Goal: Task Accomplishment & Management: Use online tool/utility

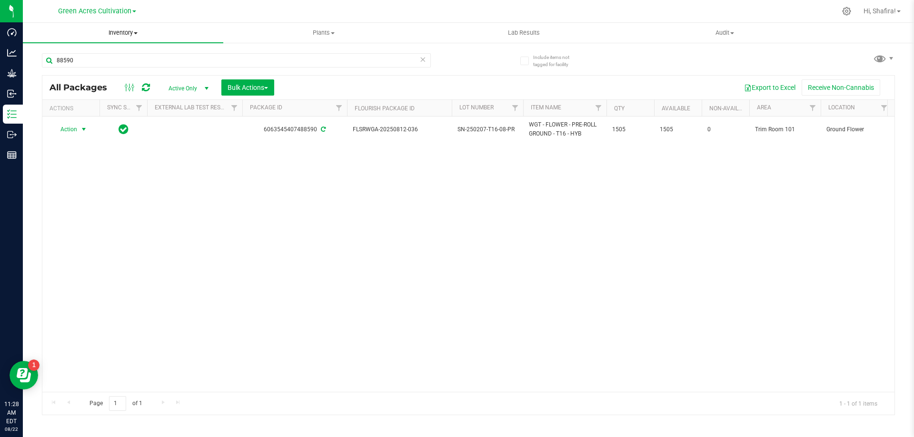
click at [137, 33] on span at bounding box center [136, 33] width 4 height 2
click at [134, 117] on li "From bill of materials" at bounding box center [123, 114] width 200 height 11
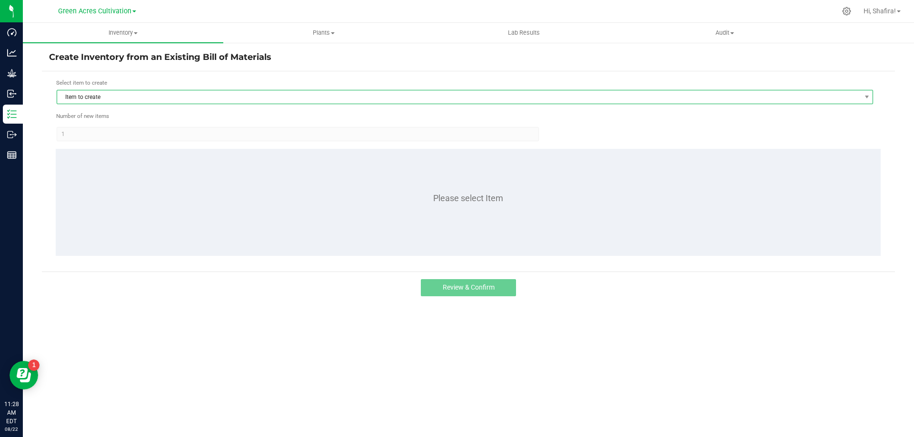
click at [146, 99] on span "Item to create" at bounding box center [458, 96] width 803 height 13
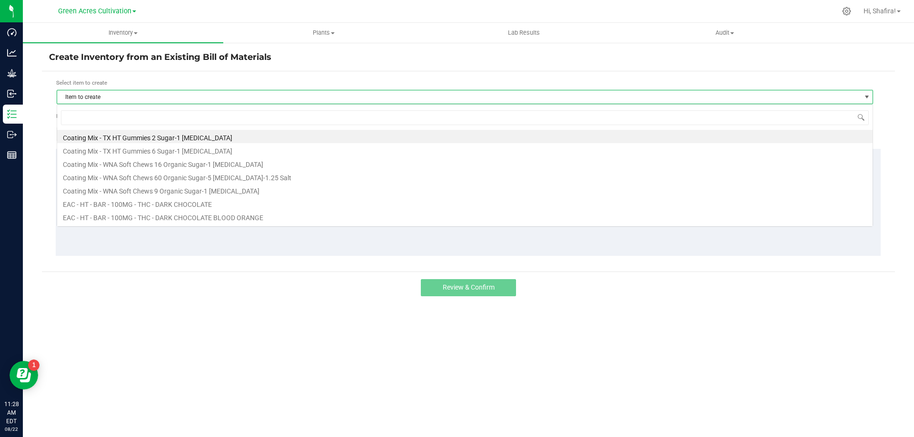
scroll to position [14, 816]
type input "TRY"
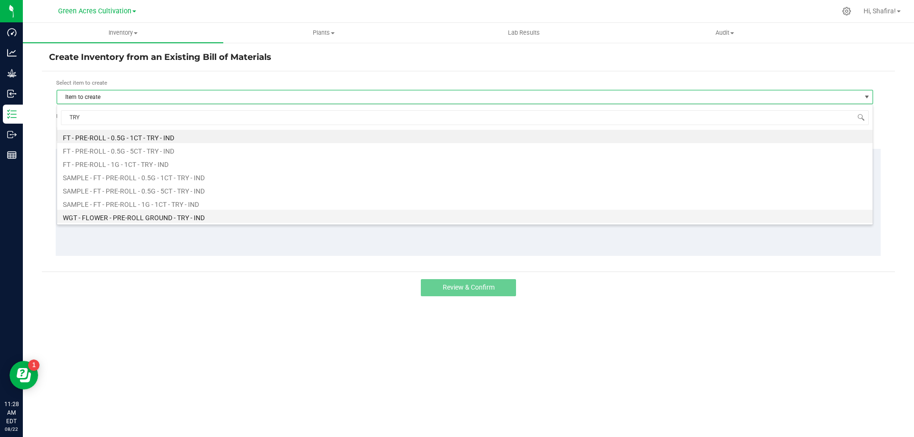
click at [188, 220] on li "WGT - FLOWER - PRE-ROLL GROUND - TRY - IND" at bounding box center [464, 216] width 815 height 13
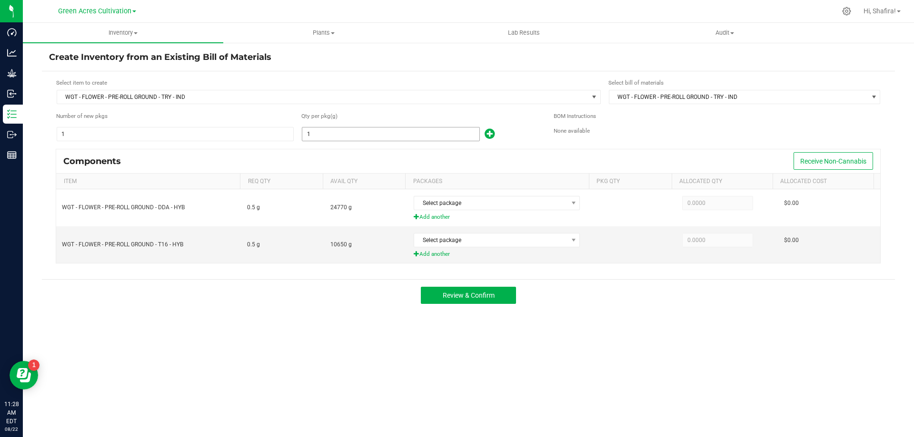
click at [408, 134] on input "1" at bounding box center [390, 134] width 177 height 13
type input "8,090.0000"
click at [441, 256] on span "Add another" at bounding box center [501, 254] width 174 height 9
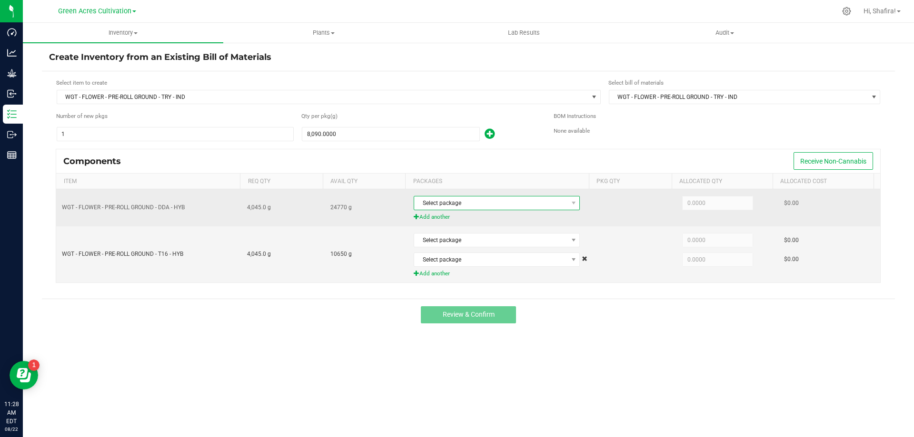
click at [481, 202] on span "Select package" at bounding box center [490, 203] width 153 height 13
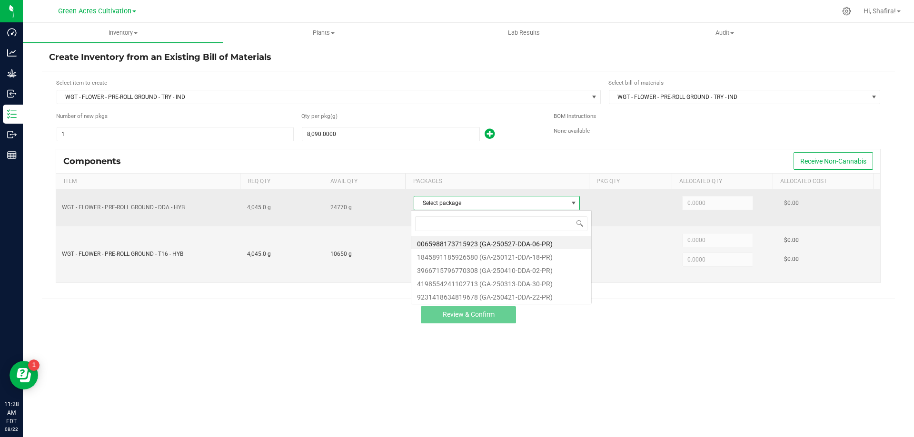
scroll to position [14, 164]
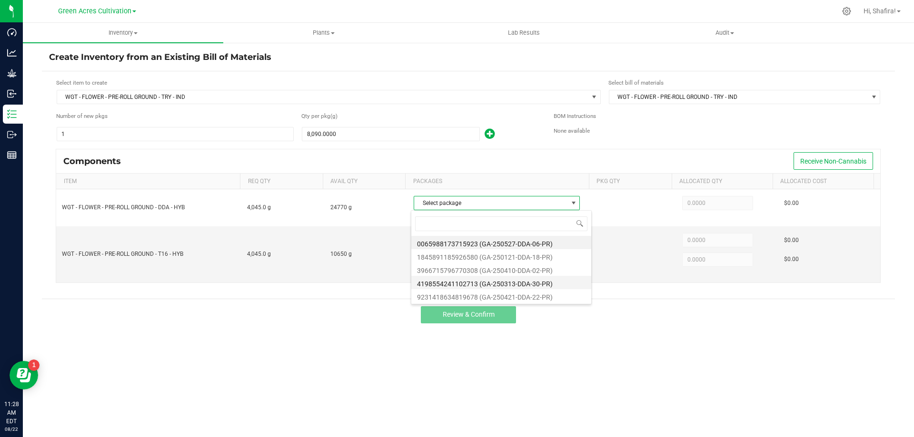
click at [546, 283] on li "4198554241102713 (GA-250313-DDA-30-PR)" at bounding box center [501, 282] width 180 height 13
type input "3,285.0000"
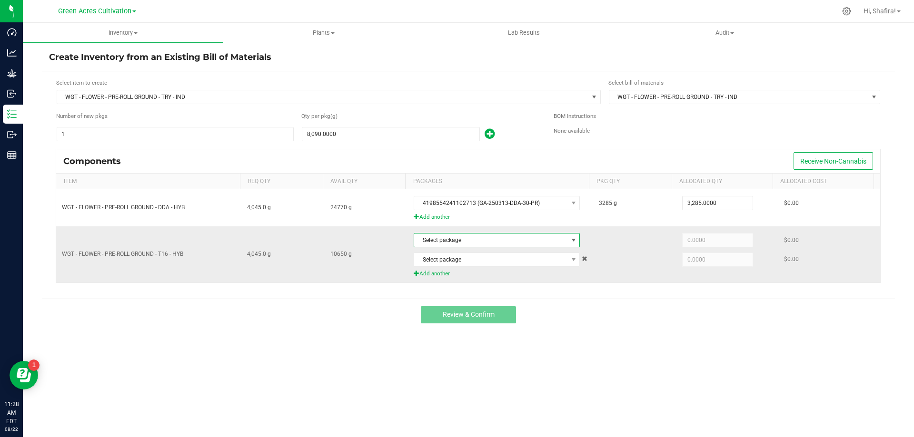
click at [432, 244] on span "Select package" at bounding box center [490, 240] width 153 height 13
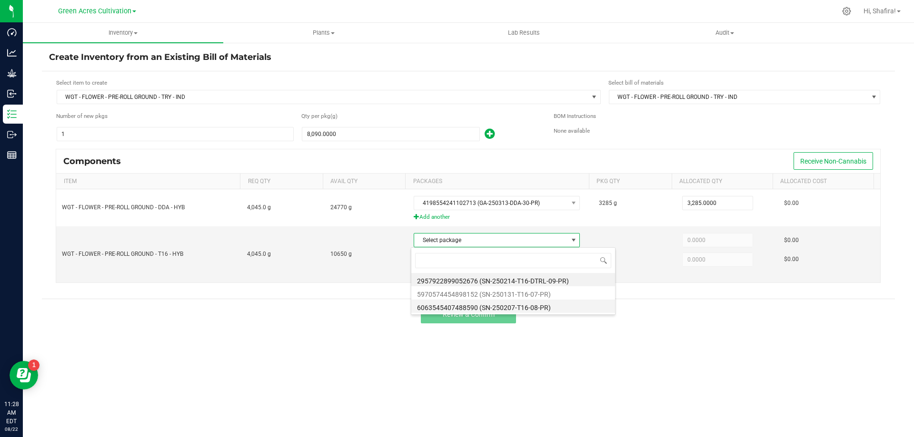
click at [537, 310] on li "6063545407488590 (SN-250207-T16-08-PR)" at bounding box center [513, 306] width 204 height 13
type input "1,505.0000"
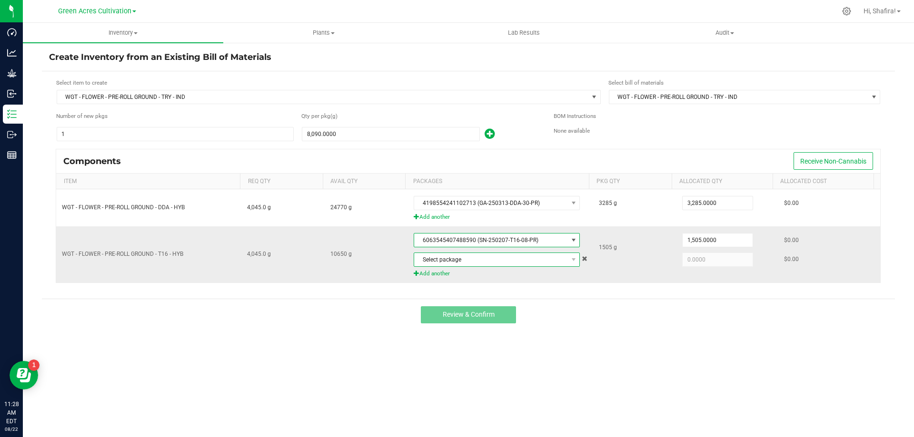
click at [523, 261] on span "Select package" at bounding box center [490, 259] width 153 height 13
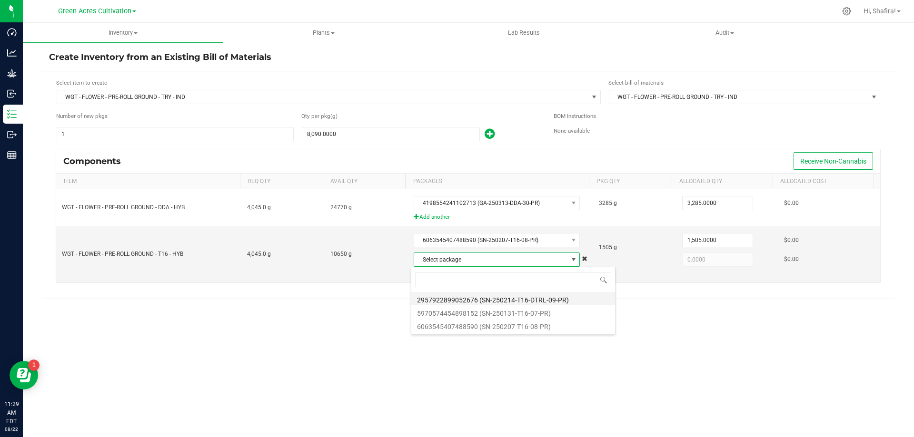
click at [529, 301] on li "2957922899052676 (SN-250214-T16-DTRL-09-PR)" at bounding box center [513, 298] width 204 height 13
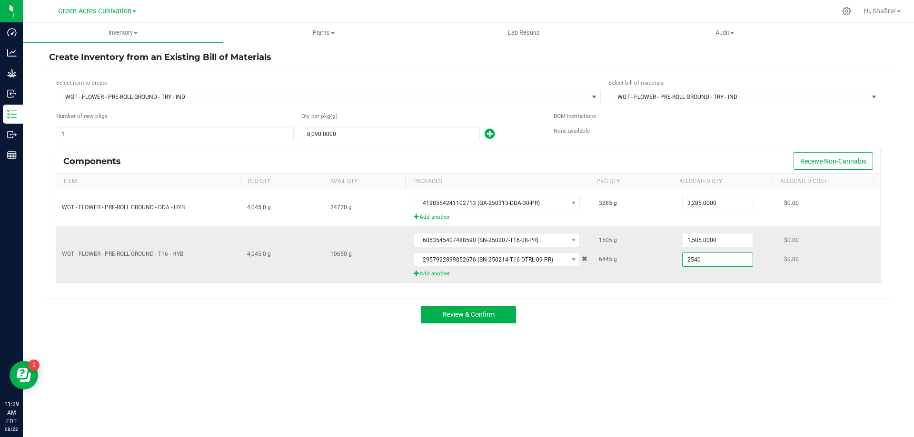
click at [739, 261] on input "2540" at bounding box center [718, 259] width 70 height 13
type input "3,300.0000"
click at [697, 314] on div "Review & Confirm" at bounding box center [468, 315] width 853 height 32
click at [478, 317] on span "Review & Confirm" at bounding box center [469, 315] width 52 height 8
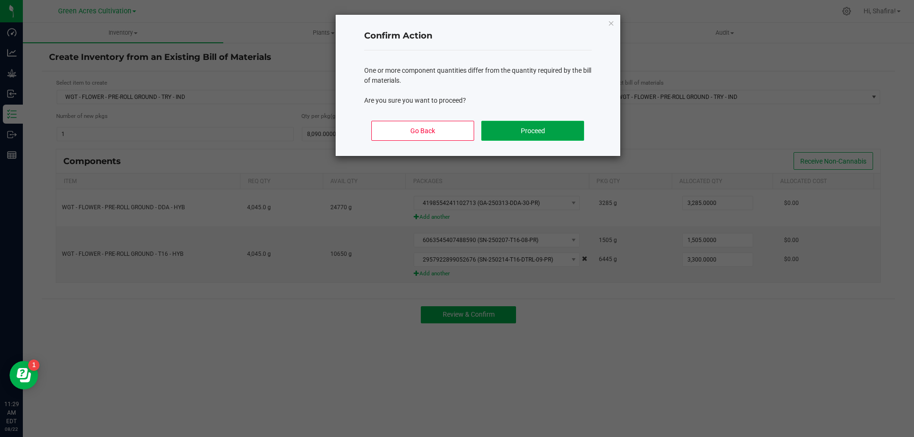
click at [525, 127] on button "Proceed" at bounding box center [532, 131] width 102 height 20
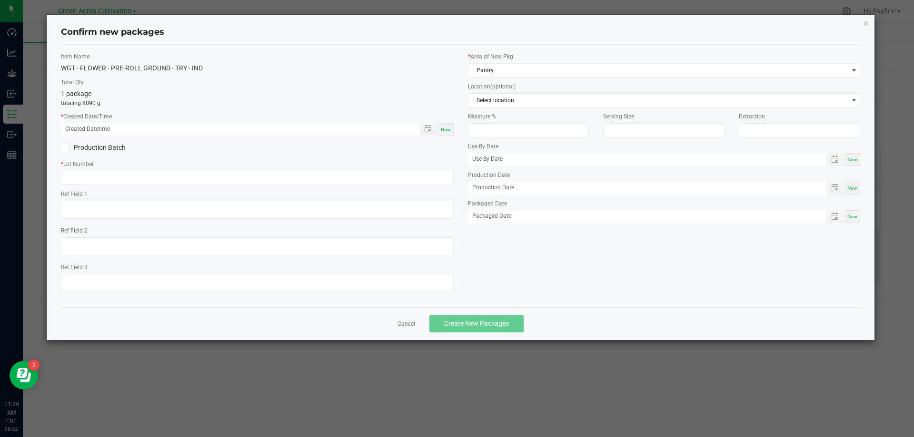
click at [448, 132] on span "Now" at bounding box center [446, 129] width 10 height 5
type input "[DATE] 11:29 AM"
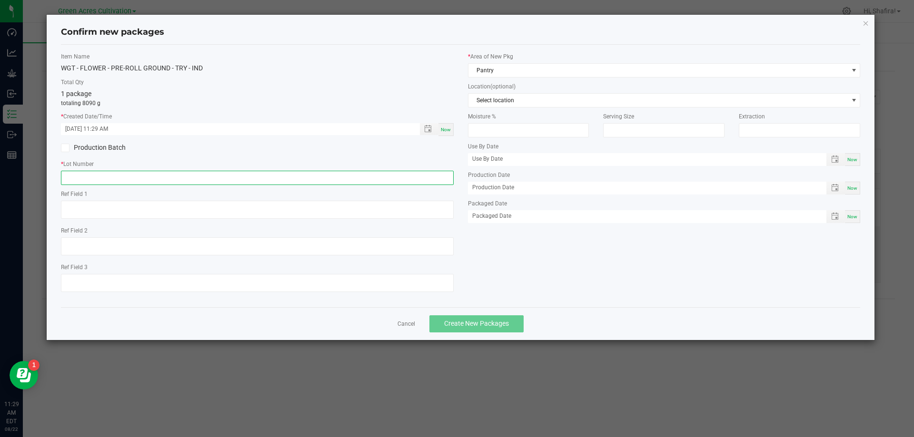
click at [276, 181] on input "text" at bounding box center [257, 178] width 393 height 14
type input "GA-250822-TRY-01-PR"
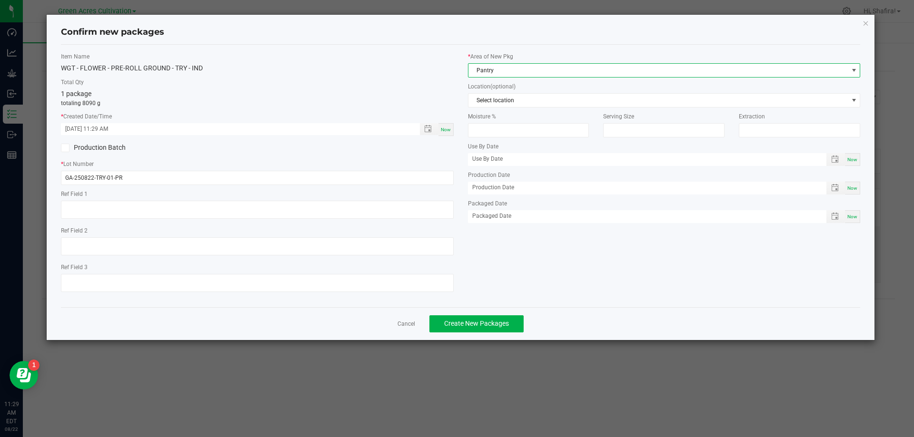
click at [563, 67] on span "Pantry" at bounding box center [658, 70] width 380 height 13
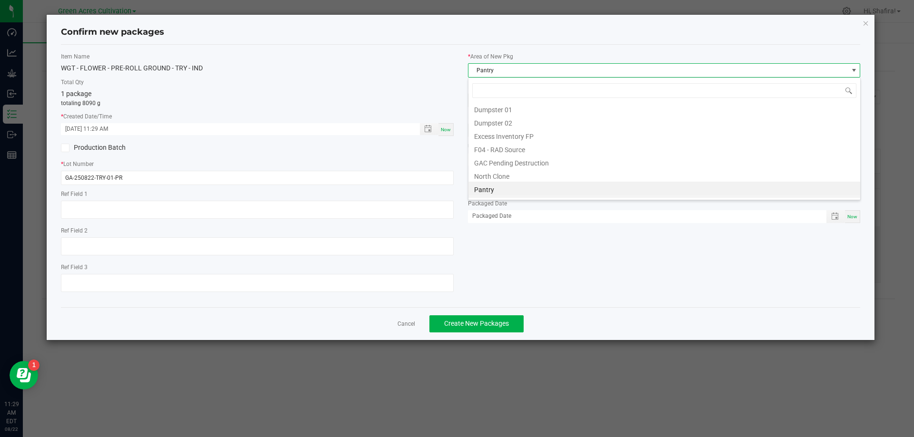
scroll to position [131, 0]
click at [527, 194] on li "Trim Room 101" at bounding box center [664, 191] width 392 height 13
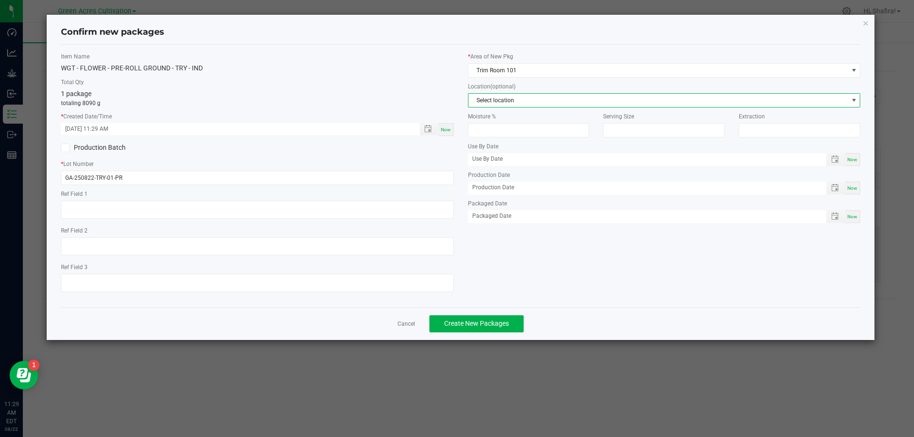
click at [526, 104] on span "Select location" at bounding box center [658, 100] width 380 height 13
click at [522, 183] on li "Ground Flower" at bounding box center [664, 181] width 392 height 13
click at [499, 321] on span "Create New Packages" at bounding box center [476, 324] width 65 height 8
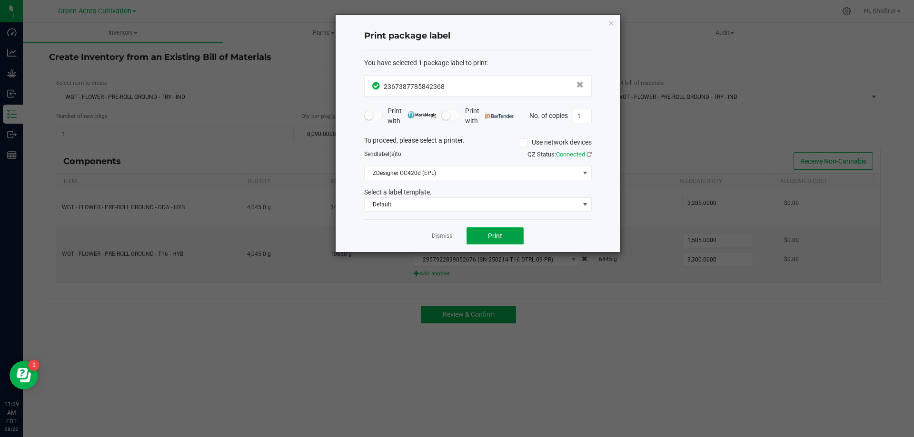
click at [507, 229] on button "Print" at bounding box center [494, 236] width 57 height 17
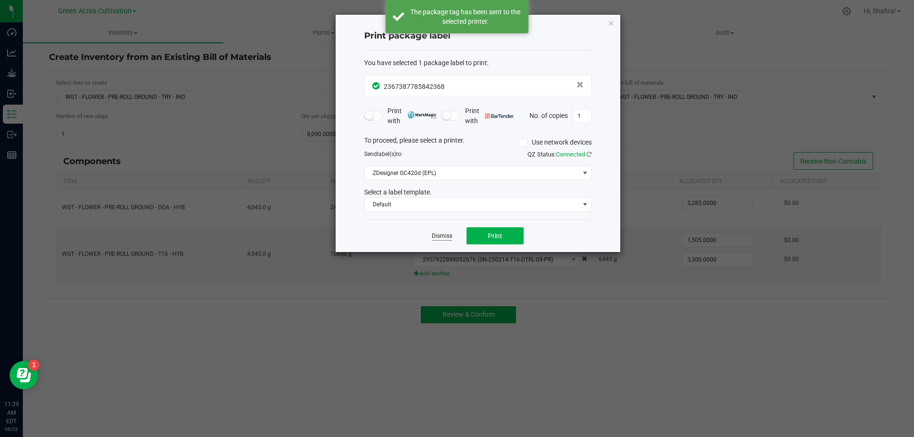
click at [438, 240] on link "Dismiss" at bounding box center [442, 236] width 20 height 8
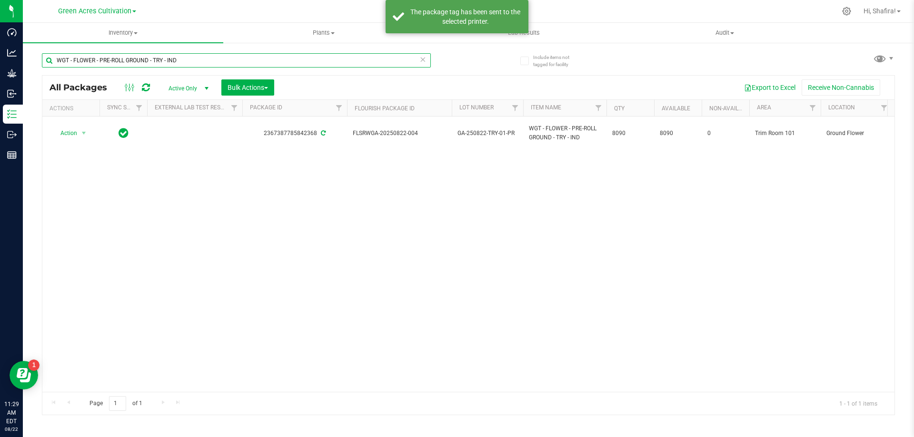
click at [187, 64] on input "WGT - FLOWER - PRE-ROLL GROUND - TRY - IND" at bounding box center [236, 60] width 389 height 14
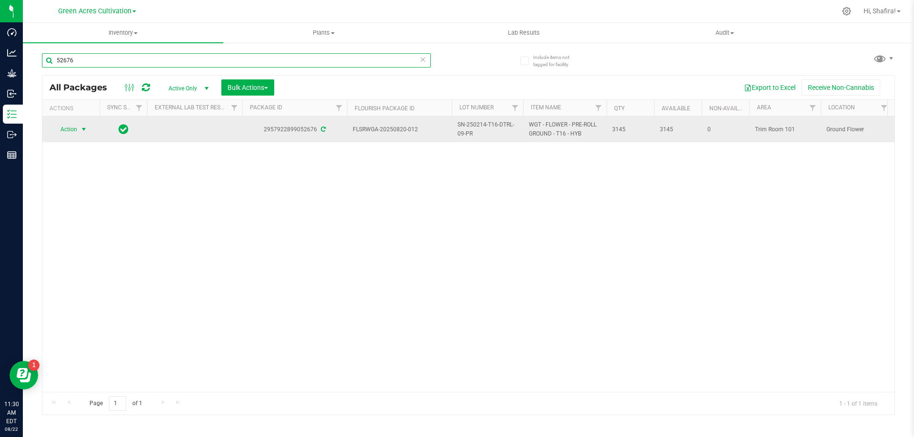
type input "52676"
click at [79, 126] on span "select" at bounding box center [84, 129] width 12 height 13
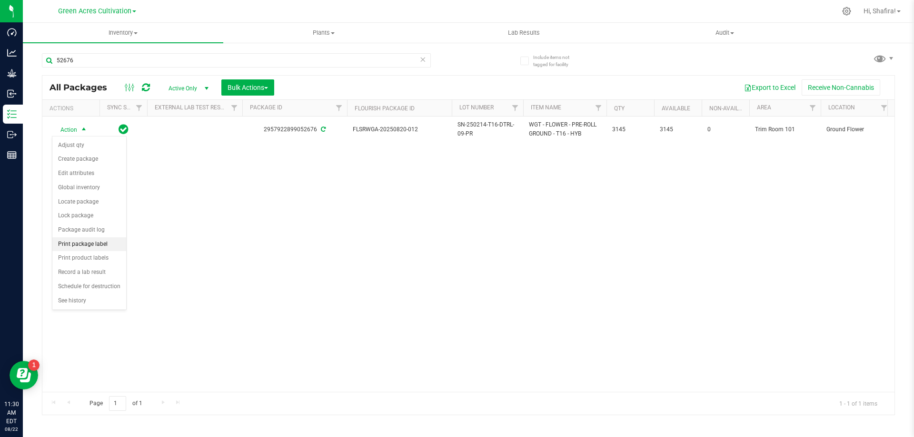
click at [89, 243] on li "Print package label" at bounding box center [89, 244] width 74 height 14
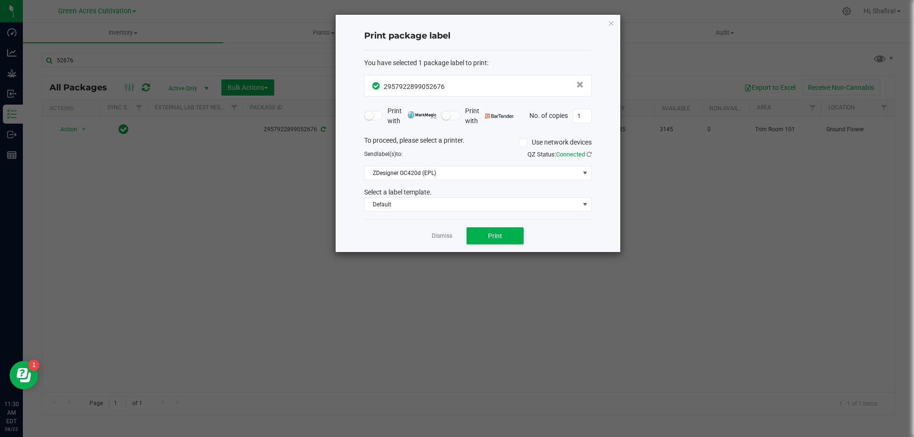
click at [494, 227] on div "Dismiss Print" at bounding box center [478, 235] width 228 height 33
click at [494, 228] on button "Print" at bounding box center [494, 236] width 57 height 17
click at [450, 236] on link "Dismiss" at bounding box center [442, 236] width 20 height 8
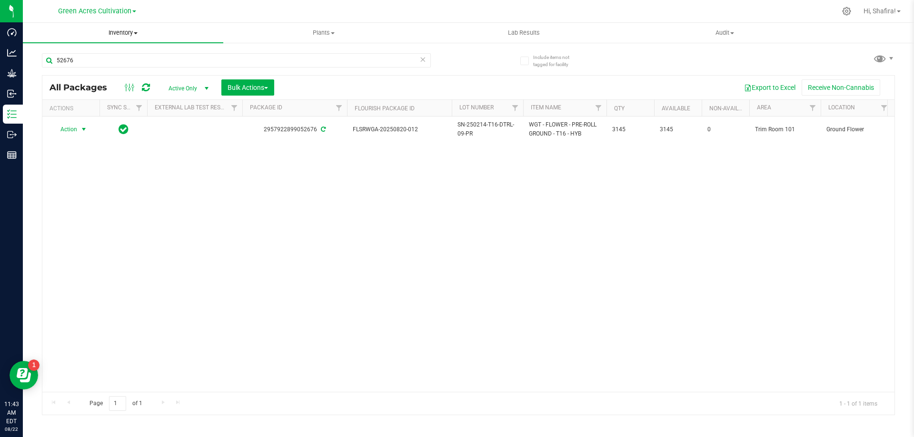
click at [136, 31] on span "Inventory" at bounding box center [123, 33] width 200 height 9
click at [119, 115] on li "From bill of materials" at bounding box center [123, 114] width 200 height 11
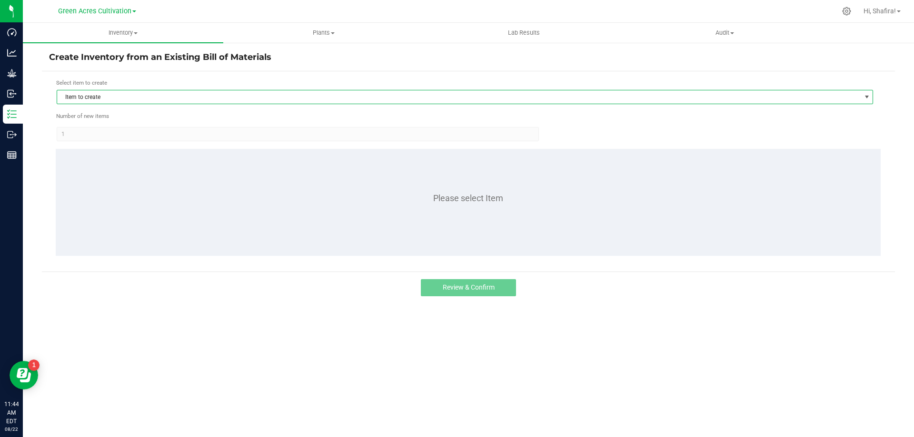
click at [122, 99] on span "Item to create" at bounding box center [458, 96] width 803 height 13
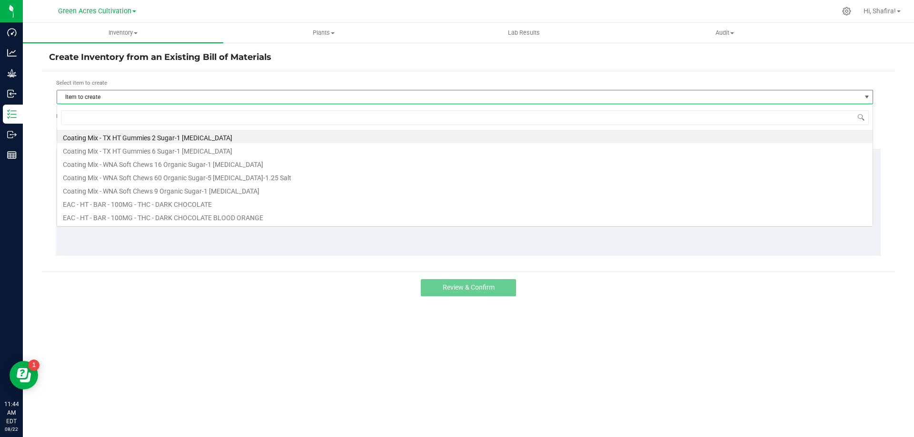
scroll to position [14, 816]
type input "LTP"
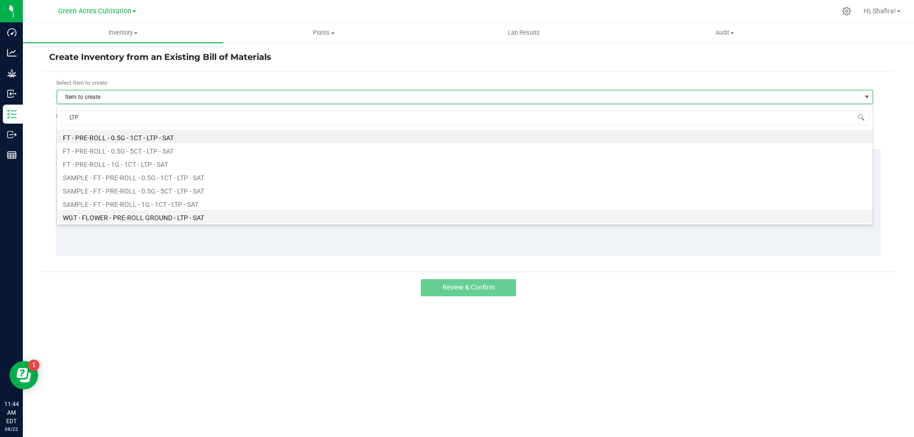
click at [163, 216] on li "WGT - FLOWER - PRE-ROLL GROUND - LTP - SAT" at bounding box center [464, 216] width 815 height 13
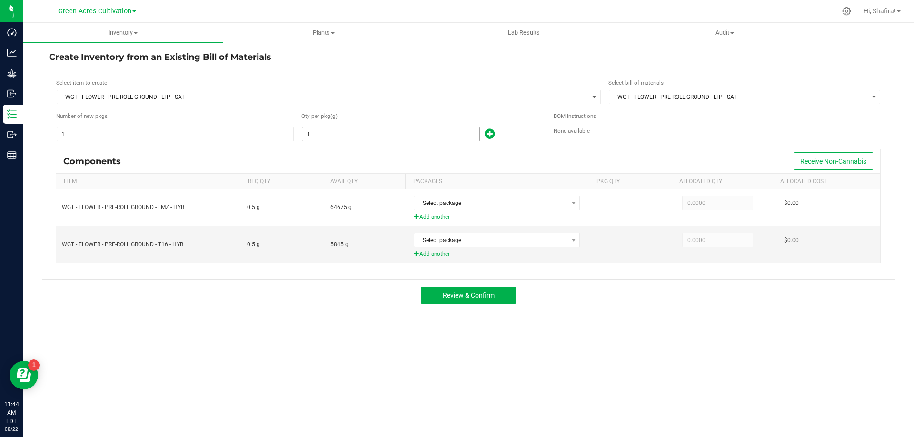
click at [378, 136] on input "1" at bounding box center [390, 134] width 177 height 13
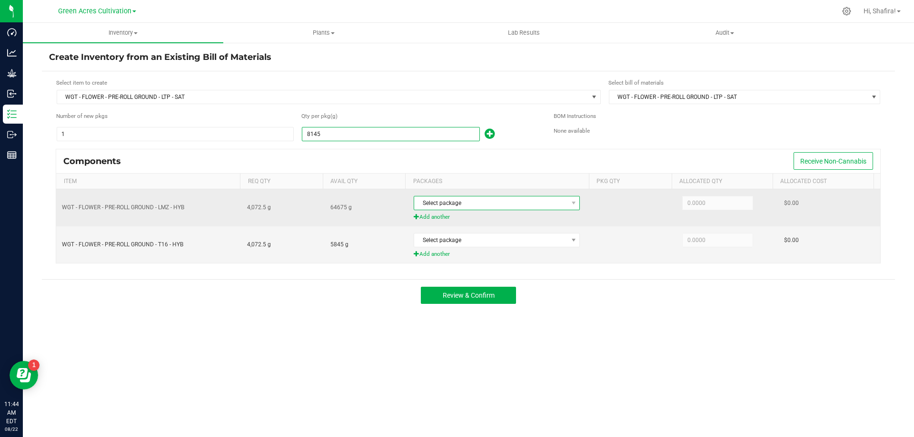
type input "8,145.0000"
click at [488, 202] on span "Select package" at bounding box center [490, 203] width 153 height 13
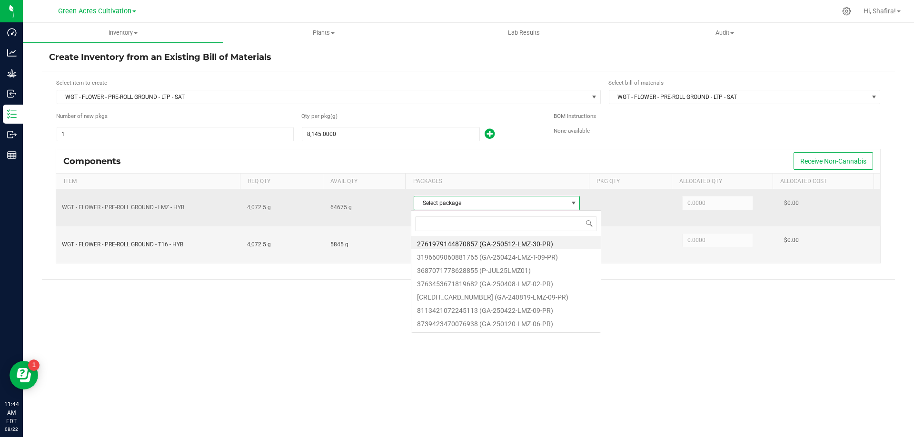
scroll to position [14, 164]
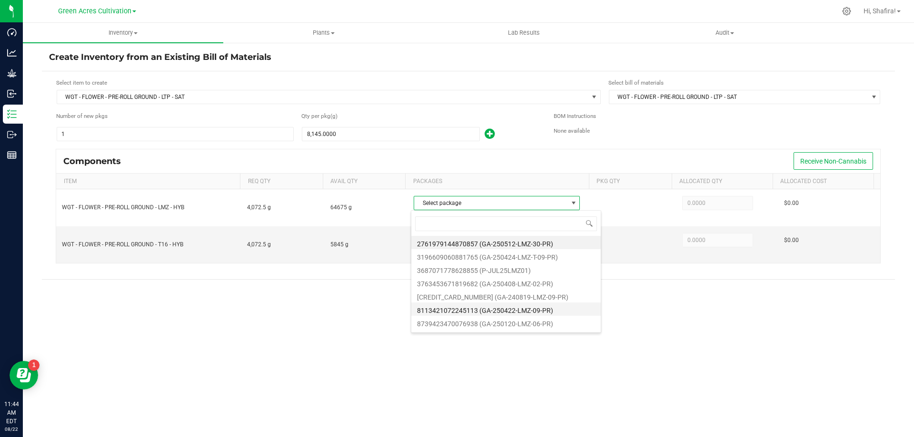
click at [547, 309] on li "8113421072245113 (GA-250422-LMZ-09-PR)" at bounding box center [505, 309] width 189 height 13
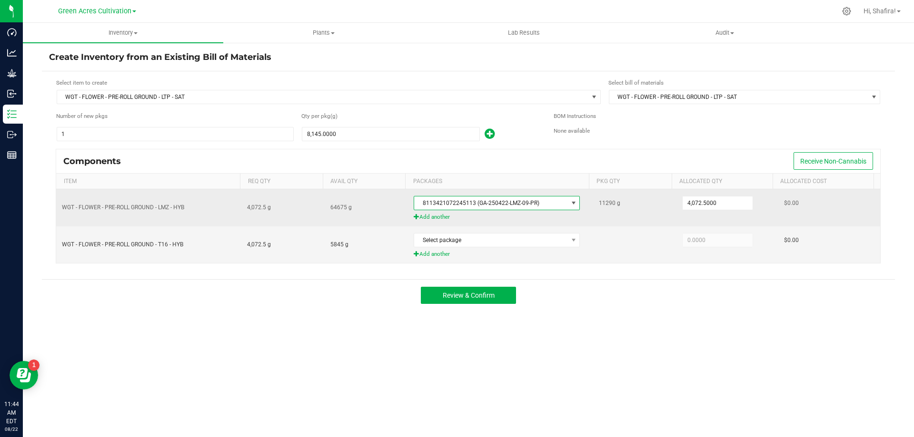
click at [721, 211] on div "4,072.5000" at bounding box center [727, 203] width 90 height 20
click at [726, 201] on input "4072.5" at bounding box center [718, 203] width 70 height 13
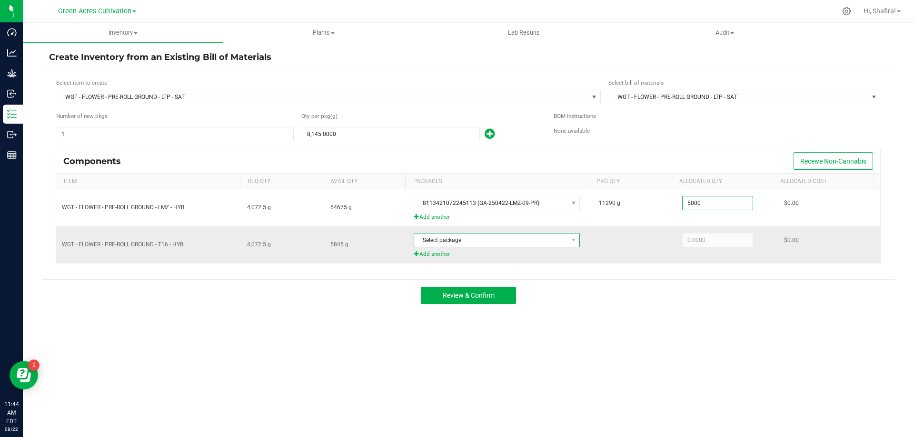
type input "5,000.0000"
click at [469, 244] on span "Select package" at bounding box center [490, 240] width 153 height 13
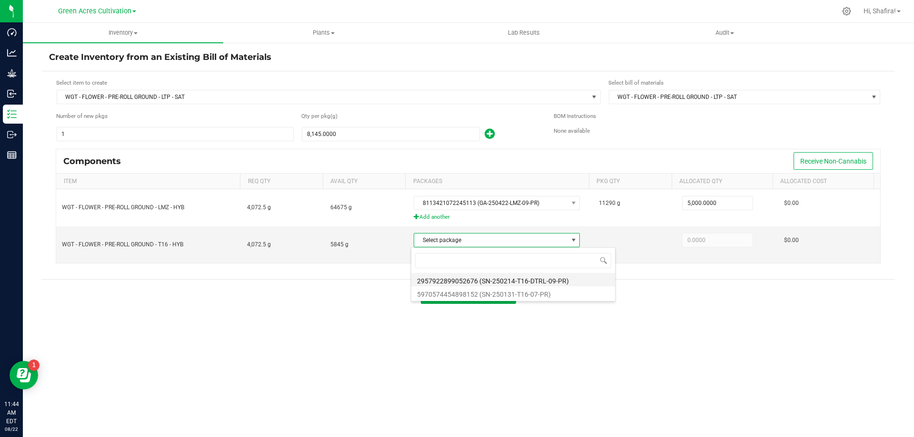
click at [473, 284] on li "2957922899052676 (SN-250214-T16-DTRL-09-PR)" at bounding box center [513, 279] width 204 height 13
type input "3,145.0000"
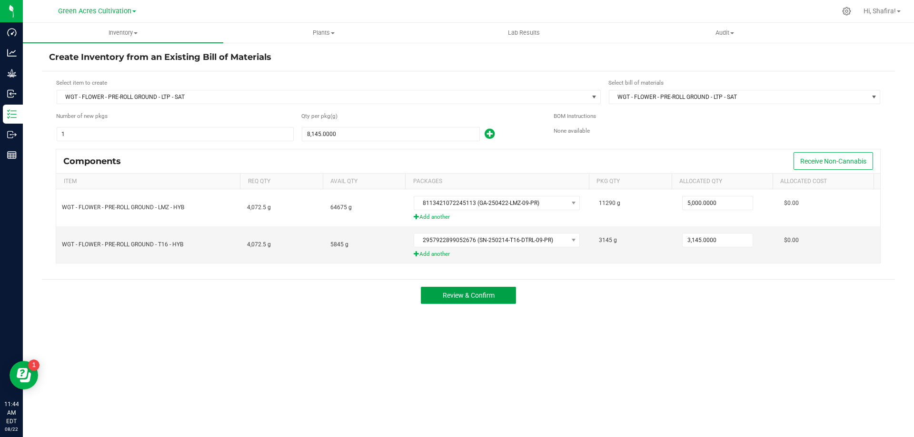
click at [488, 294] on span "Review & Confirm" at bounding box center [469, 296] width 52 height 8
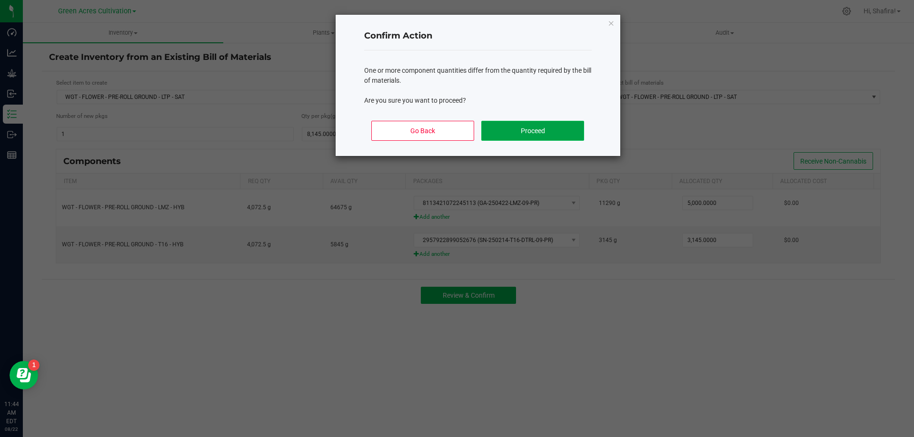
click at [582, 129] on button "Proceed" at bounding box center [532, 131] width 102 height 20
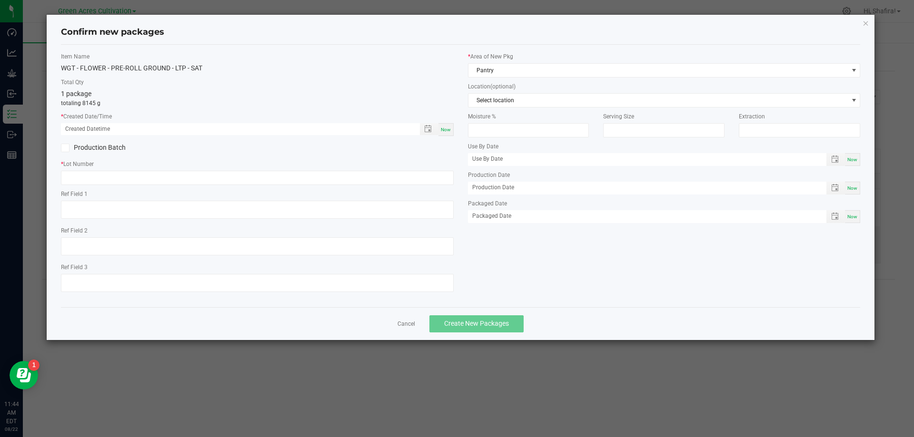
click at [441, 132] on div "Now" at bounding box center [445, 129] width 15 height 13
type input "[DATE] 11:44 AM"
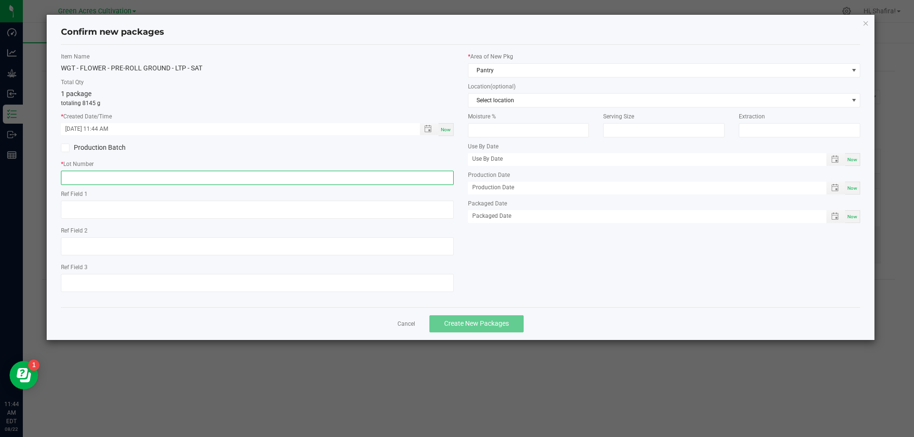
click at [295, 184] on input "text" at bounding box center [257, 178] width 393 height 14
paste input "GA-250822-LTP-01-PR"
type input "GA-250822-LTP-01-PR"
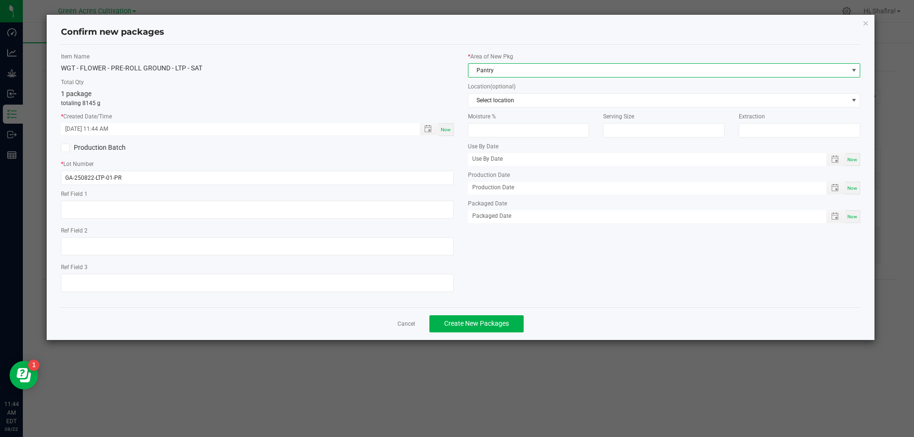
click at [521, 67] on span "Pantry" at bounding box center [658, 70] width 380 height 13
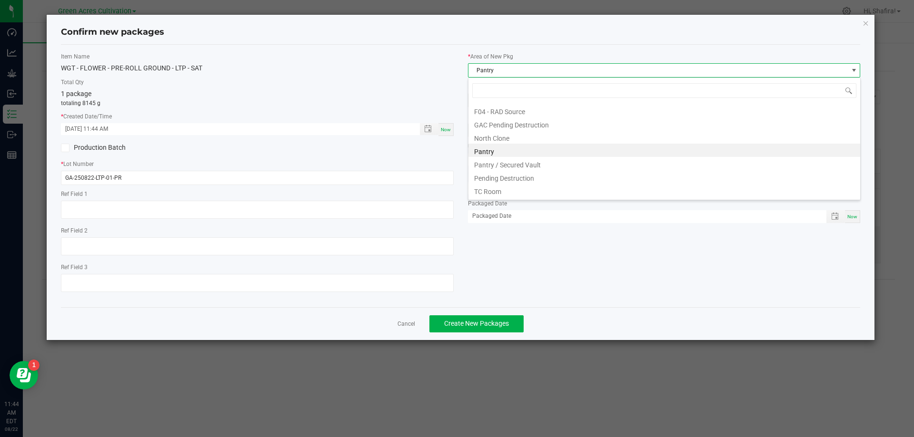
scroll to position [131, 0]
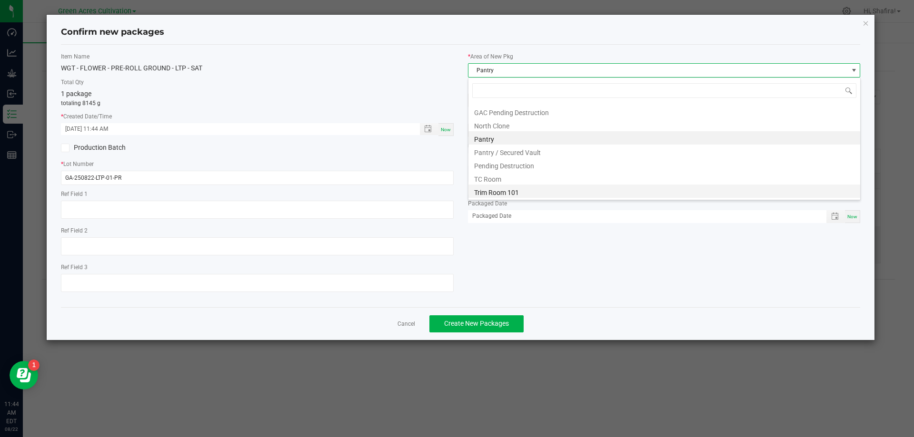
click at [509, 187] on li "Trim Room 101" at bounding box center [664, 191] width 392 height 13
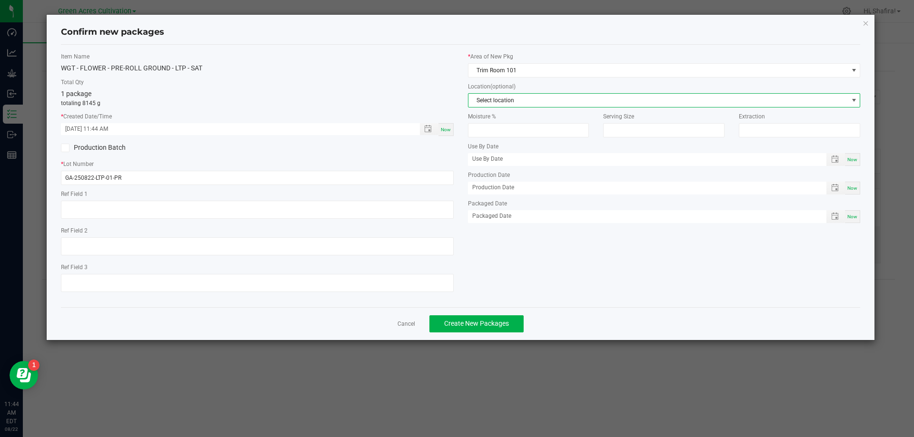
click at [514, 94] on span "Select location" at bounding box center [658, 100] width 380 height 13
click at [514, 182] on li "Ground Flower" at bounding box center [664, 181] width 392 height 13
click at [496, 322] on span "Create New Packages" at bounding box center [476, 324] width 65 height 8
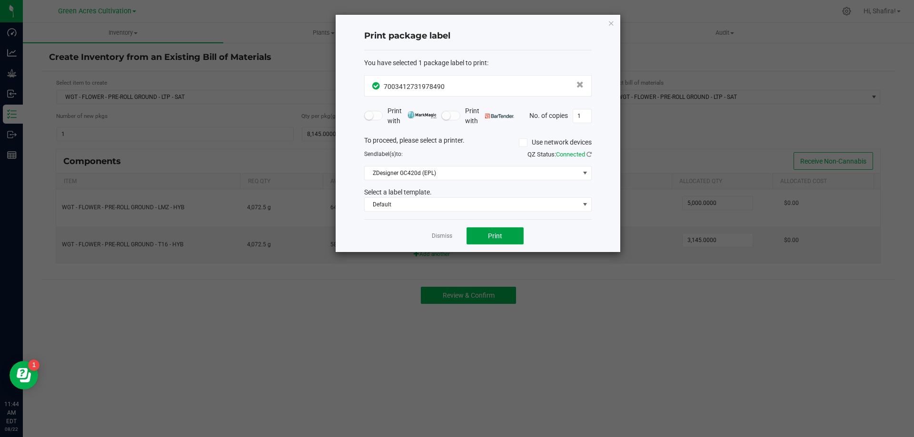
click at [491, 230] on button "Print" at bounding box center [494, 236] width 57 height 17
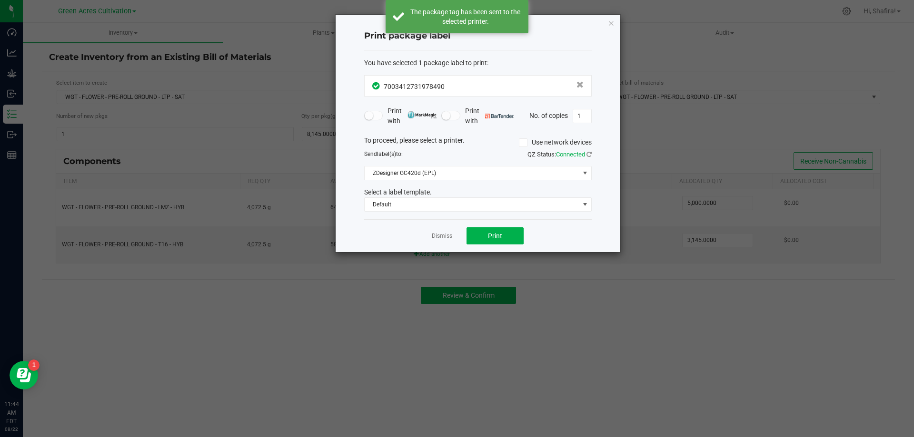
click at [440, 242] on div "Dismiss Print" at bounding box center [478, 235] width 228 height 33
click at [443, 237] on link "Dismiss" at bounding box center [442, 236] width 20 height 8
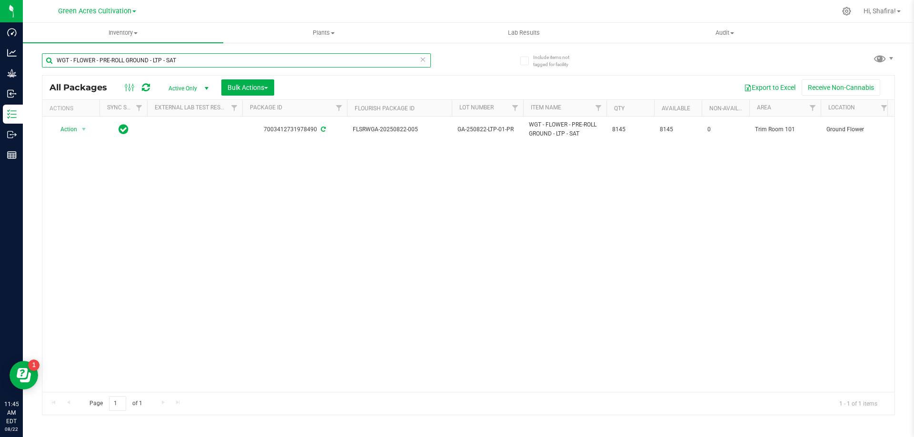
click at [200, 64] on input "WGT - FLOWER - PRE-ROLL GROUND - LTP - SAT" at bounding box center [236, 60] width 389 height 14
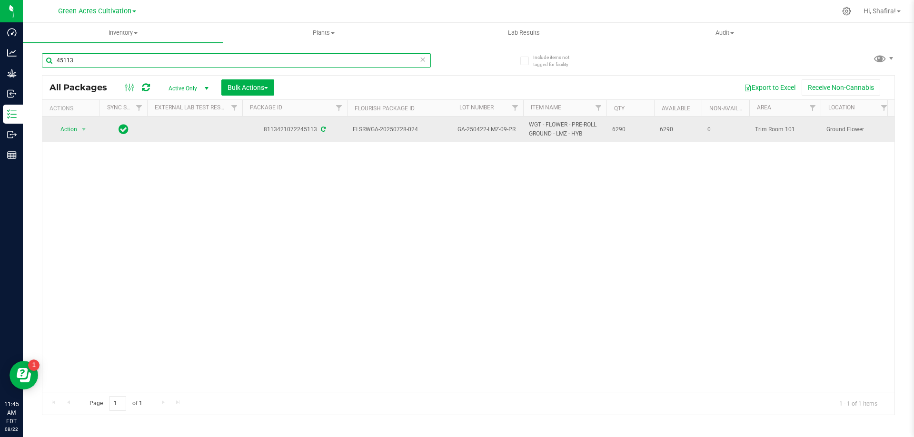
type input "45113"
click at [64, 129] on span "Action" at bounding box center [65, 129] width 26 height 13
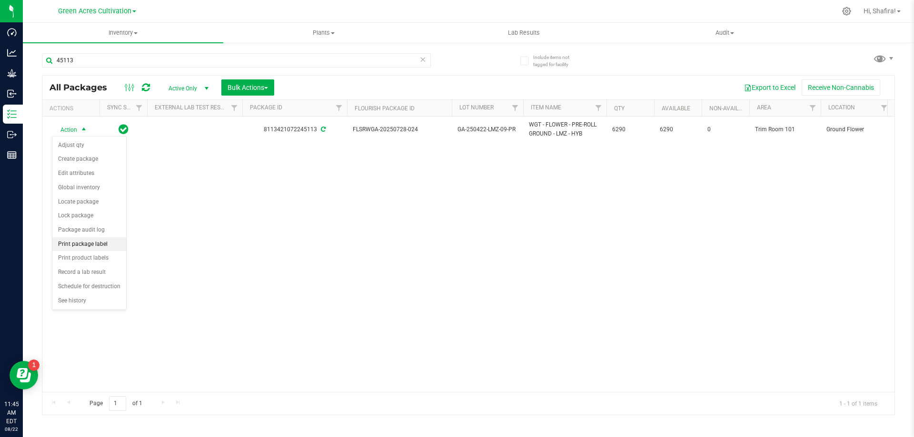
click at [88, 244] on li "Print package label" at bounding box center [89, 244] width 74 height 14
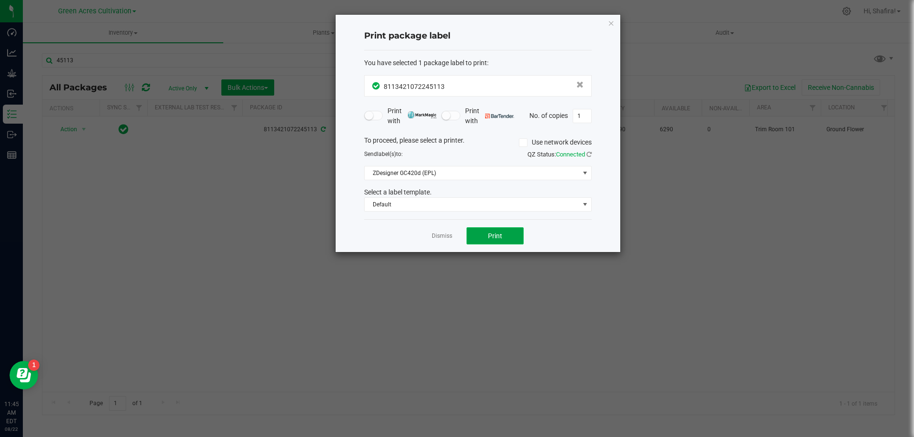
click at [488, 237] on span "Print" at bounding box center [495, 236] width 14 height 8
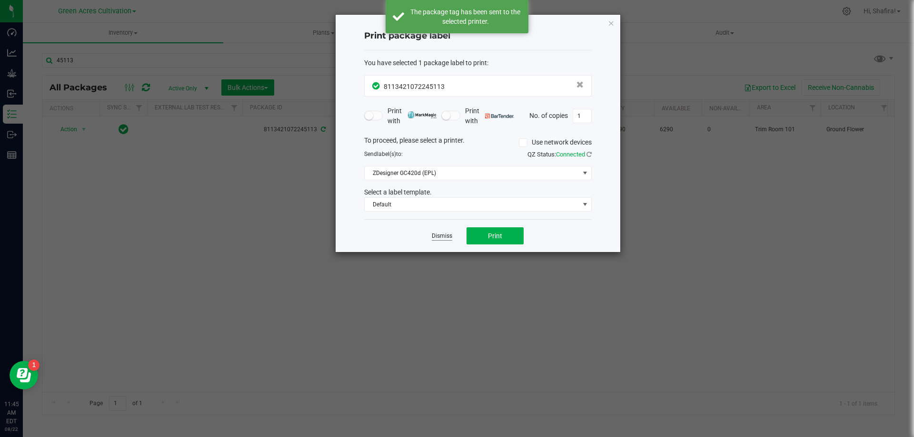
click at [439, 236] on link "Dismiss" at bounding box center [442, 236] width 20 height 8
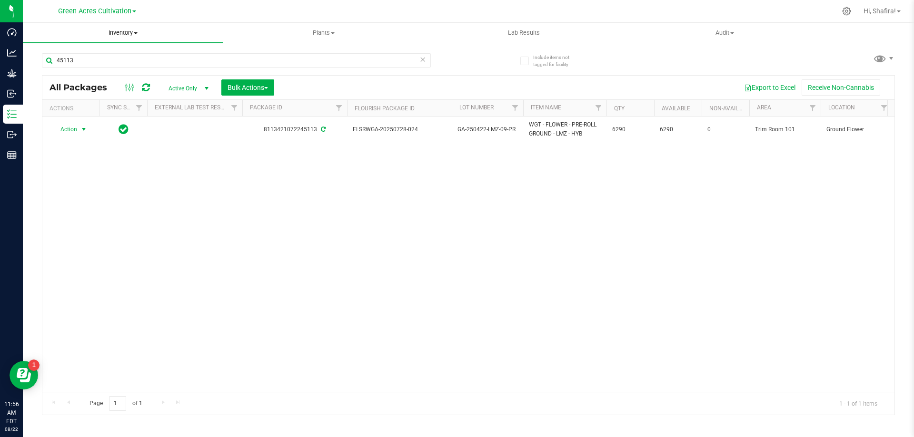
click at [135, 30] on span "Inventory" at bounding box center [123, 33] width 200 height 9
click at [115, 109] on li "From bill of materials" at bounding box center [123, 114] width 200 height 11
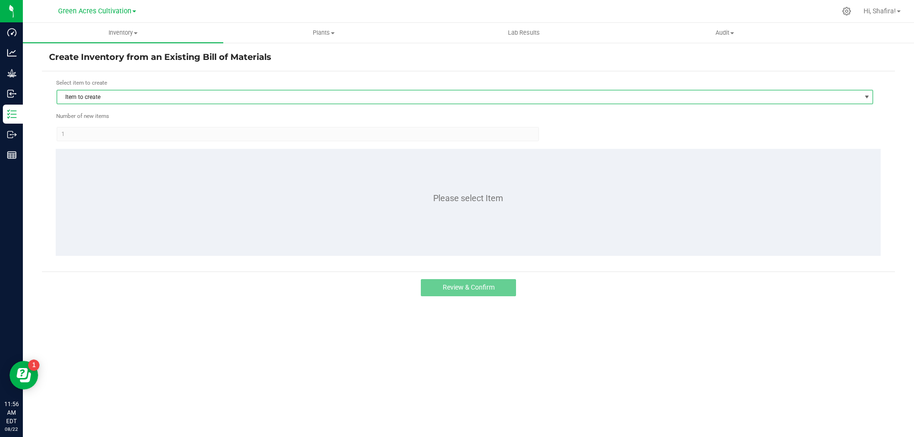
click at [125, 93] on span "Item to create" at bounding box center [458, 96] width 803 height 13
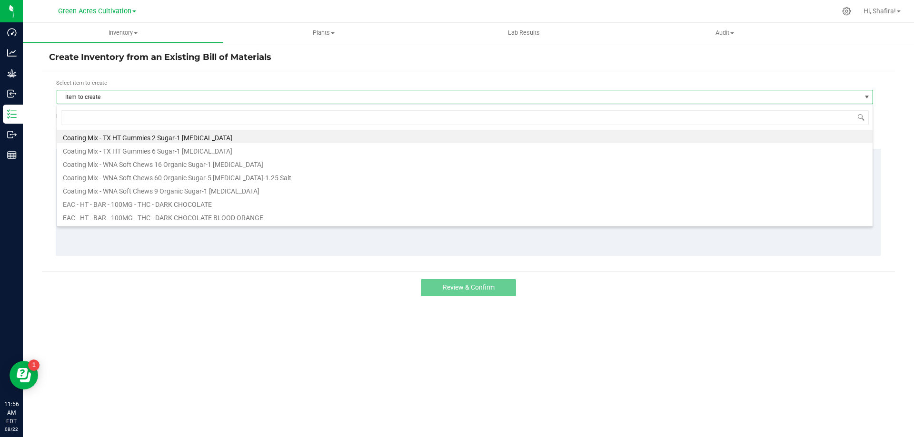
scroll to position [14, 816]
type input "BLM"
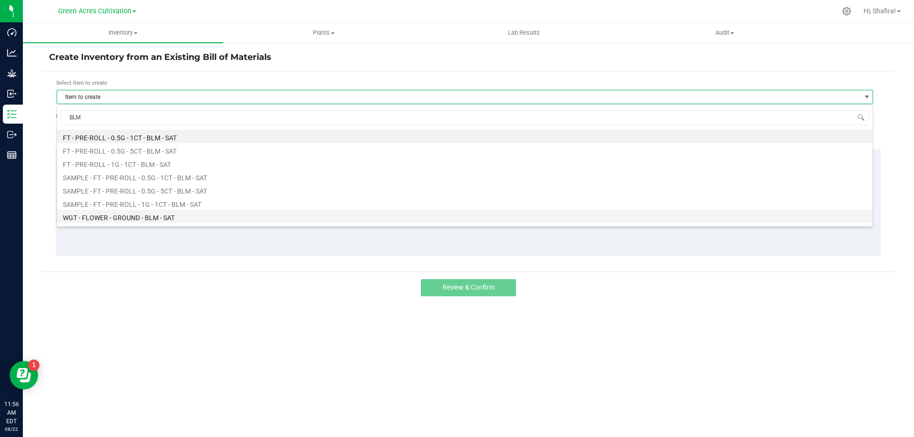
click at [171, 215] on li "WGT - FLOWER - GROUND - BLM - SAT" at bounding box center [464, 216] width 815 height 13
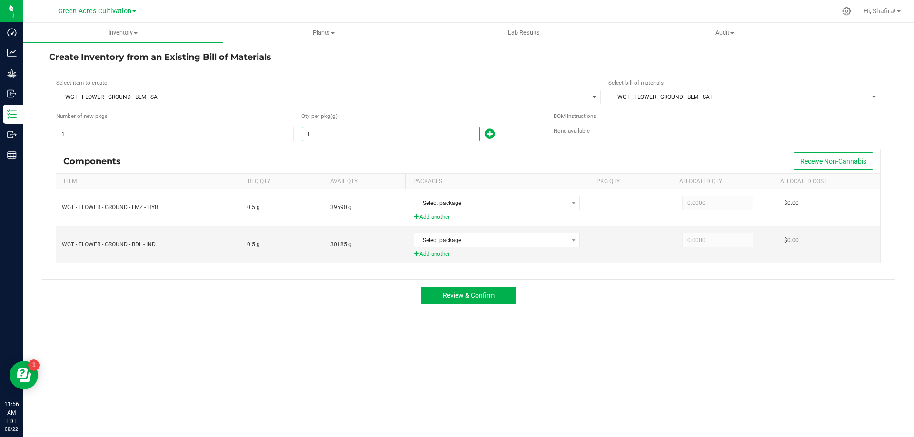
click at [374, 137] on input "1" at bounding box center [390, 134] width 177 height 13
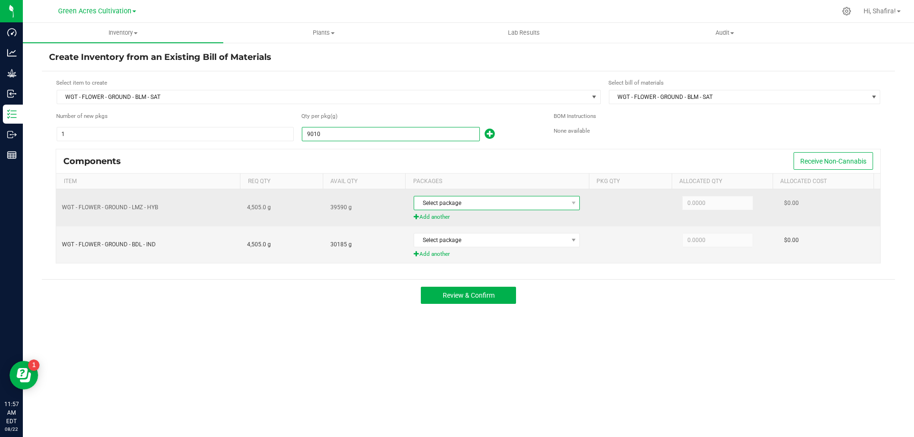
type input "9,010.0000"
click at [485, 210] on span "Select package" at bounding box center [497, 203] width 166 height 14
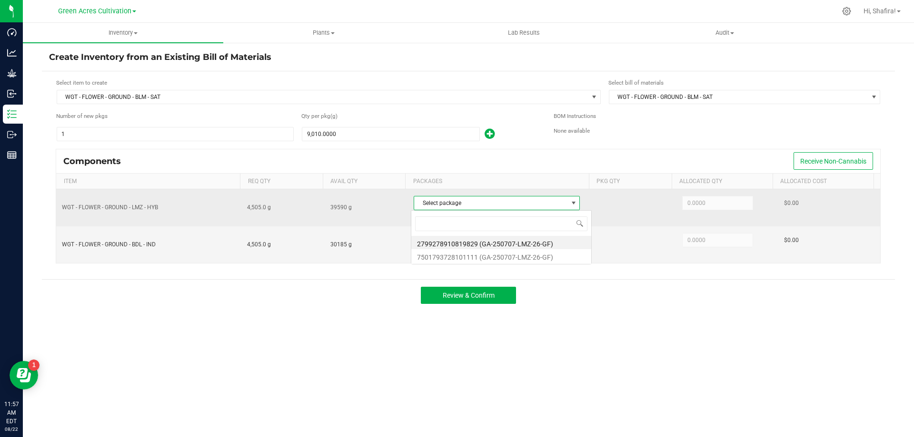
scroll to position [14, 164]
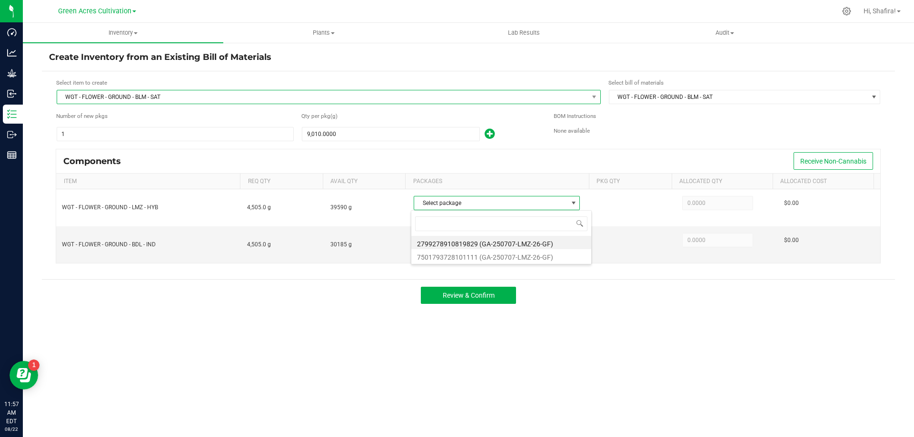
click at [269, 95] on span "WGT - FLOWER - GROUND - BLM - SAT" at bounding box center [322, 96] width 531 height 13
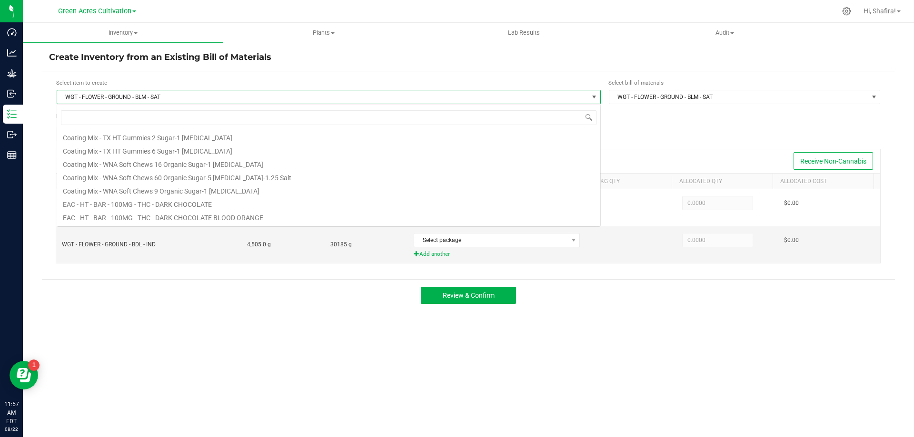
scroll to position [109515, 0]
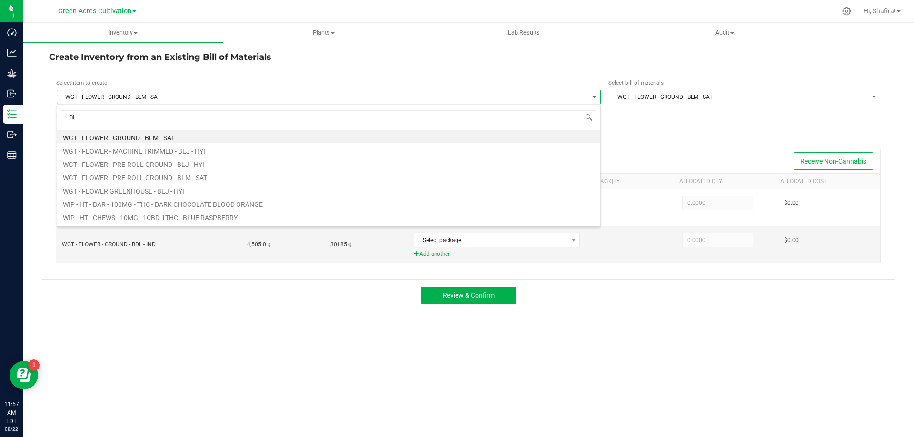
type input "BLM"
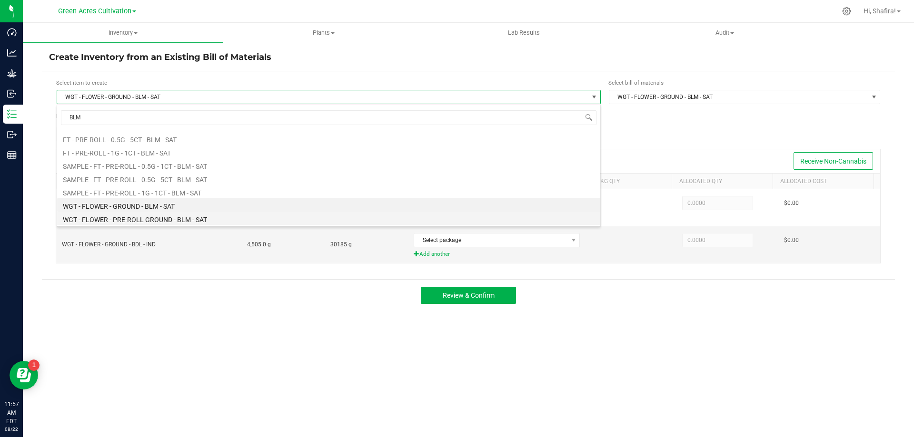
click at [146, 220] on li "WGT - FLOWER - PRE-ROLL GROUND - BLM - SAT" at bounding box center [328, 218] width 543 height 13
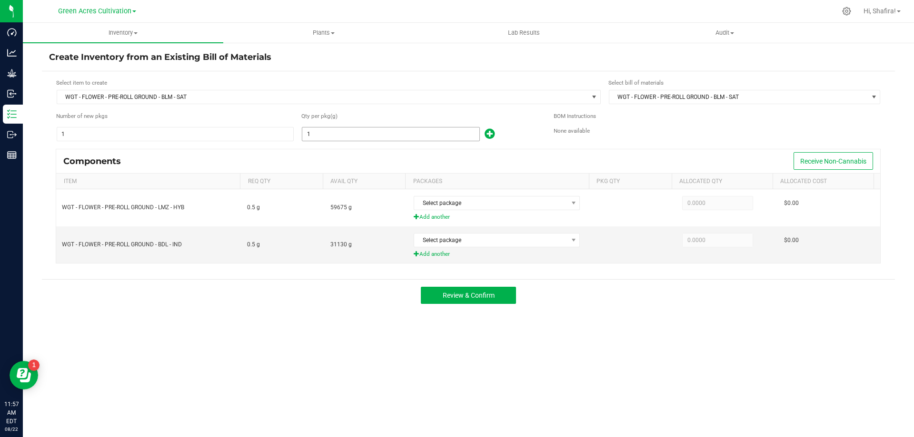
click at [414, 131] on input "1" at bounding box center [390, 134] width 177 height 13
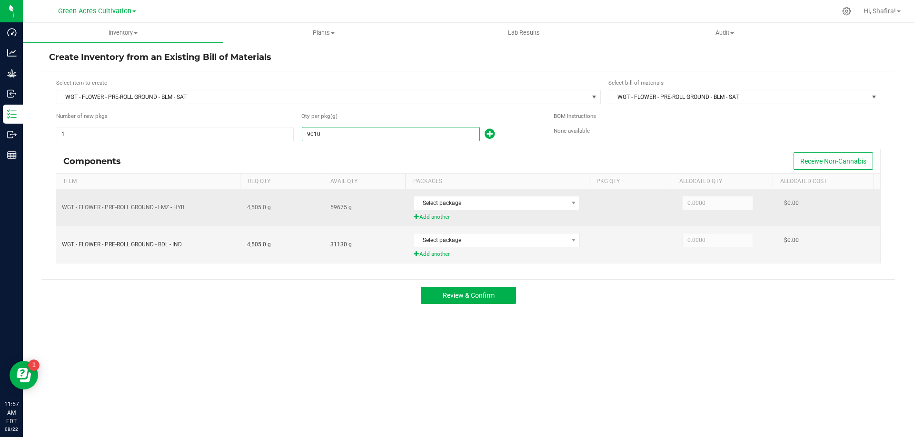
type input "9,010.0000"
click at [494, 195] on div "Select package" at bounding box center [501, 203] width 174 height 20
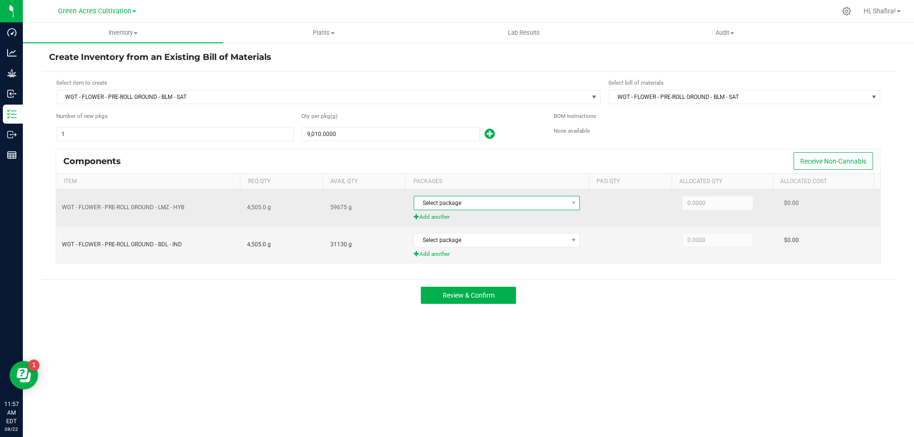
click at [491, 203] on span "Select package" at bounding box center [490, 203] width 153 height 13
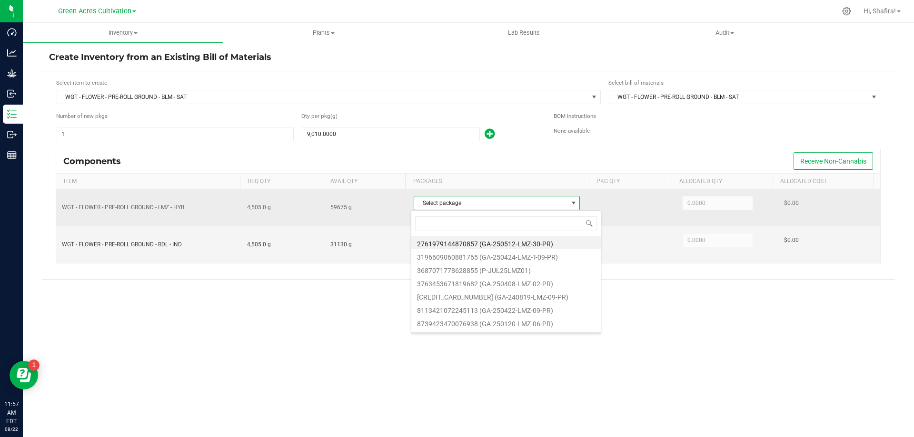
scroll to position [14, 164]
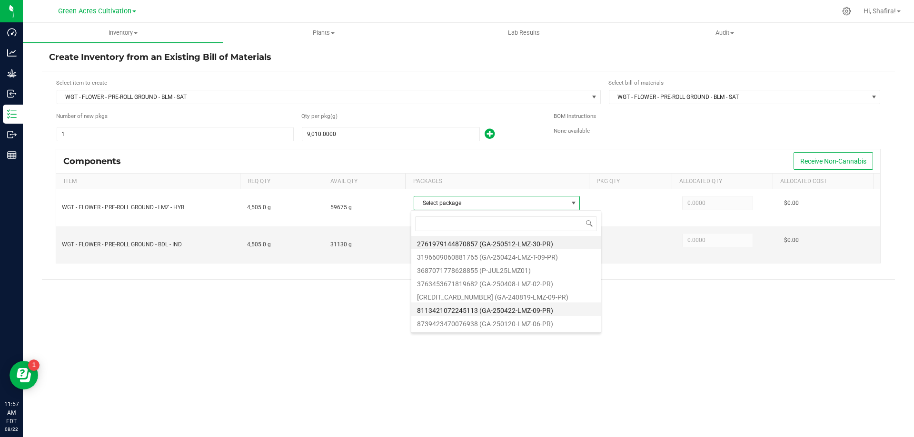
click at [528, 312] on li "8113421072245113 (GA-250422-LMZ-09-PR)" at bounding box center [505, 309] width 189 height 13
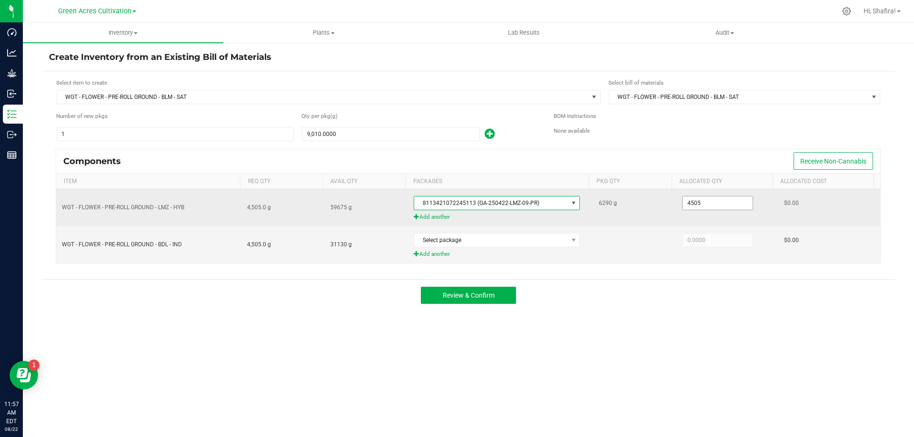
click at [731, 207] on input "4505" at bounding box center [718, 203] width 70 height 13
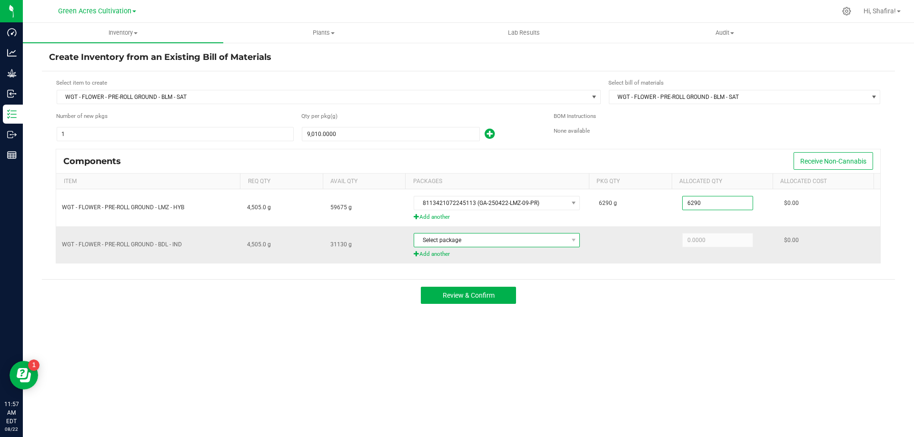
type input "6,290.0000"
click at [539, 247] on span "Select package" at bounding box center [490, 240] width 153 height 13
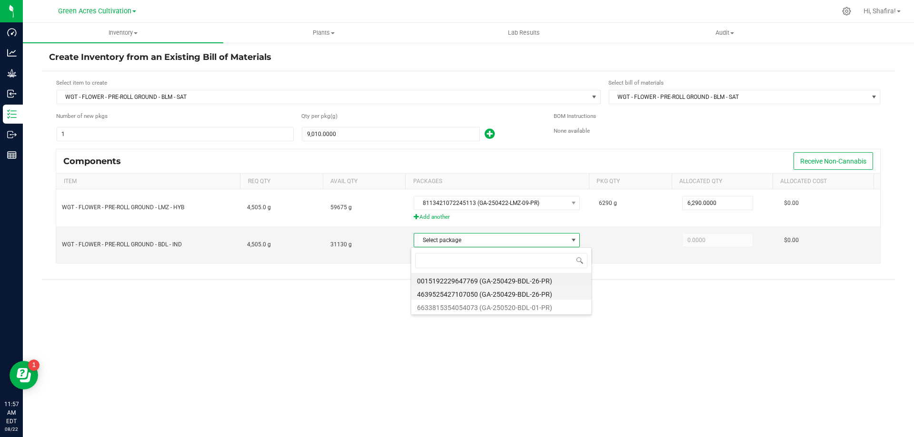
click at [515, 298] on li "4639525427107050 (GA-250429-BDL-26-PR)" at bounding box center [501, 293] width 180 height 13
type input "2,720.0000"
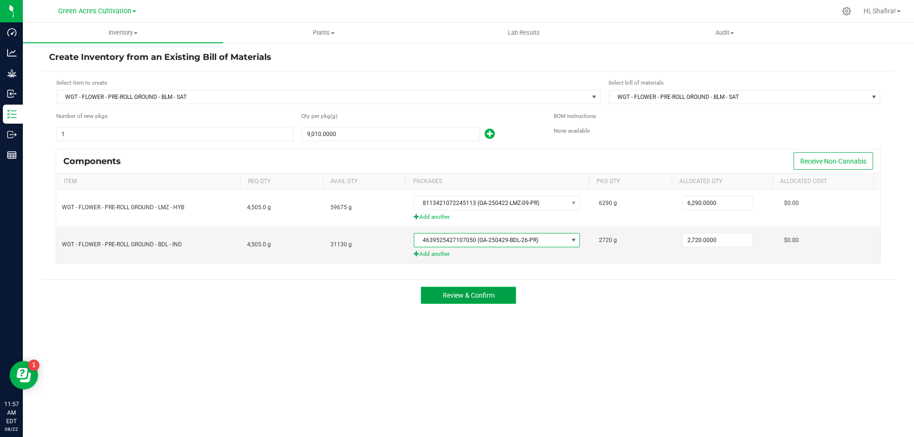
click at [485, 300] on button "Review & Confirm" at bounding box center [468, 295] width 95 height 17
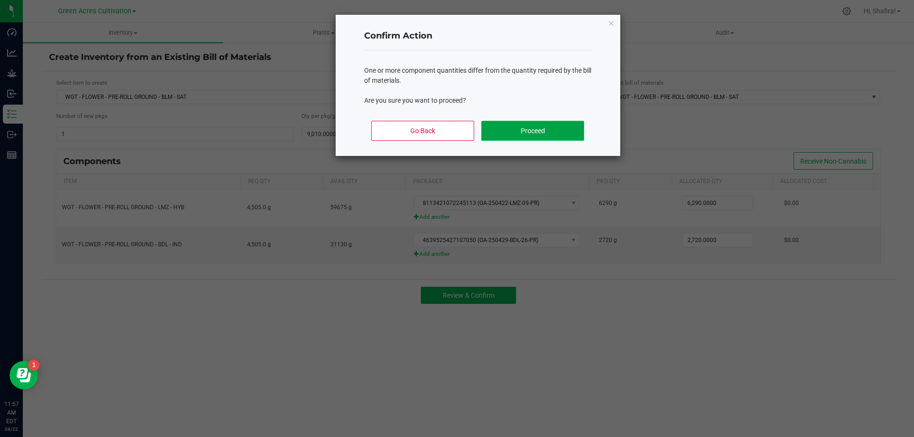
click at [519, 128] on button "Proceed" at bounding box center [532, 131] width 102 height 20
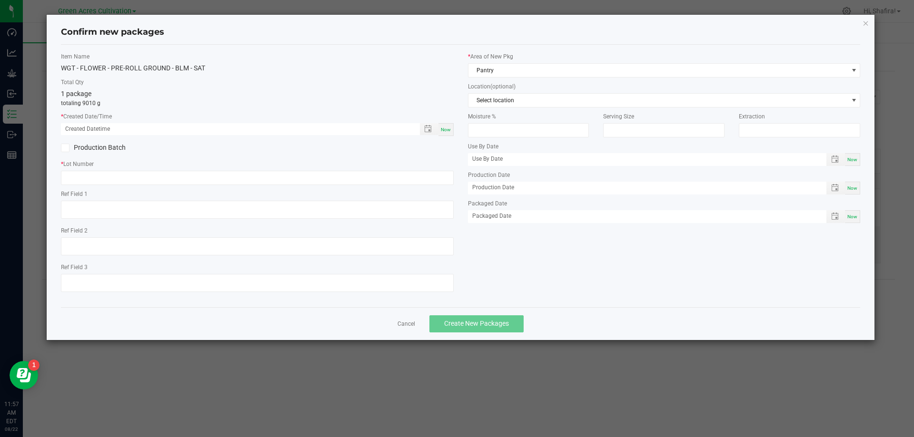
click at [447, 131] on span "Now" at bounding box center [446, 129] width 10 height 5
type input "[DATE] 11:57 AM"
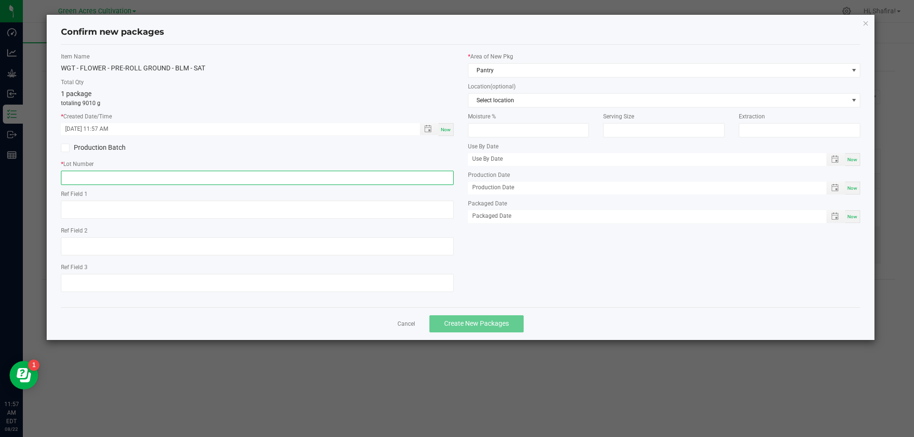
click at [168, 176] on input "text" at bounding box center [257, 178] width 393 height 14
paste input "GA-250822-BLM-01-PR"
type input "GA-250822-BLM-01-PR"
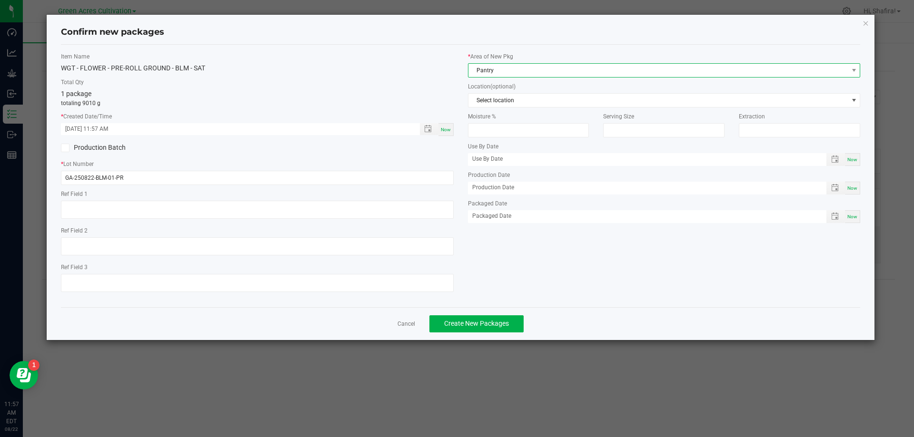
click at [647, 70] on span "Pantry" at bounding box center [658, 70] width 380 height 13
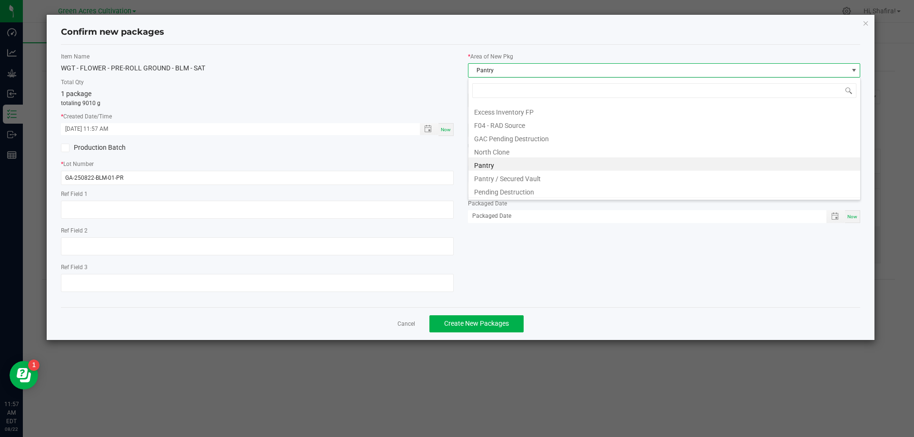
scroll to position [131, 0]
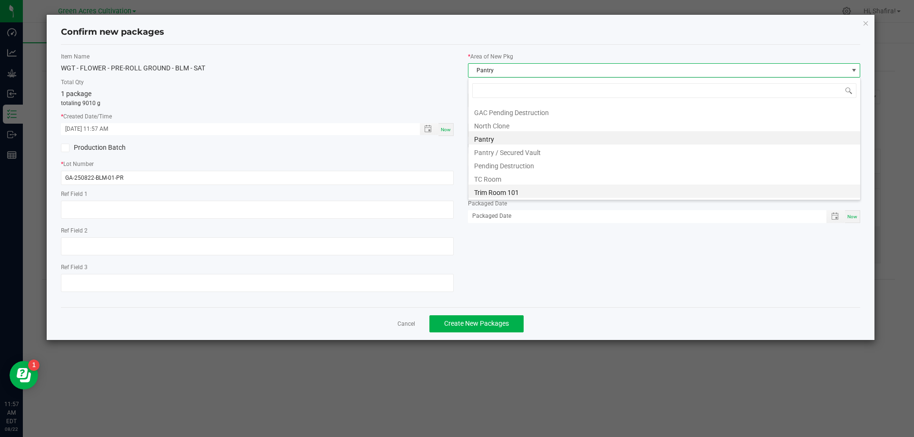
click at [586, 188] on li "Trim Room 101" at bounding box center [664, 191] width 392 height 13
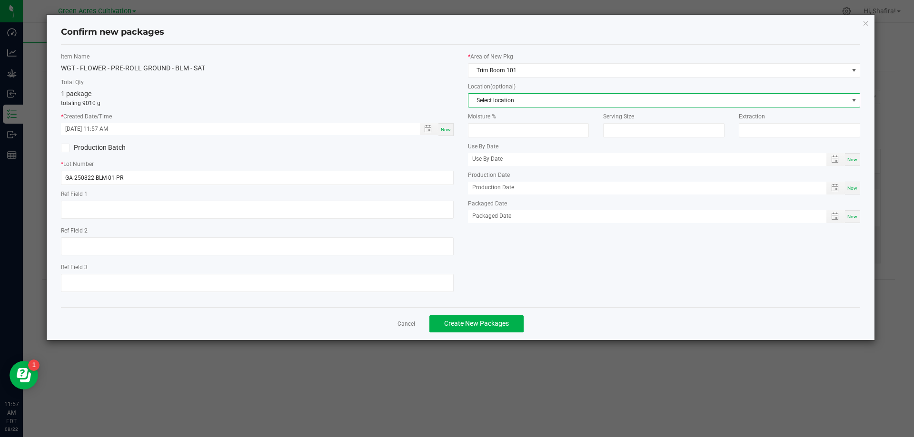
click at [569, 102] on span "Select location" at bounding box center [658, 100] width 380 height 13
click at [510, 186] on li "Ground Flower" at bounding box center [664, 181] width 392 height 13
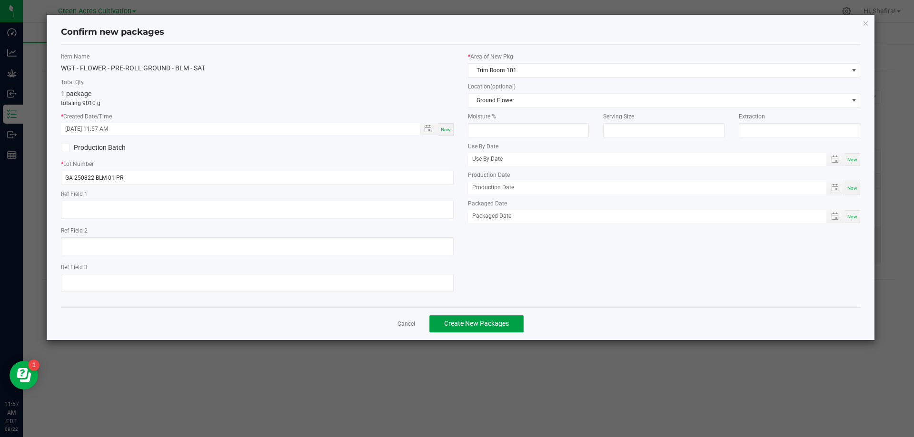
click at [496, 324] on span "Create New Packages" at bounding box center [476, 324] width 65 height 8
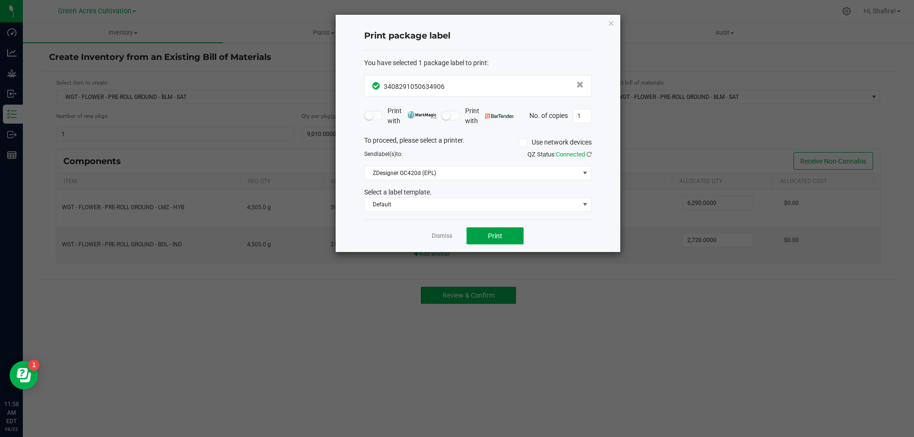
click at [494, 231] on button "Print" at bounding box center [494, 236] width 57 height 17
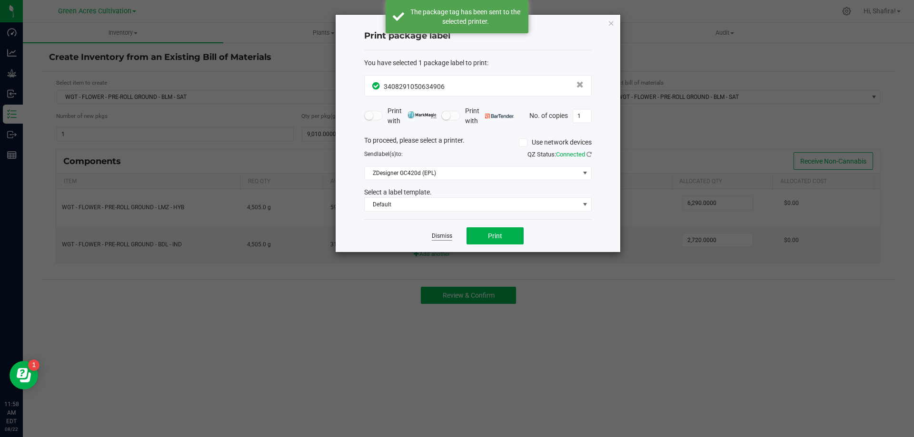
click at [448, 236] on link "Dismiss" at bounding box center [442, 236] width 20 height 8
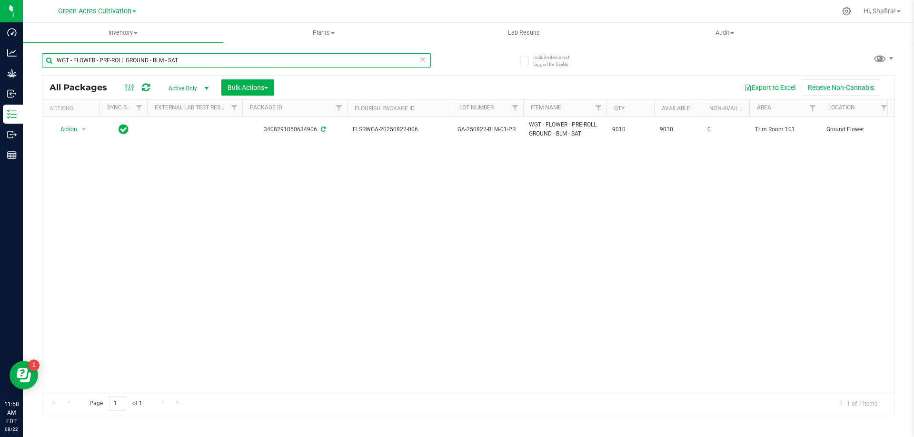
click at [191, 61] on input "WGT - FLOWER - PRE-ROLL GROUND - BLM - SAT" at bounding box center [236, 60] width 389 height 14
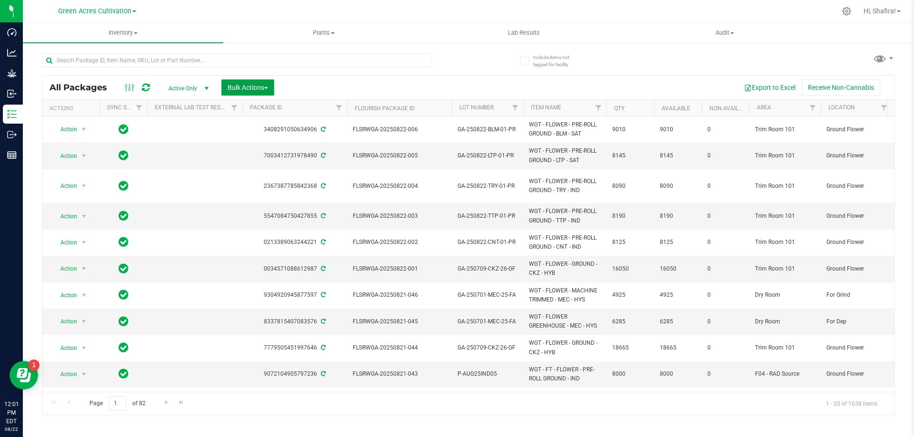
click at [267, 82] on button "Bulk Actions" at bounding box center [247, 87] width 53 height 16
click at [339, 82] on div "Export to Excel Receive Non-Cannabis" at bounding box center [584, 87] width 606 height 16
click at [264, 87] on span "Bulk Actions" at bounding box center [248, 88] width 40 height 8
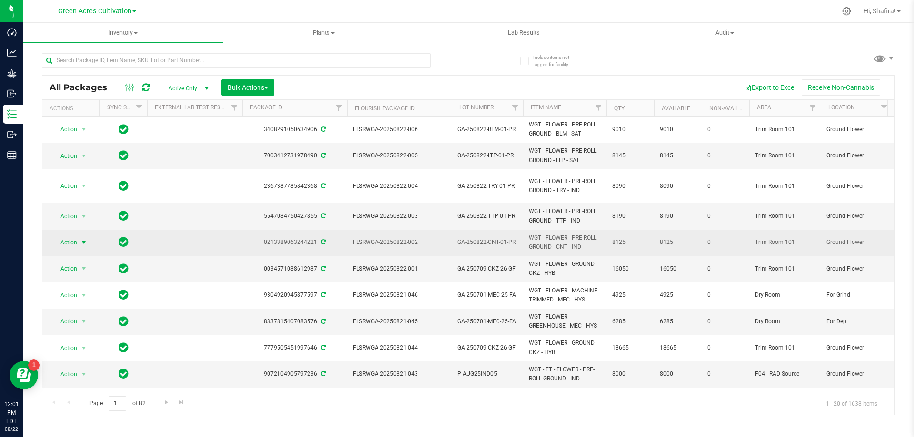
click at [69, 242] on span "Action" at bounding box center [65, 242] width 26 height 13
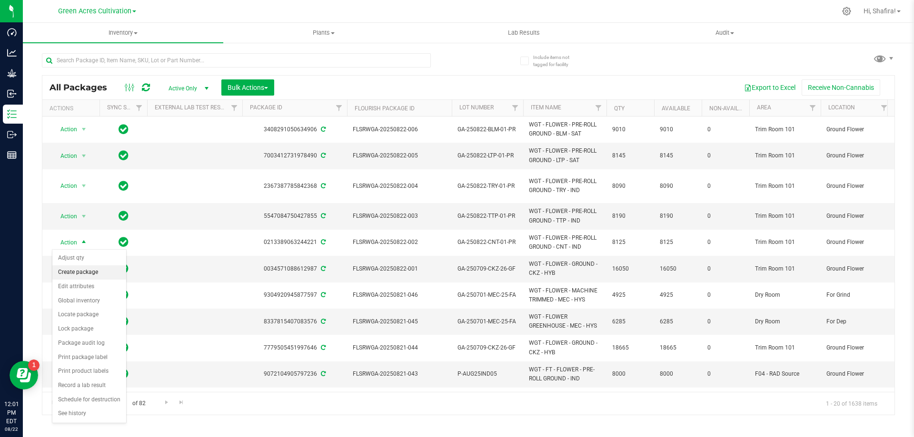
click at [78, 270] on li "Create package" at bounding box center [89, 273] width 74 height 14
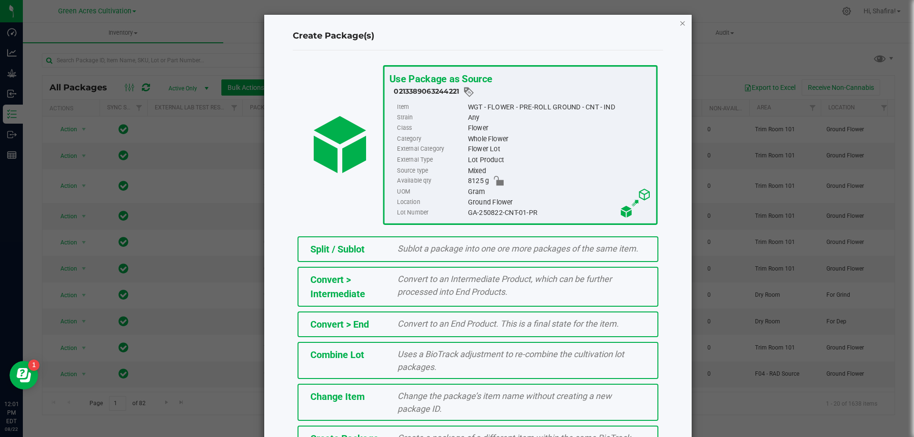
click at [679, 26] on icon "button" at bounding box center [682, 22] width 7 height 11
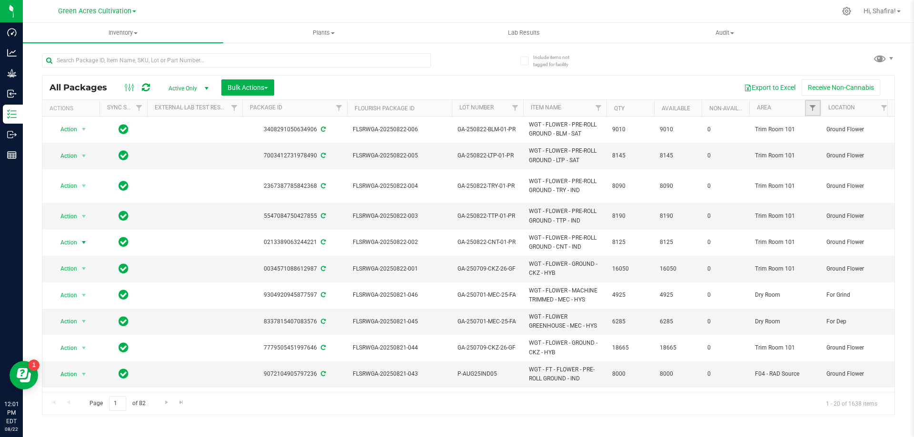
click at [817, 105] on link "Filter" at bounding box center [813, 108] width 16 height 16
type input "TR"
click at [831, 214] on span "Trim Room 101" at bounding box center [844, 216] width 40 height 6
click at [820, 214] on input "Trim Room 101" at bounding box center [817, 216] width 6 height 6
checkbox input "true"
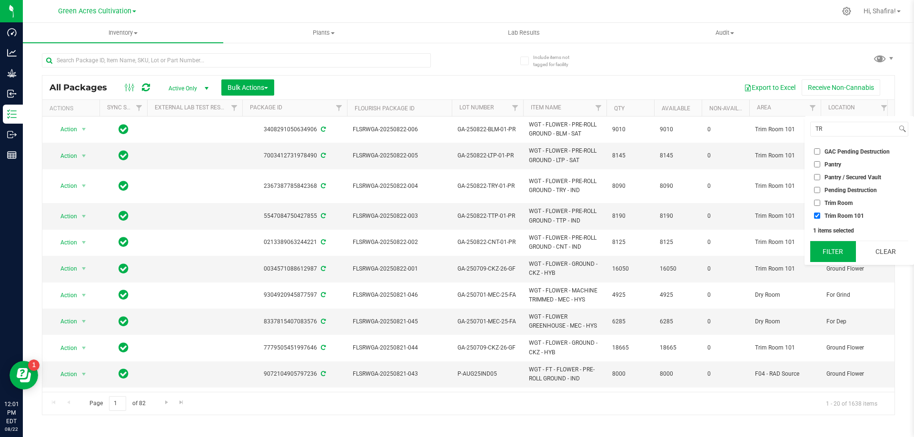
drag, startPoint x: 827, startPoint y: 247, endPoint x: 855, endPoint y: 132, distance: 118.1
click at [826, 247] on button "Filter" at bounding box center [833, 251] width 46 height 21
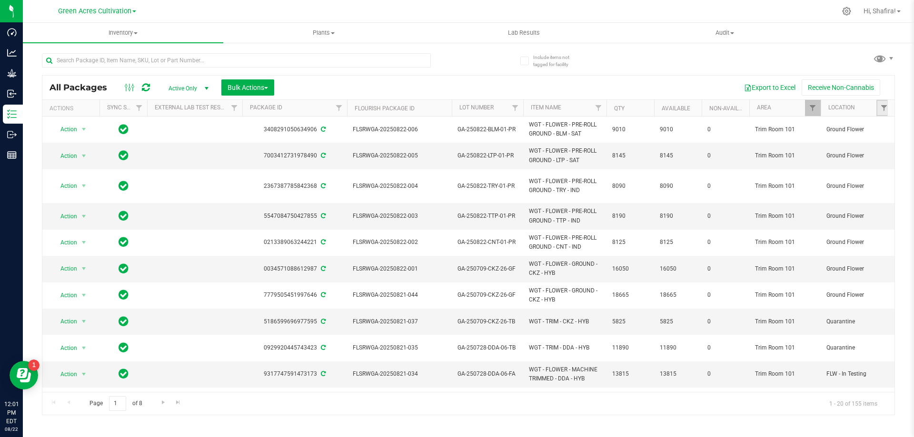
click at [877, 111] on link "Filter" at bounding box center [884, 108] width 16 height 16
type input "GR"
click at [822, 201] on label "Ground Flower" at bounding box center [838, 203] width 48 height 6
click at [820, 201] on input "Ground Flower" at bounding box center [817, 203] width 6 height 6
checkbox input "true"
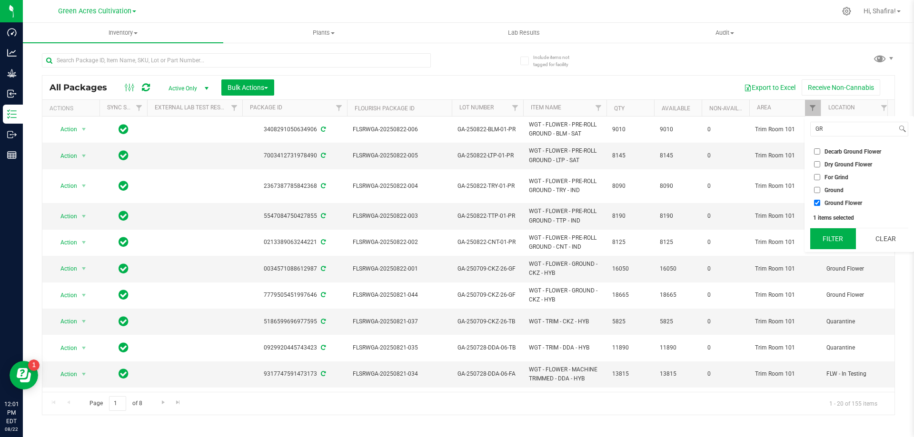
click at [831, 237] on button "Filter" at bounding box center [833, 238] width 46 height 21
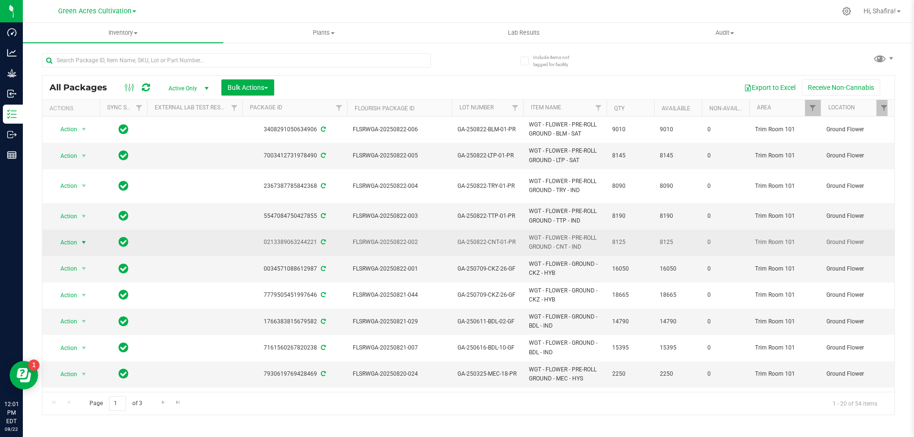
click at [68, 244] on span "Action" at bounding box center [65, 242] width 26 height 13
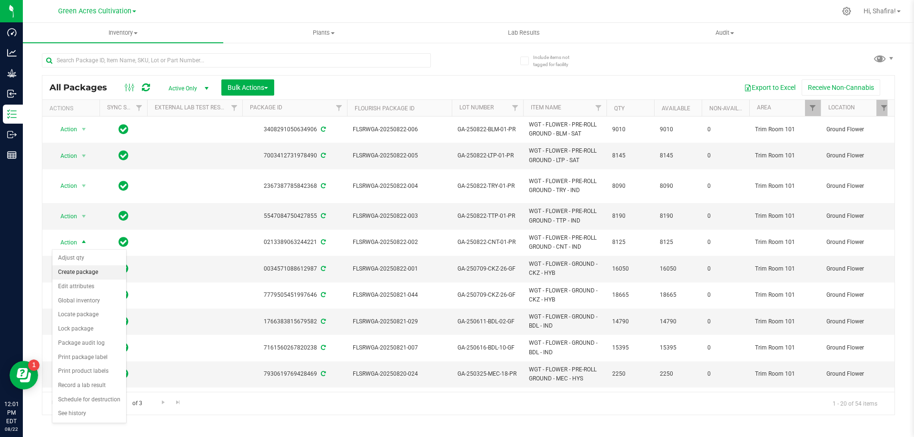
click at [70, 270] on li "Create package" at bounding box center [89, 273] width 74 height 14
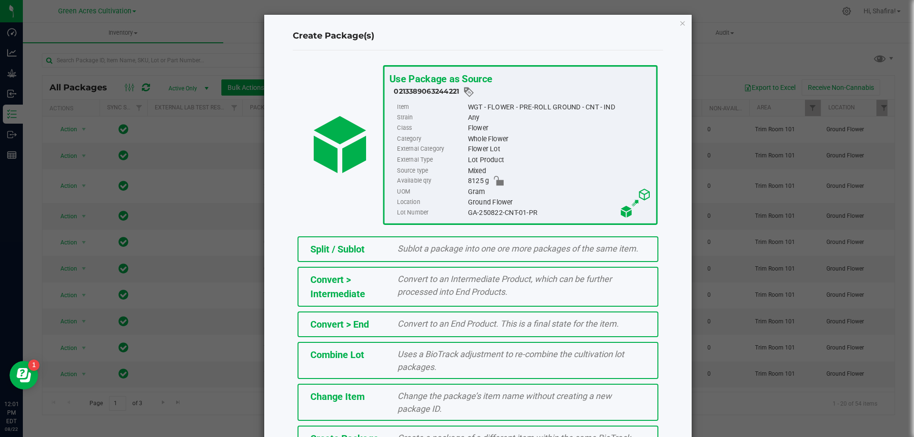
scroll to position [69, 0]
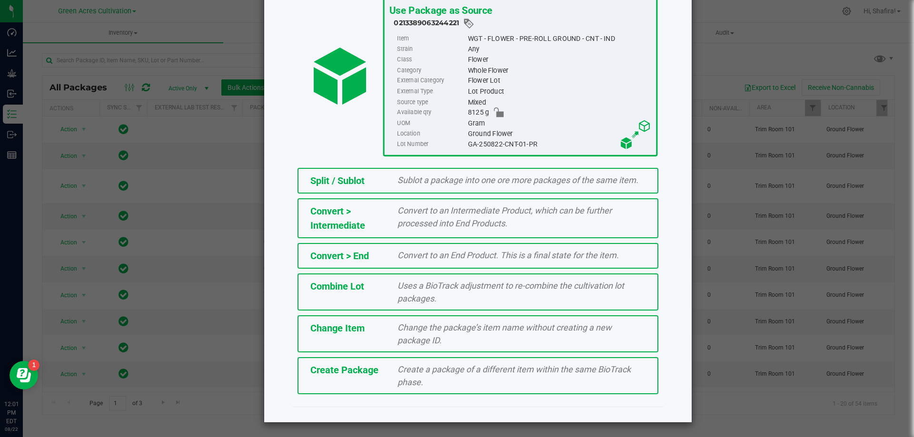
click at [406, 379] on span "Create a package of a different item within the same BioTrack phase." at bounding box center [513, 376] width 233 height 23
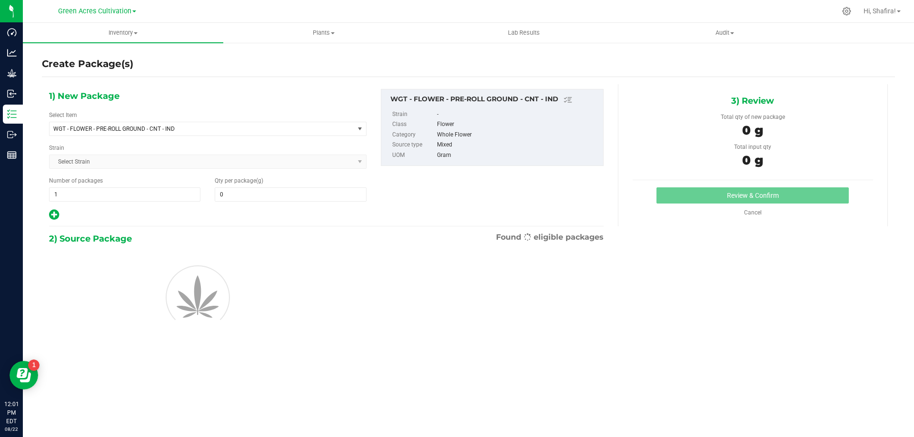
type input "0.0000"
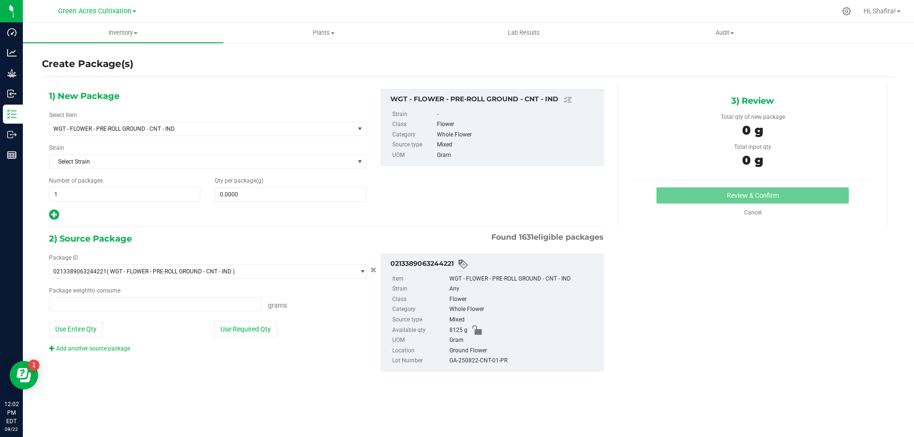
type input "0.0000 g"
click at [315, 198] on span at bounding box center [290, 195] width 151 height 14
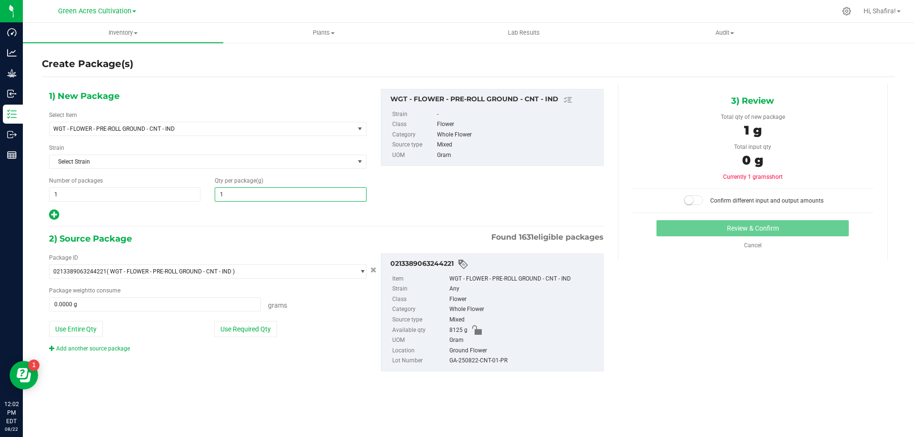
type input "10"
type input "10.0000"
click at [235, 325] on button "Use Required Qty" at bounding box center [245, 329] width 63 height 16
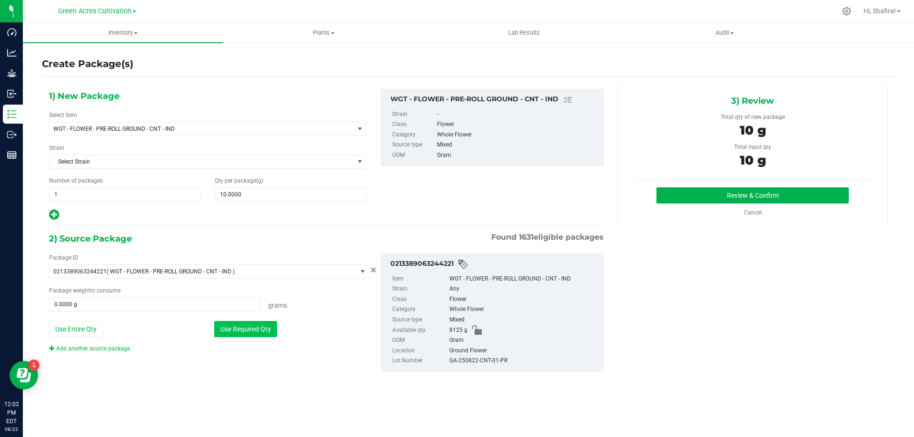
type input "10.0000 g"
click at [468, 361] on div "GA-250822-CNT-01-PR" at bounding box center [523, 361] width 149 height 10
copy div "GA-250822-CNT-01-PR"
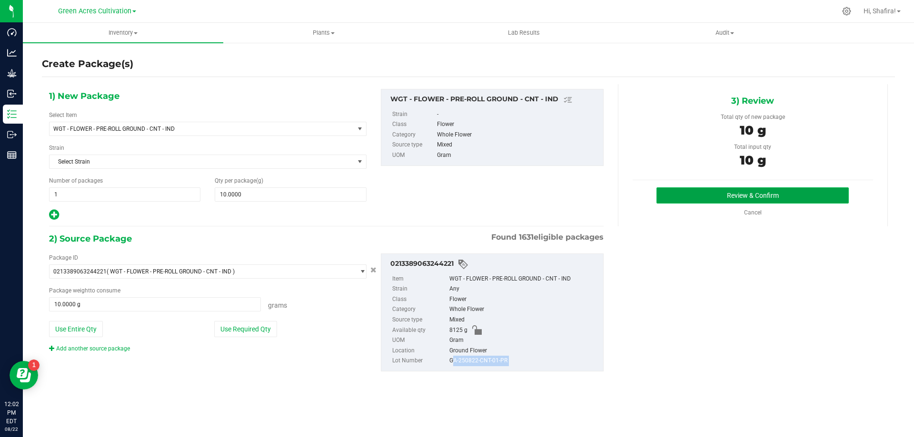
click at [705, 200] on button "Review & Confirm" at bounding box center [752, 196] width 192 height 16
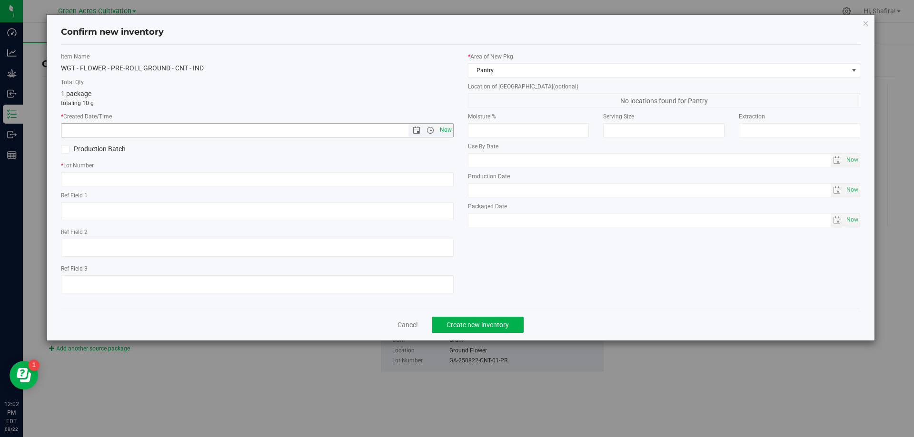
click at [449, 131] on span "Now" at bounding box center [445, 130] width 16 height 14
type input "[DATE] 12:02 PM"
paste input "GA-250822-CNT-01-PR"
type input "GA-250822-CNT-01-PR"
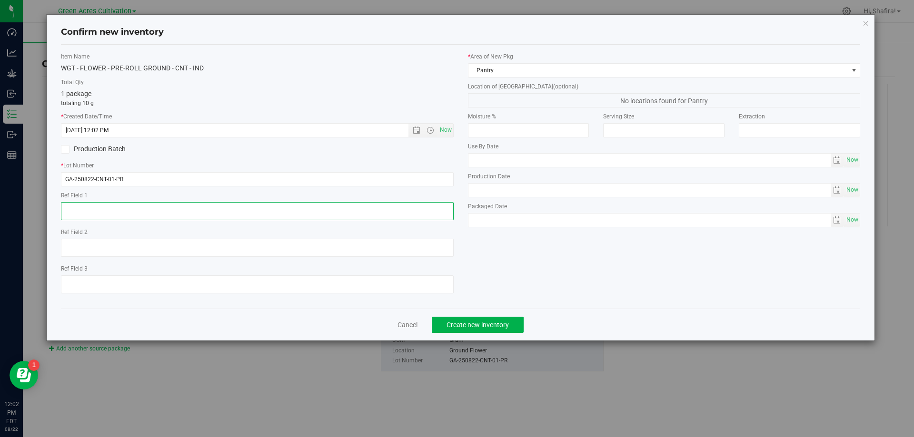
click at [191, 216] on textarea at bounding box center [257, 211] width 393 height 18
type textarea "10G SAMPLE"
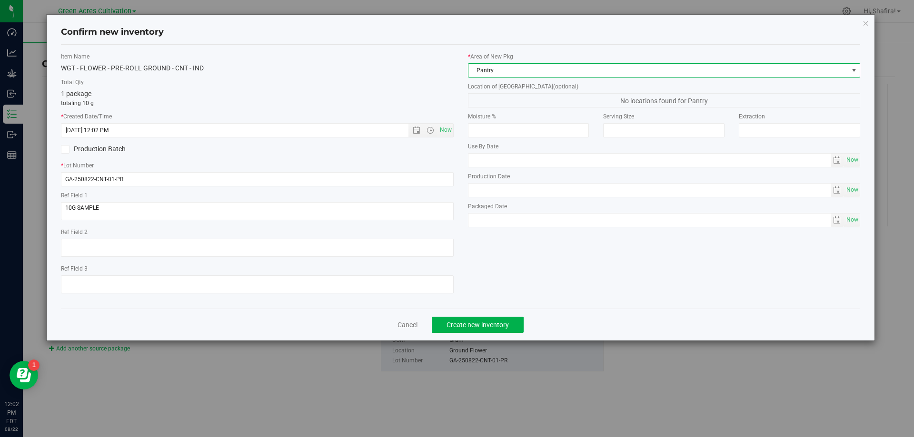
click at [591, 66] on span "Pantry" at bounding box center [658, 70] width 380 height 13
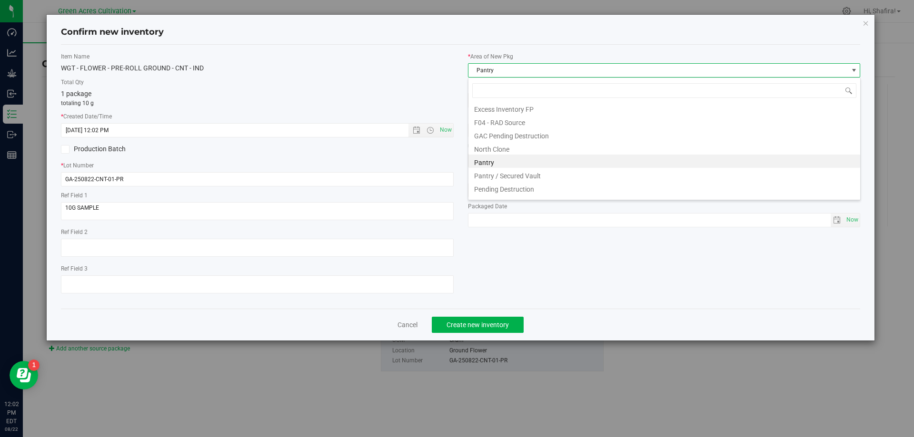
scroll to position [131, 0]
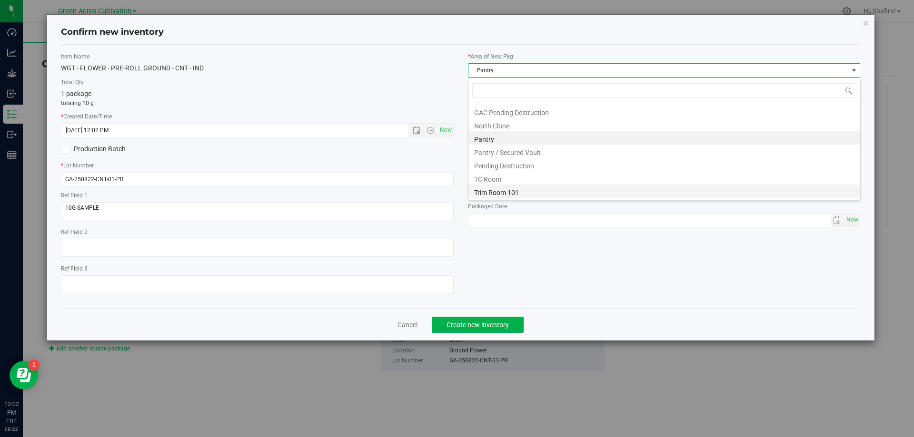
click at [501, 188] on li "Trim Room 101" at bounding box center [664, 191] width 392 height 13
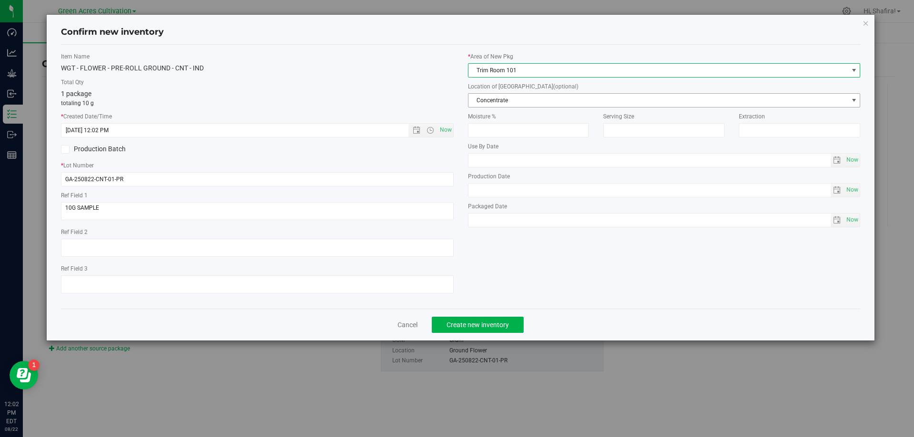
click at [523, 101] on span "Concentrate" at bounding box center [658, 100] width 380 height 13
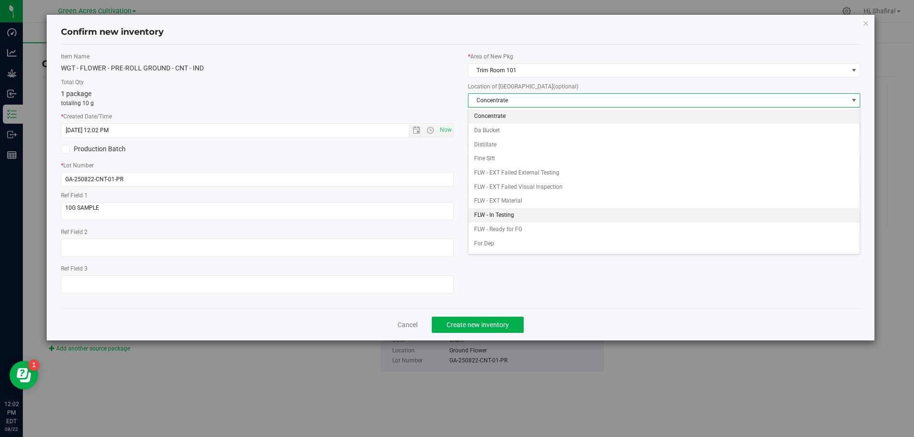
click at [513, 211] on li "FLW - In Testing" at bounding box center [664, 215] width 392 height 14
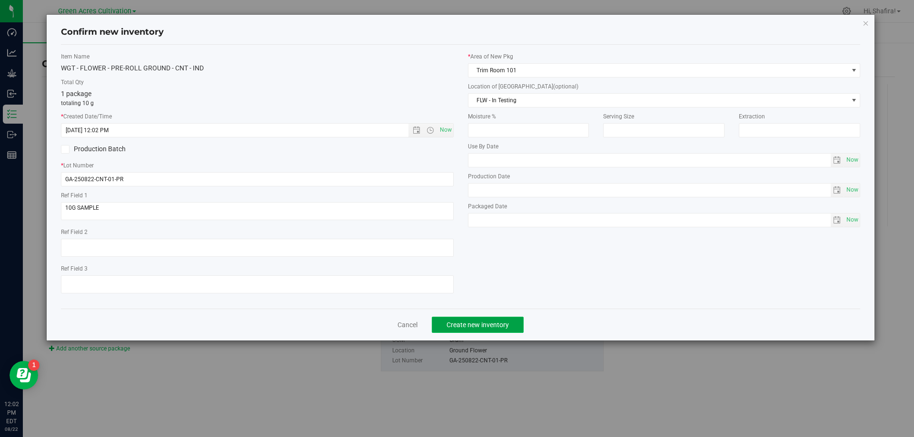
click at [512, 317] on button "Create new inventory" at bounding box center [478, 325] width 92 height 16
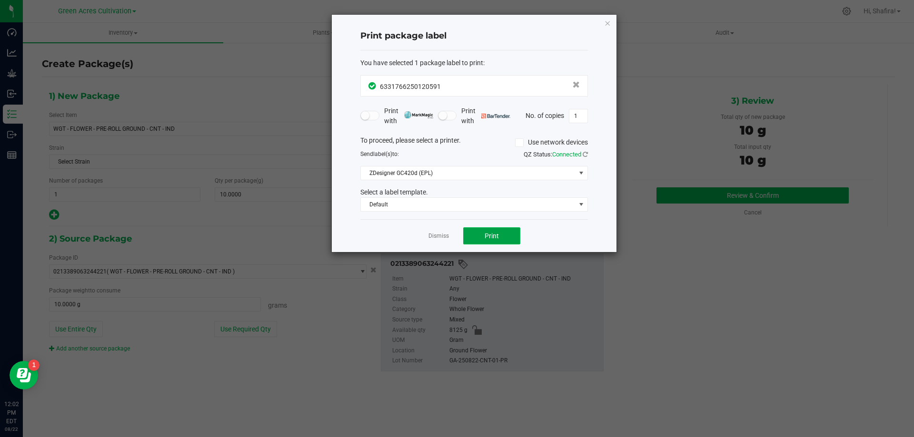
click at [489, 237] on span "Print" at bounding box center [492, 236] width 14 height 8
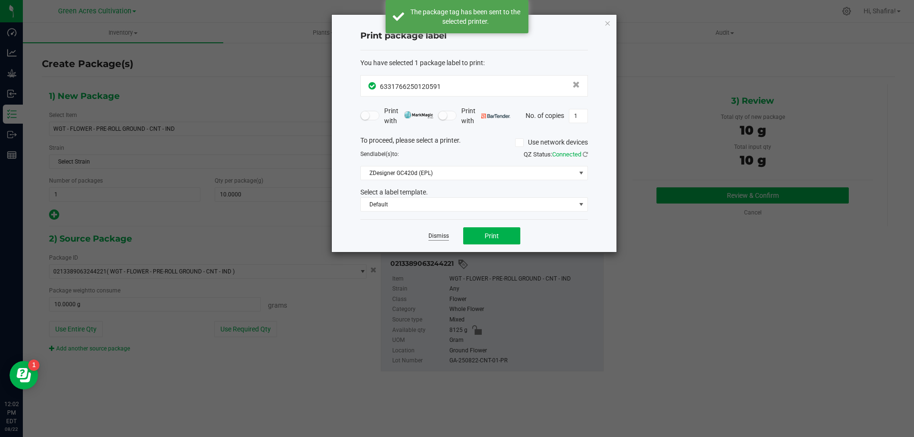
click at [442, 234] on link "Dismiss" at bounding box center [438, 236] width 20 height 8
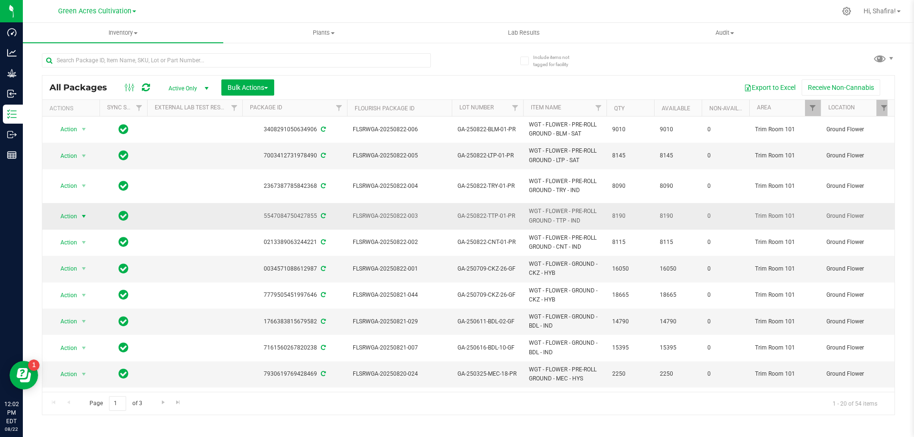
click at [79, 216] on span "select" at bounding box center [84, 216] width 12 height 13
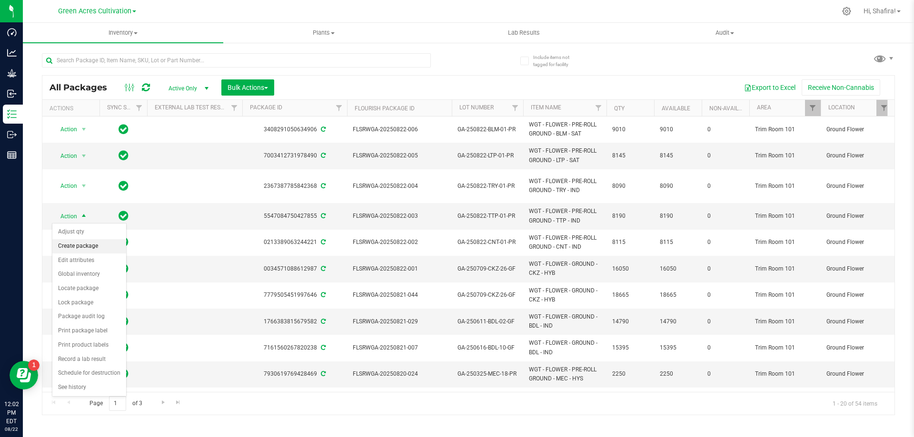
click at [74, 244] on li "Create package" at bounding box center [89, 246] width 74 height 14
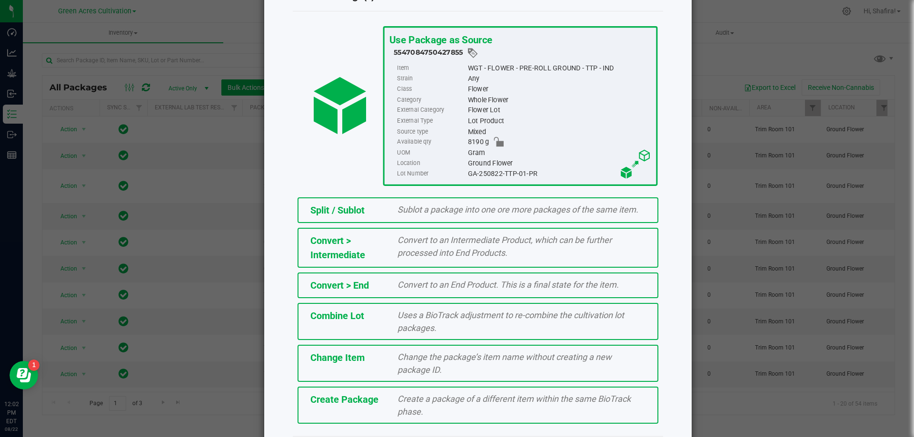
scroll to position [69, 0]
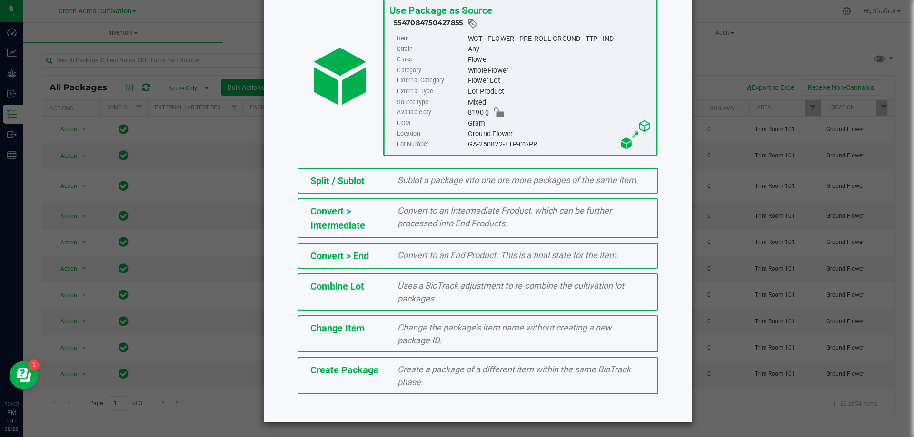
click at [358, 370] on span "Create Package" at bounding box center [344, 370] width 68 height 11
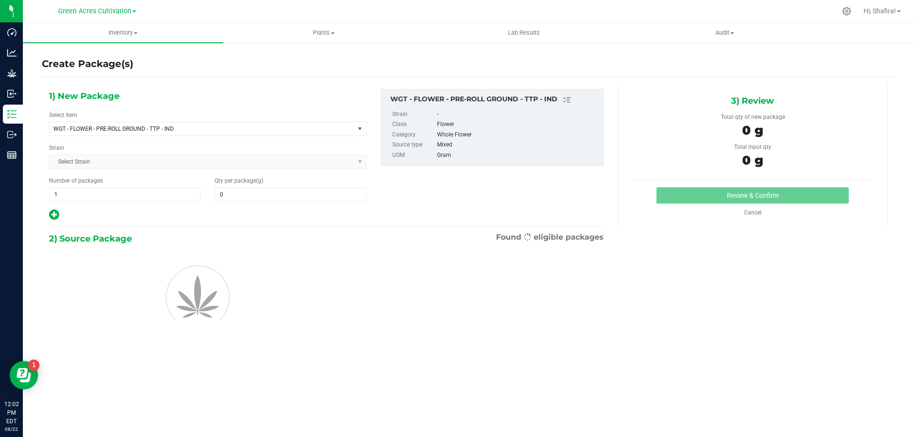
type input "0.0000"
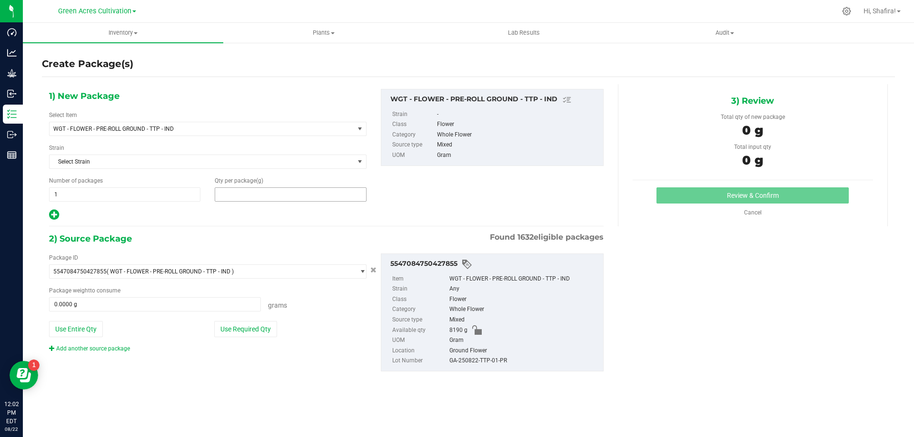
click at [290, 193] on span at bounding box center [290, 195] width 151 height 14
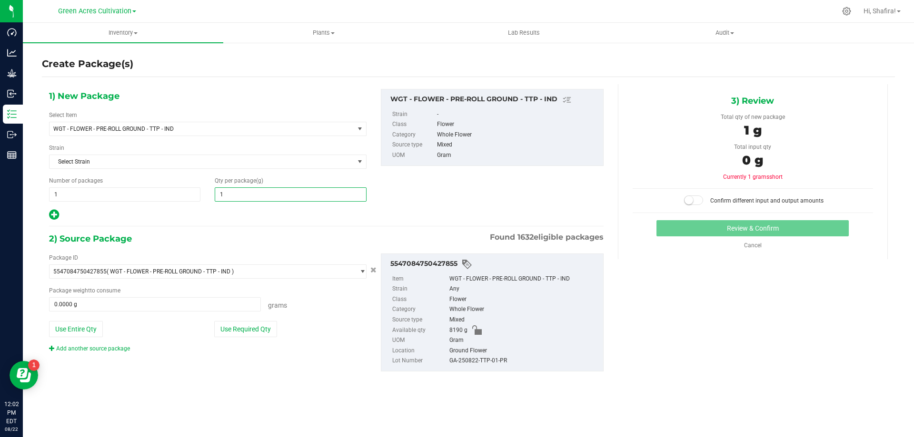
type input "10"
type input "10.0000"
click at [230, 331] on button "Use Required Qty" at bounding box center [245, 329] width 63 height 16
type input "10.0000 g"
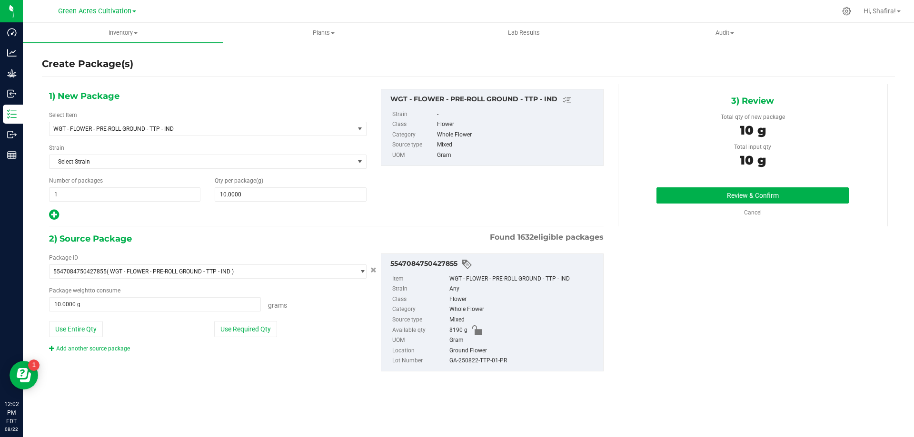
click at [472, 353] on div "Ground Flower" at bounding box center [523, 351] width 149 height 10
click at [474, 363] on div "GA-250822-TTP-01-PR" at bounding box center [523, 361] width 149 height 10
copy div "GA-250822-TTP-01-PR"
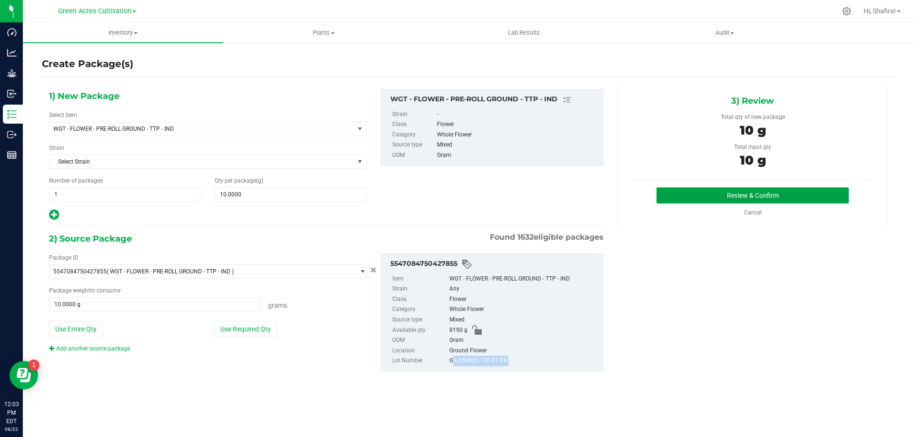
click at [776, 198] on button "Review & Confirm" at bounding box center [752, 196] width 192 height 16
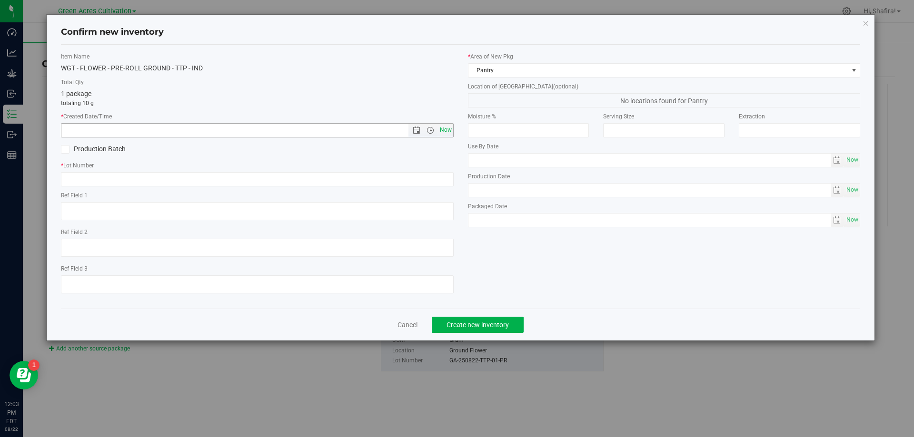
click at [444, 131] on span "Now" at bounding box center [445, 130] width 16 height 14
type input "[DATE] 12:03 PM"
paste input "GA-250822-TTP-01-PR"
type input "GA-250822-TTP-01-PR"
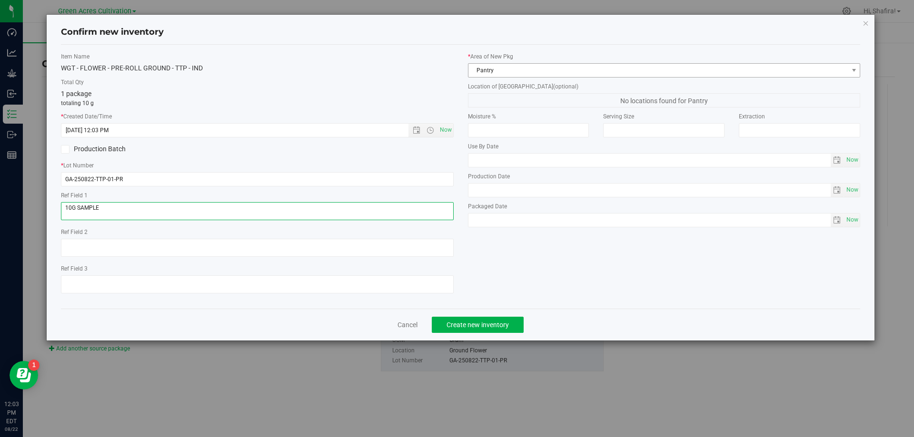
type textarea "10G SAMPLE"
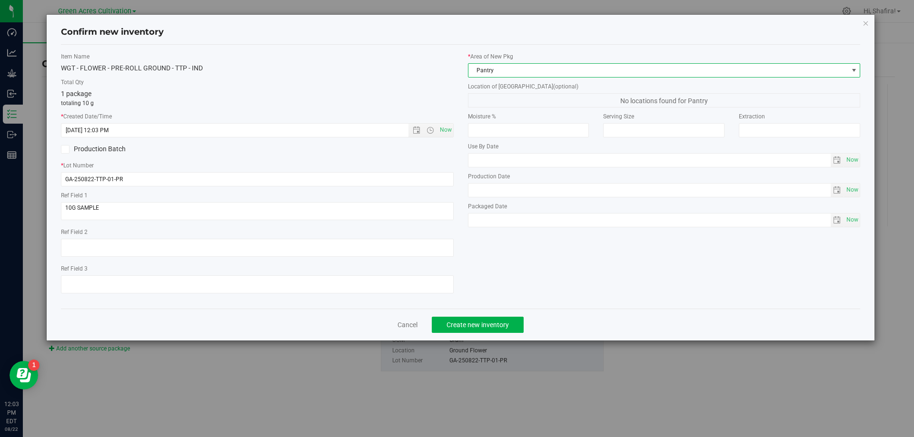
click at [560, 72] on span "Pantry" at bounding box center [658, 70] width 380 height 13
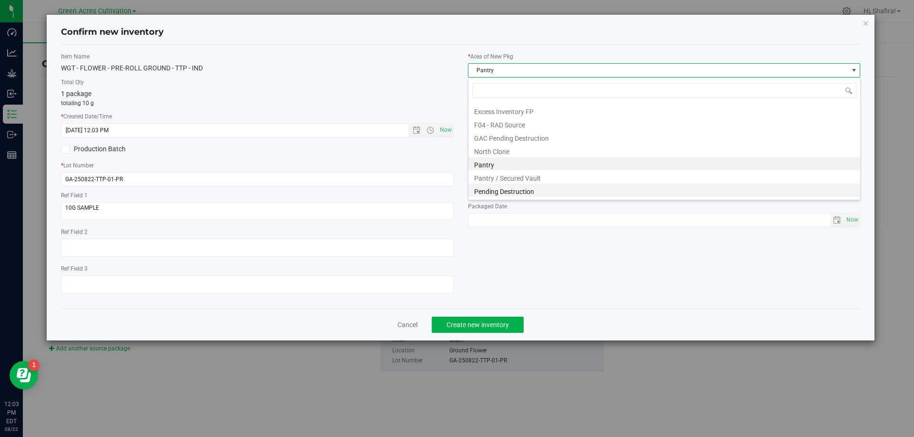
scroll to position [131, 0]
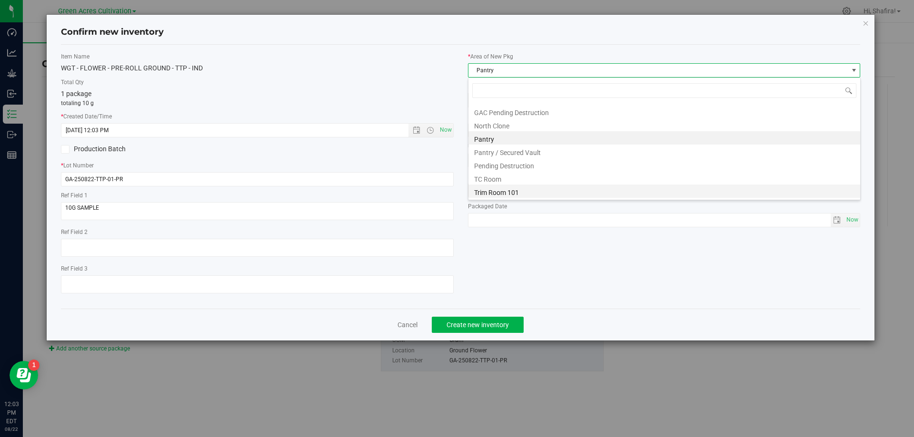
click at [517, 190] on li "Trim Room 101" at bounding box center [664, 191] width 392 height 13
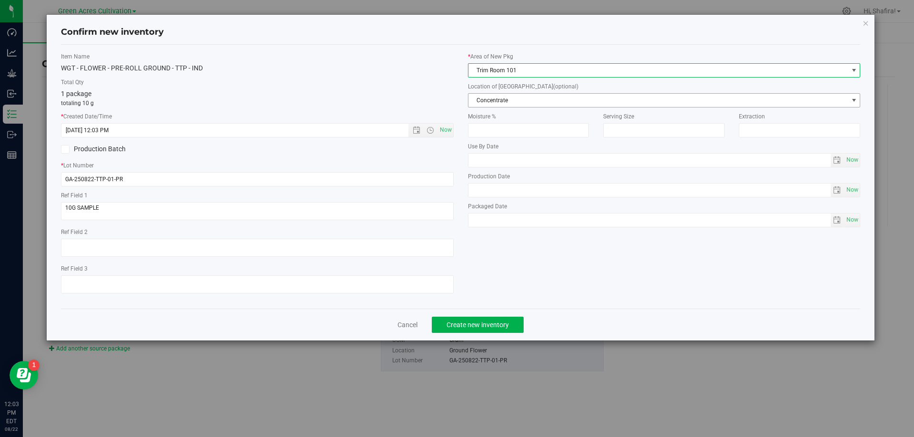
click at [529, 106] on span "Concentrate" at bounding box center [658, 100] width 380 height 13
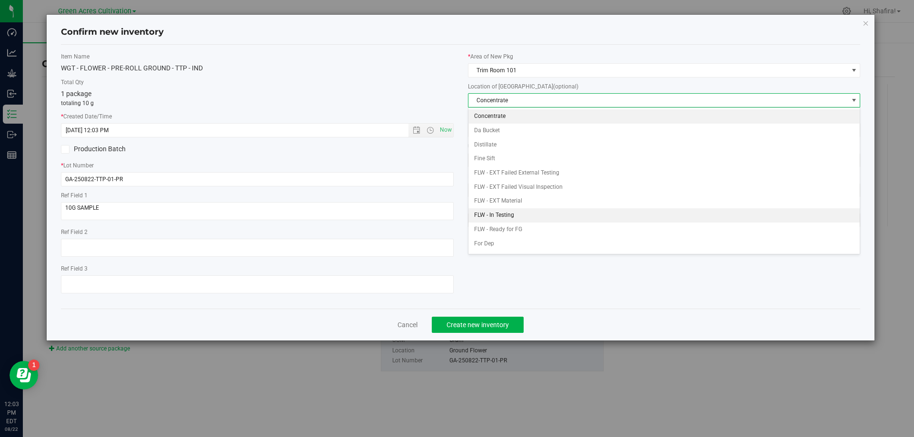
click at [511, 212] on li "FLW - In Testing" at bounding box center [664, 215] width 392 height 14
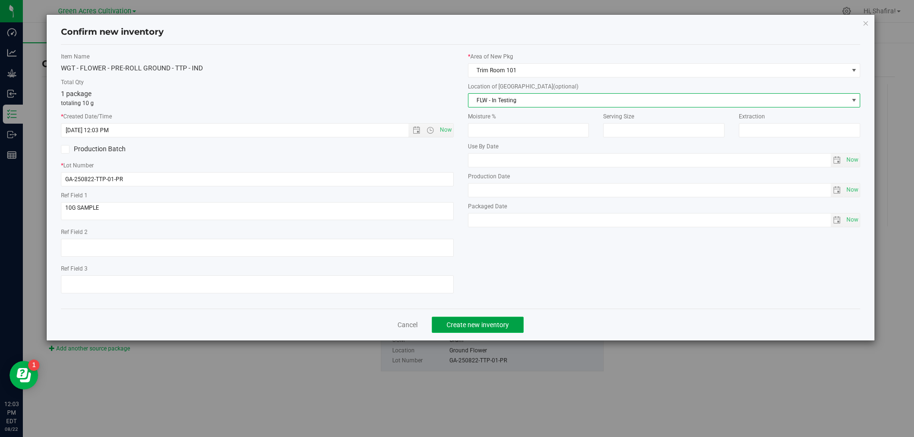
click at [499, 323] on span "Create new inventory" at bounding box center [477, 325] width 62 height 8
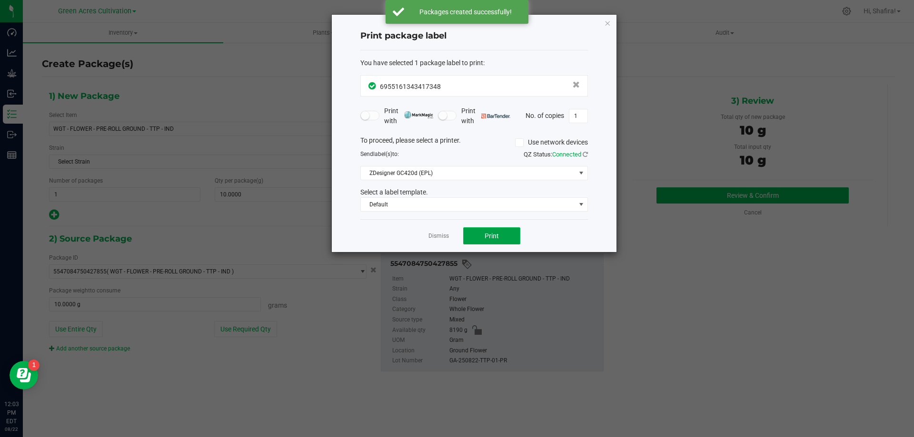
click at [505, 235] on button "Print" at bounding box center [491, 236] width 57 height 17
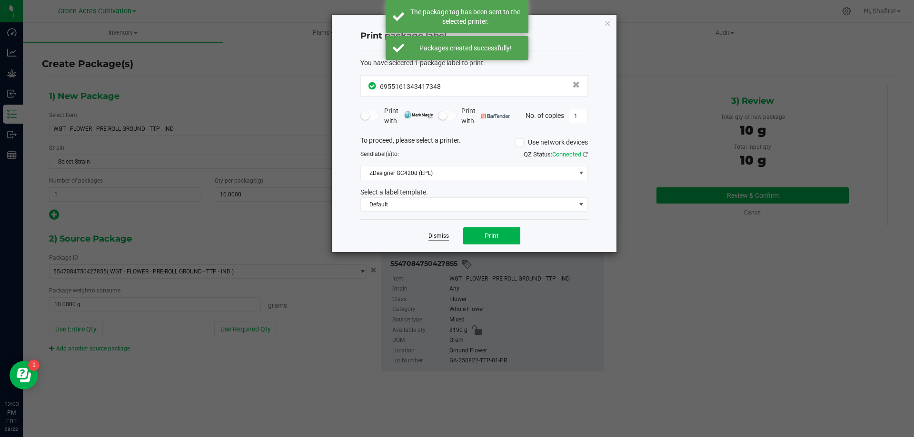
click at [430, 235] on link "Dismiss" at bounding box center [438, 236] width 20 height 8
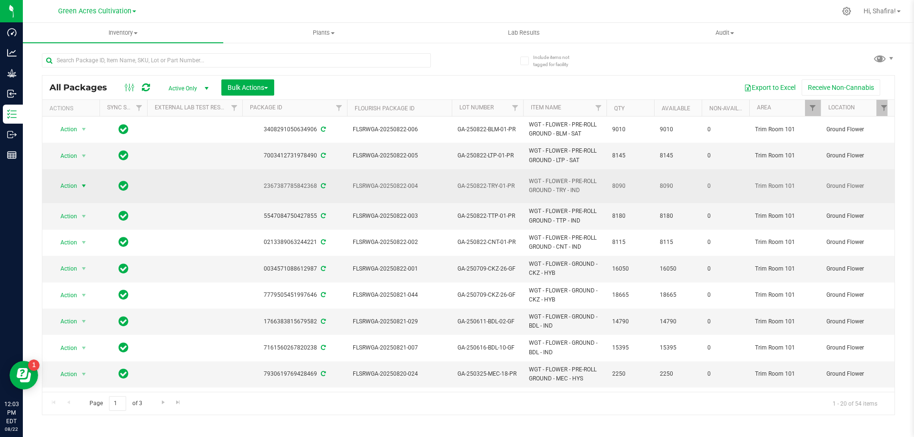
click at [61, 185] on span "Action" at bounding box center [65, 185] width 26 height 13
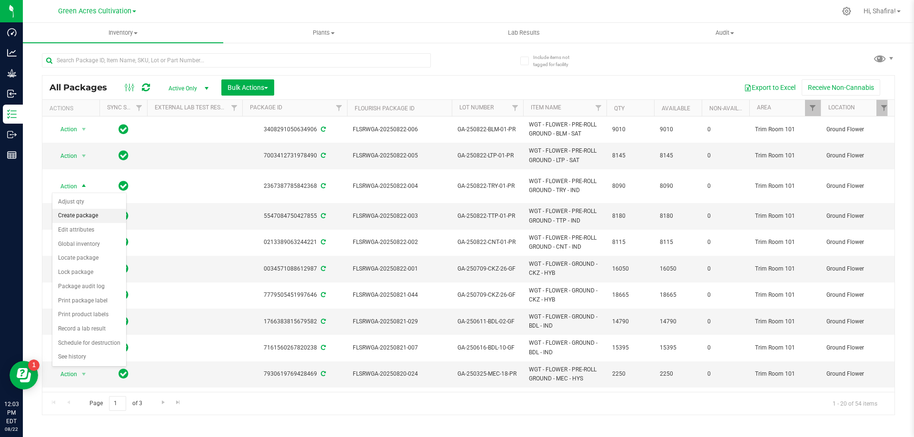
click at [67, 212] on li "Create package" at bounding box center [89, 216] width 74 height 14
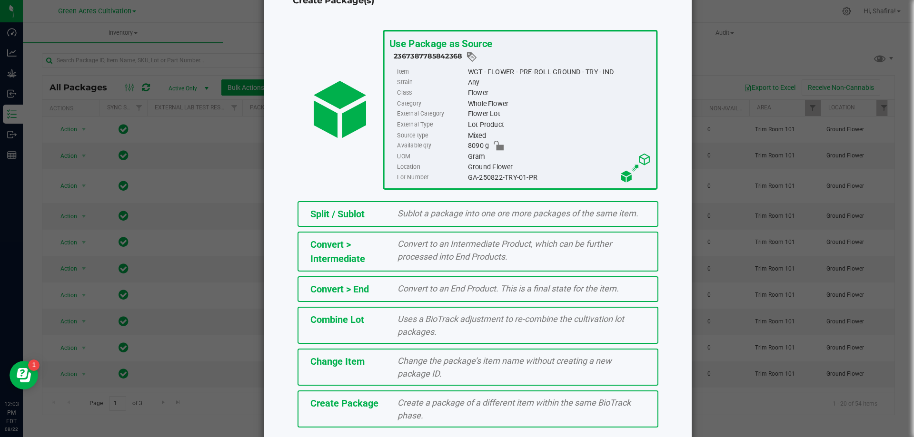
scroll to position [69, 0]
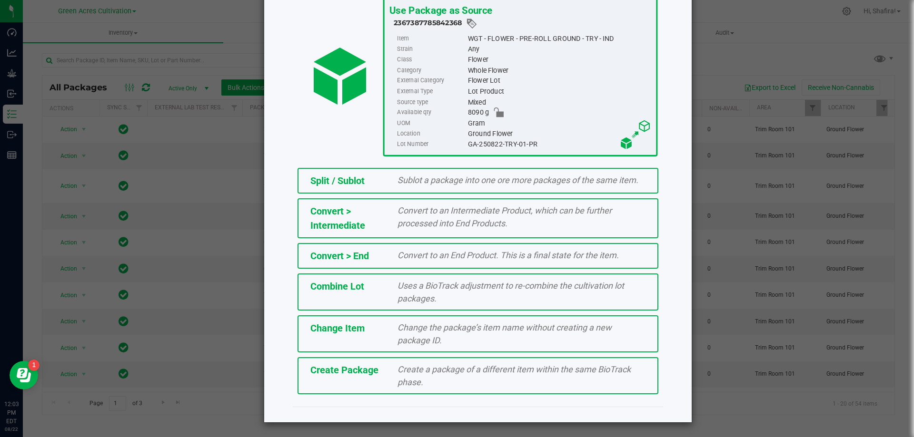
click at [397, 381] on span "Create a package of a different item within the same BioTrack phase." at bounding box center [513, 376] width 233 height 23
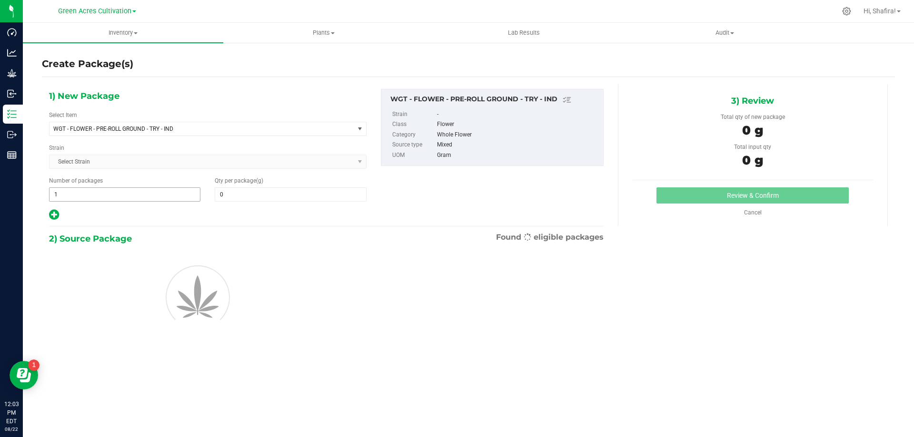
type input "0.0000"
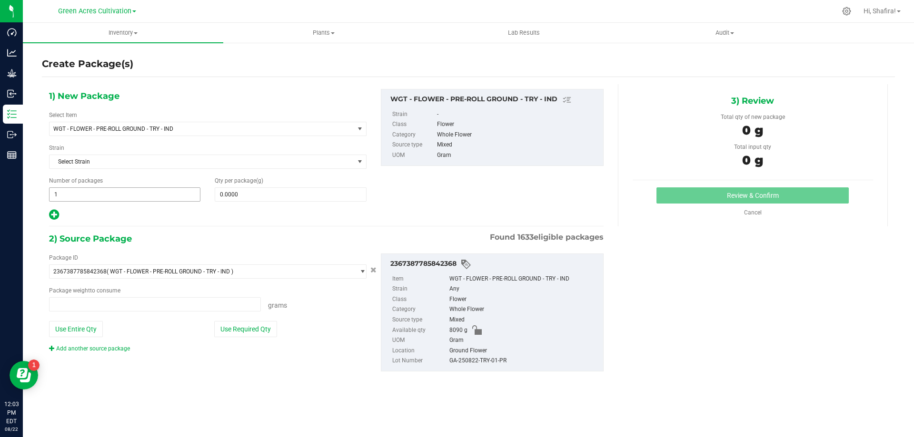
type input "0.0000 g"
click at [262, 194] on span at bounding box center [290, 195] width 151 height 14
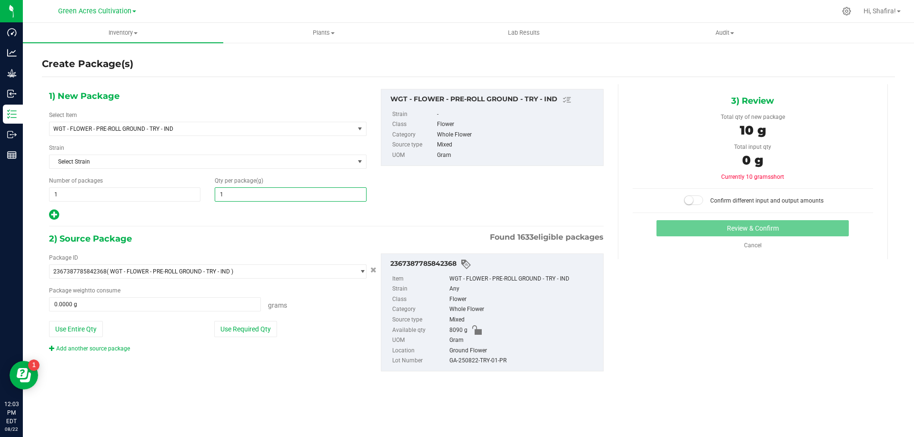
type input "10"
type input "10.0000"
click at [242, 333] on button "Use Required Qty" at bounding box center [245, 329] width 63 height 16
type input "10.0000 g"
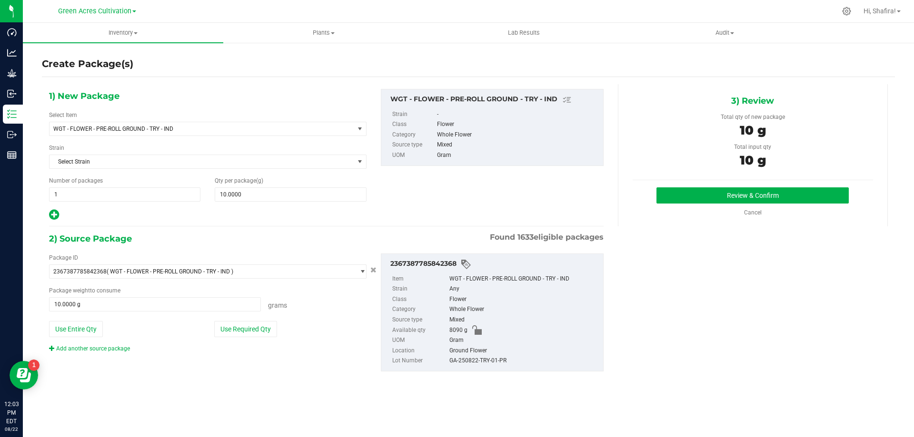
click at [468, 358] on div "GA-250822-TRY-01-PR" at bounding box center [523, 361] width 149 height 10
copy div "GA-250822-TRY-01-PR"
click at [682, 193] on button "Review & Confirm" at bounding box center [752, 196] width 192 height 16
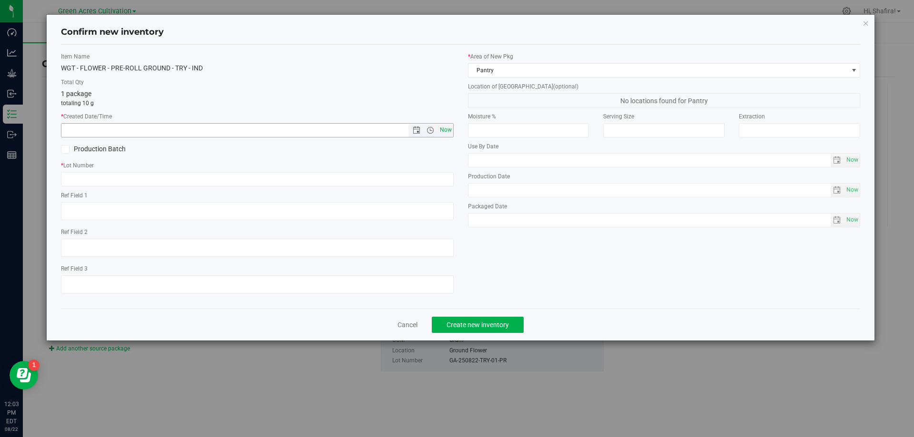
click at [446, 136] on span "Now" at bounding box center [445, 130] width 16 height 14
type input "[DATE] 12:03 PM"
paste input "GA-250822-TRY-01-PR"
type input "GA-250822-TRY-01-PR"
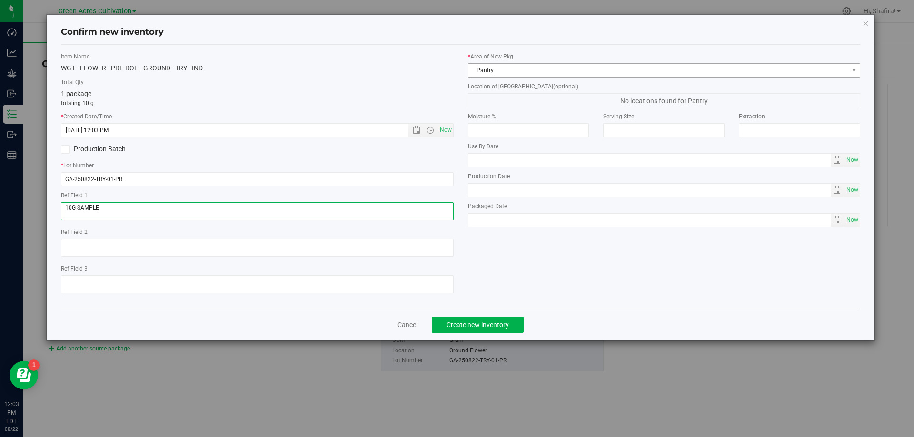
type textarea "10G SAMPLE"
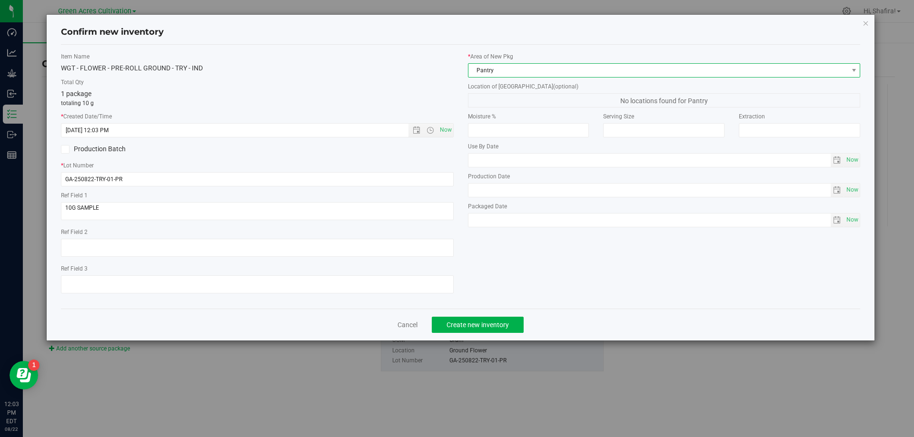
click at [705, 70] on span "Pantry" at bounding box center [658, 70] width 380 height 13
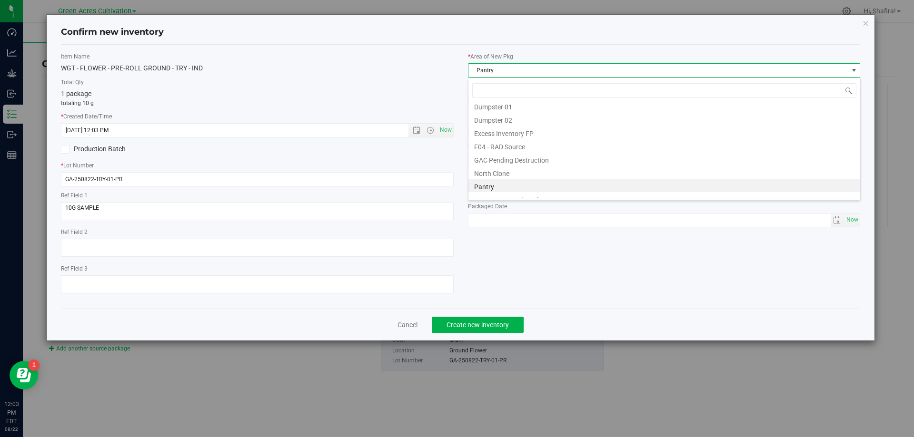
scroll to position [131, 0]
click at [531, 186] on li "Trim Room 101" at bounding box center [664, 191] width 392 height 13
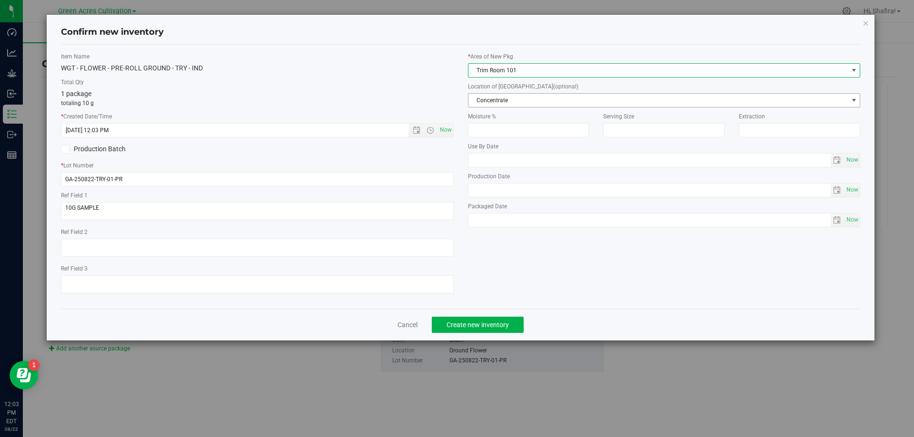
click at [530, 103] on span "Concentrate" at bounding box center [658, 100] width 380 height 13
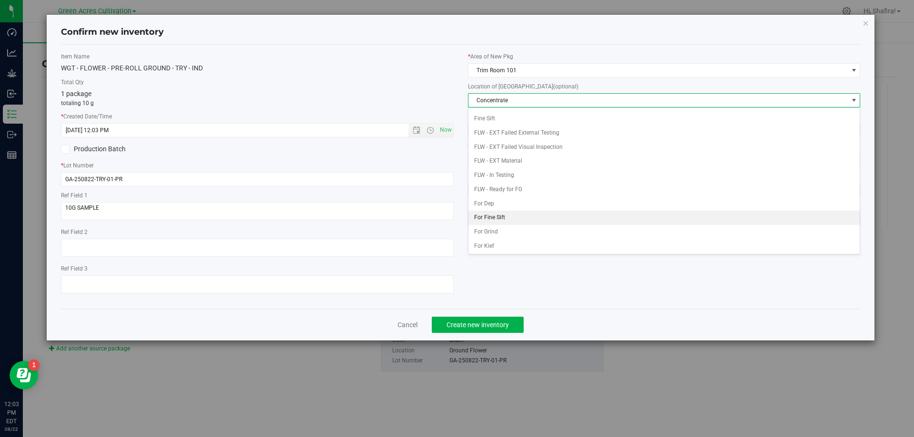
scroll to position [48, 0]
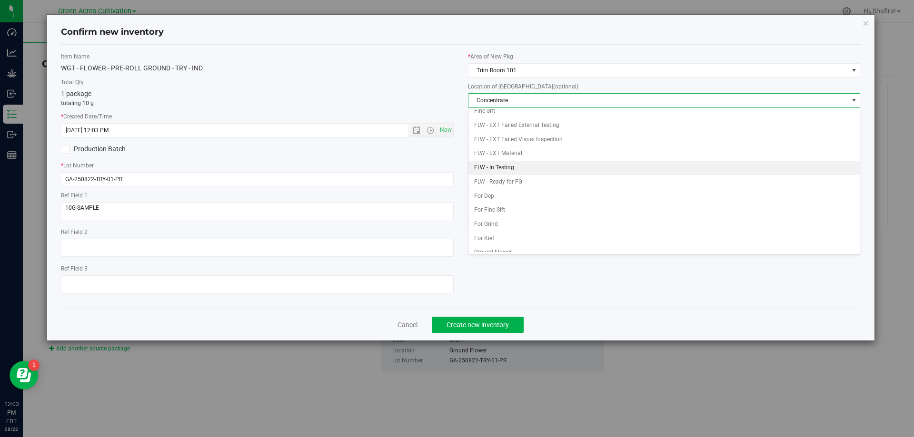
click at [503, 161] on li "FLW - In Testing" at bounding box center [664, 168] width 392 height 14
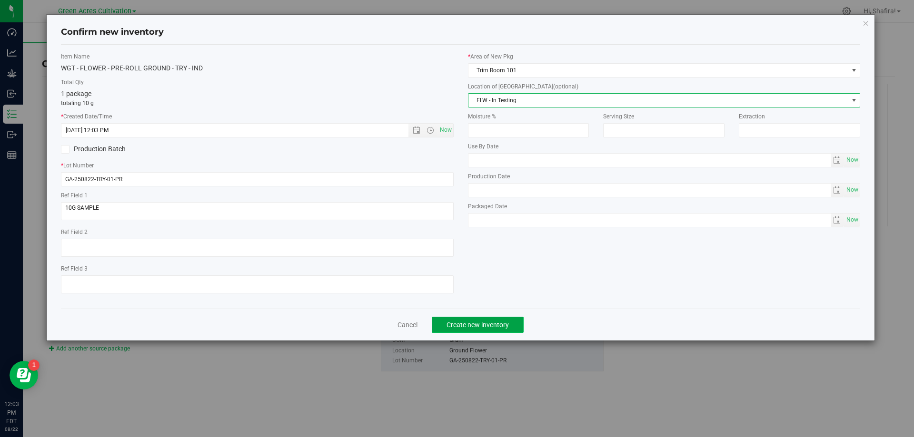
click at [489, 317] on button "Create new inventory" at bounding box center [478, 325] width 92 height 16
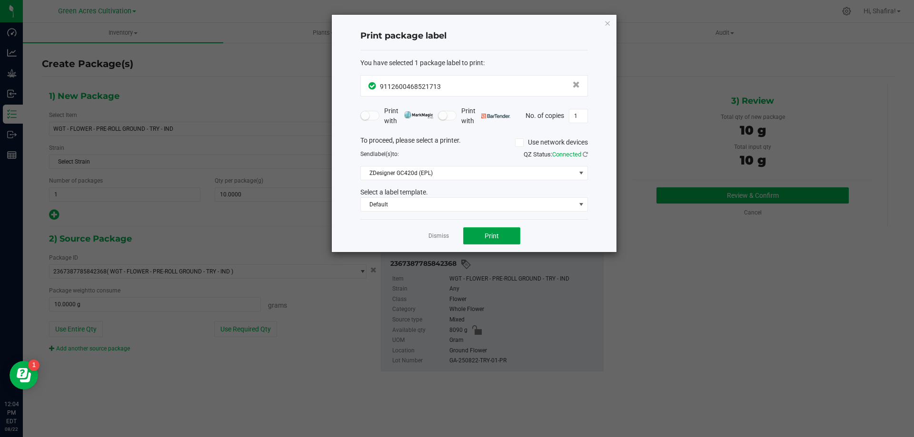
click at [480, 238] on button "Print" at bounding box center [491, 236] width 57 height 17
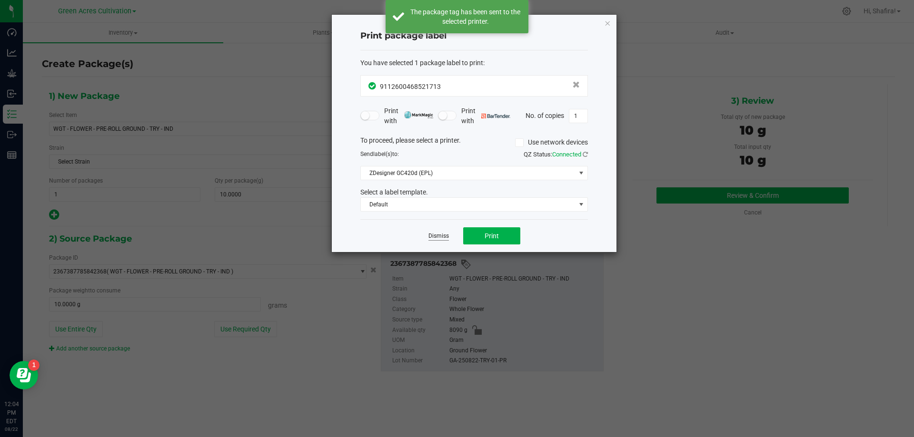
click at [437, 237] on link "Dismiss" at bounding box center [438, 236] width 20 height 8
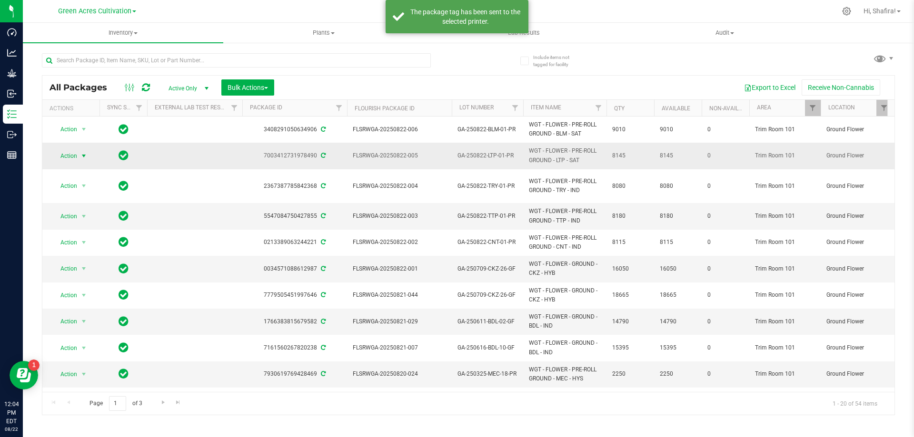
click at [69, 155] on span "Action" at bounding box center [65, 155] width 26 height 13
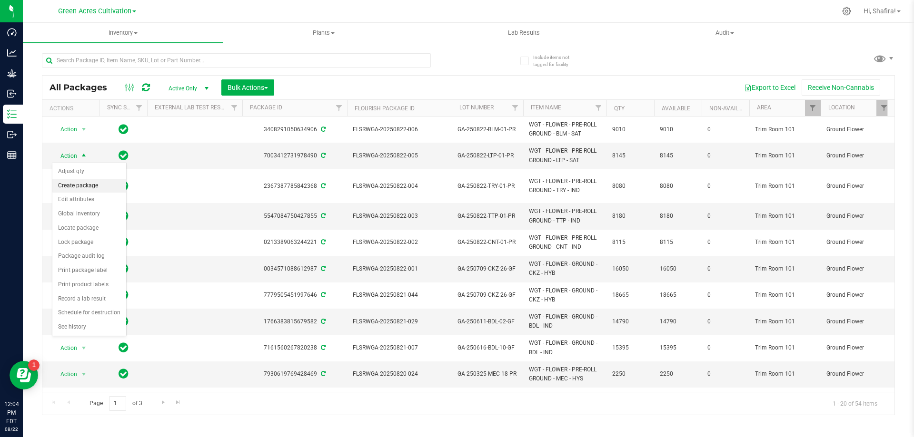
click at [79, 181] on li "Create package" at bounding box center [89, 186] width 74 height 14
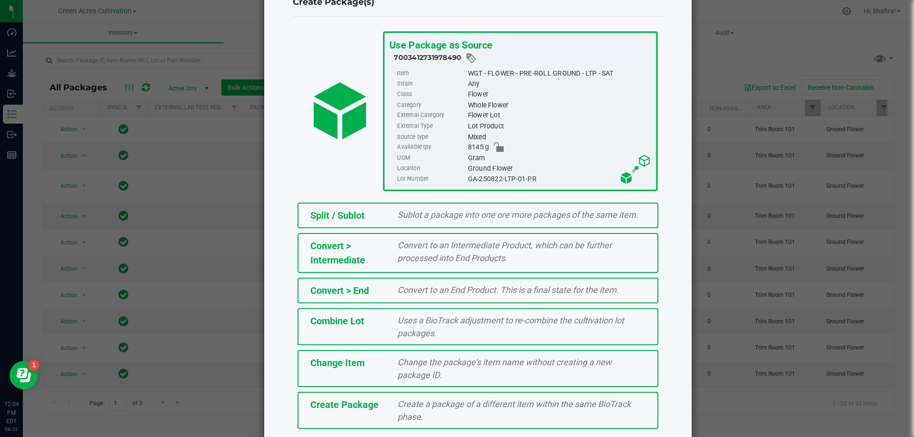
scroll to position [69, 0]
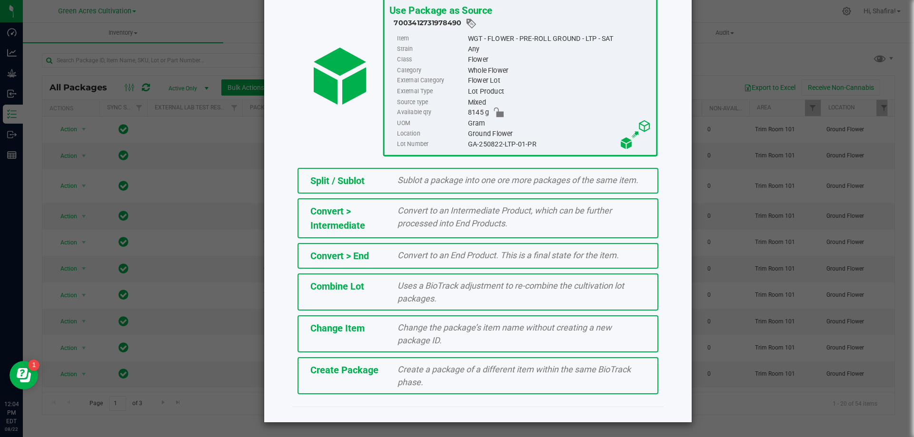
click at [431, 387] on div "Create a package of a different item within the same BioTrack phase." at bounding box center [521, 376] width 262 height 26
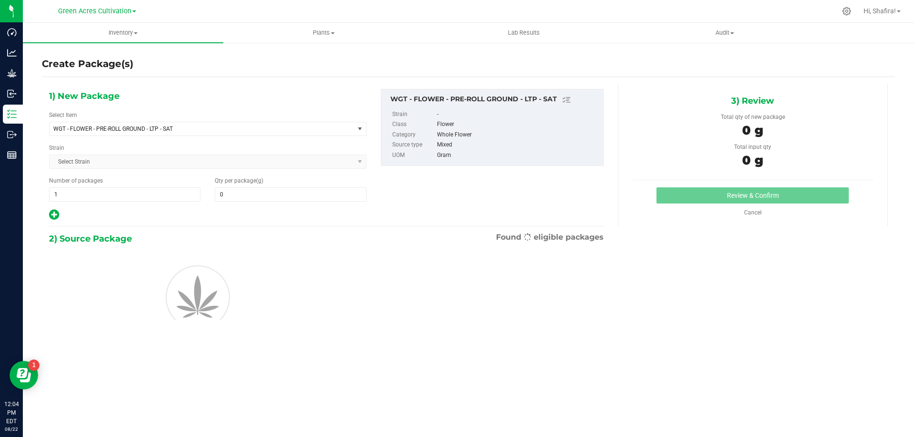
type input "0.0000"
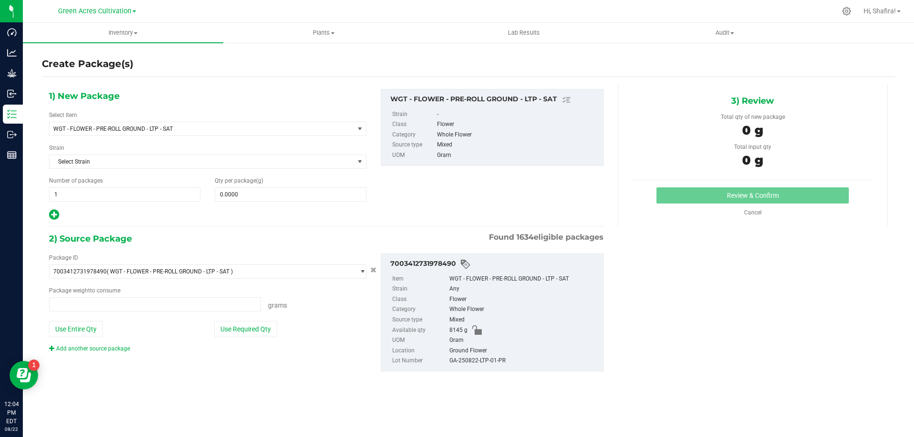
type input "0.0000 g"
click at [287, 188] on span at bounding box center [290, 195] width 151 height 14
type input "10"
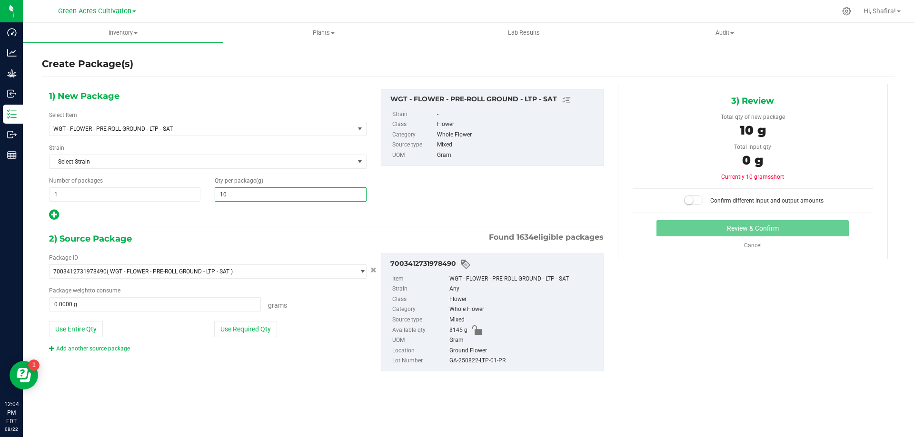
type input "10.0000"
click at [213, 333] on div "Use Entire Qty Use Required Qty" at bounding box center [207, 329] width 317 height 16
click at [218, 331] on button "Use Required Qty" at bounding box center [245, 329] width 63 height 16
type input "10.0000 g"
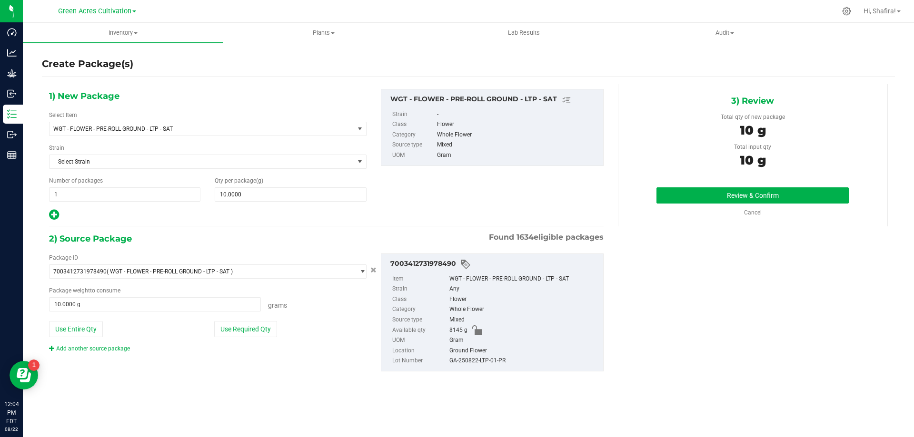
click at [472, 360] on div "GA-250822-LTP-01-PR" at bounding box center [523, 361] width 149 height 10
copy div "GA-250822-LTP-01-PR"
click at [725, 193] on button "Review & Confirm" at bounding box center [752, 196] width 192 height 16
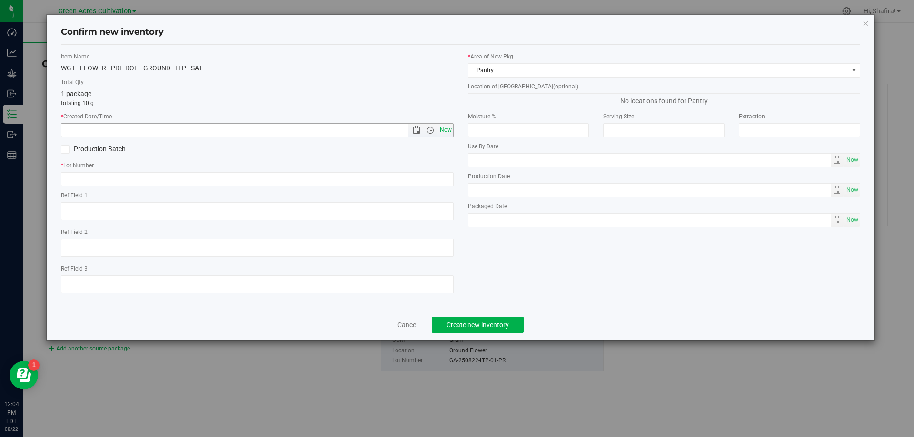
click at [446, 135] on span "Now" at bounding box center [445, 130] width 16 height 14
type input "[DATE] 12:04 PM"
paste input "GA-250822-LTP-01-PR"
type input "GA-250822-LTP-01-PR"
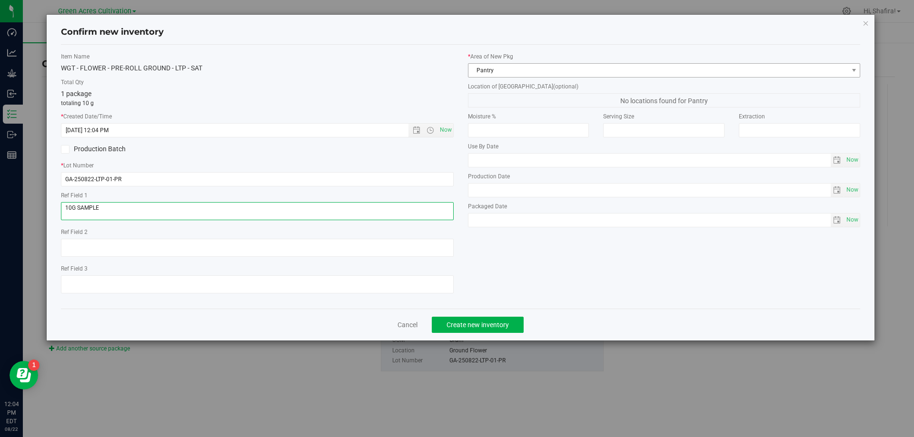
type textarea "10G SAMPLE"
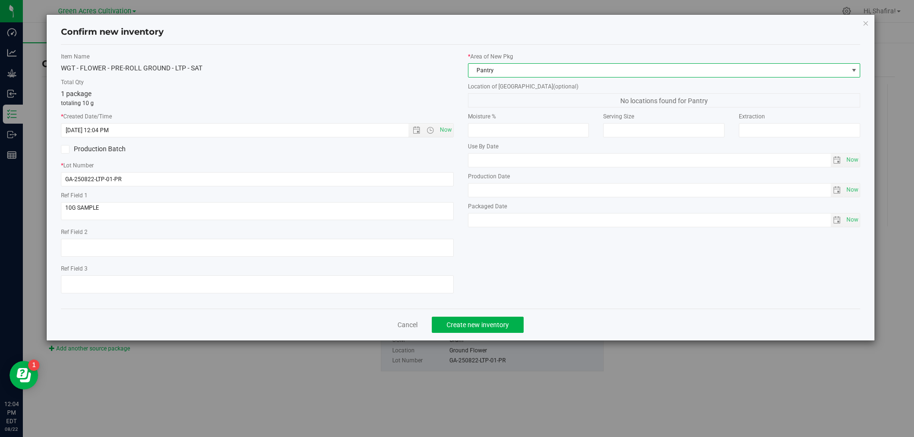
click at [529, 72] on span "Pantry" at bounding box center [658, 70] width 380 height 13
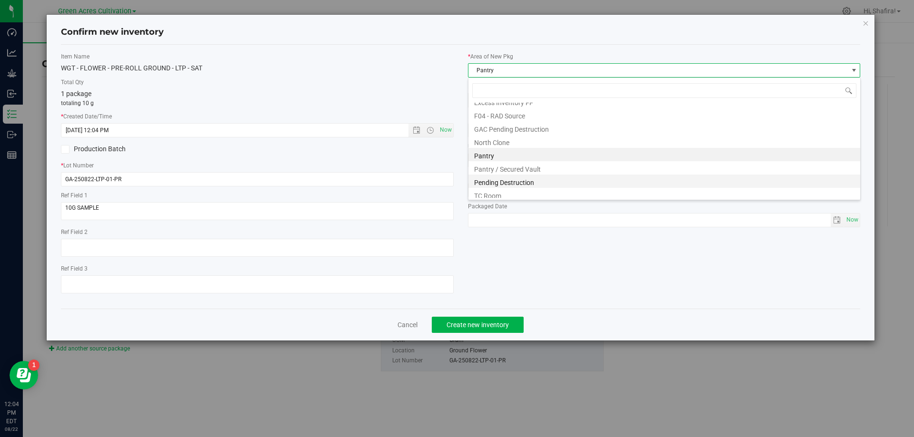
scroll to position [131, 0]
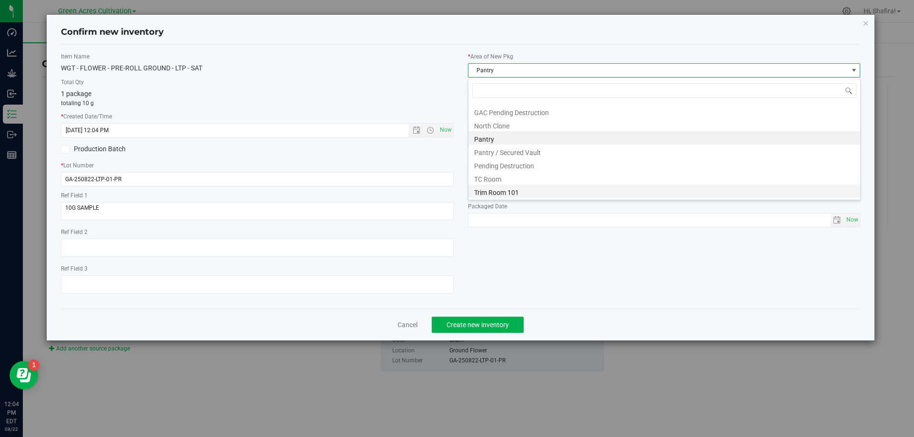
click at [495, 191] on li "Trim Room 101" at bounding box center [664, 191] width 392 height 13
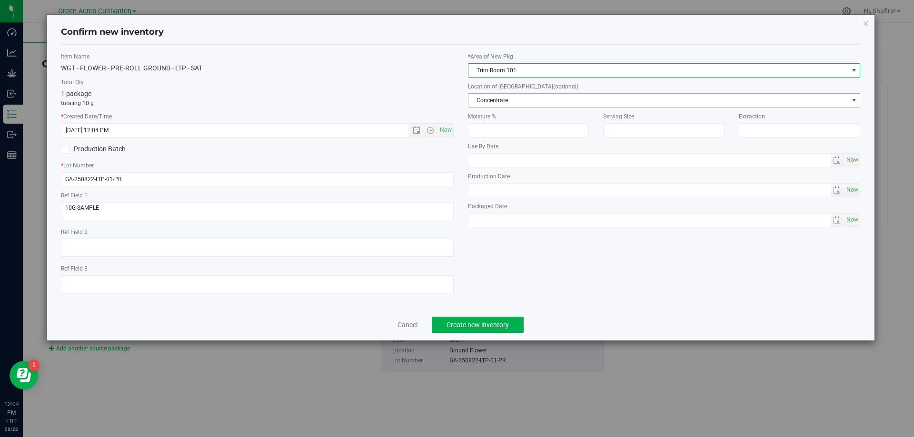
click at [505, 101] on span "Concentrate" at bounding box center [658, 100] width 380 height 13
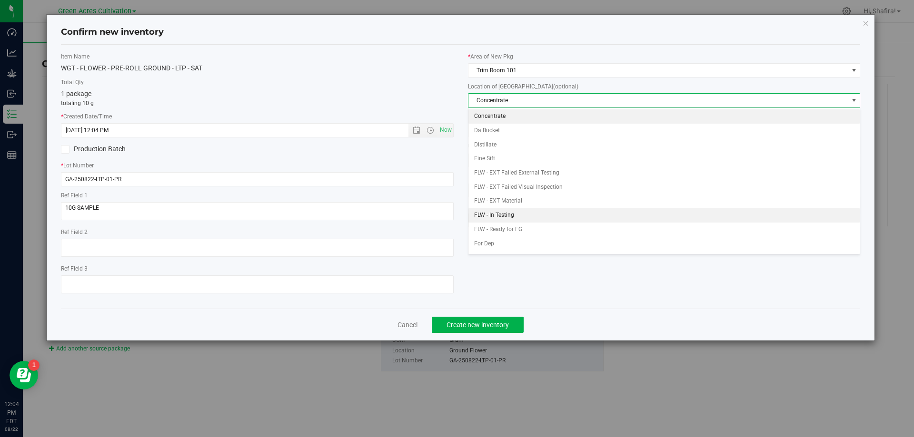
click at [507, 216] on li "FLW - In Testing" at bounding box center [664, 215] width 392 height 14
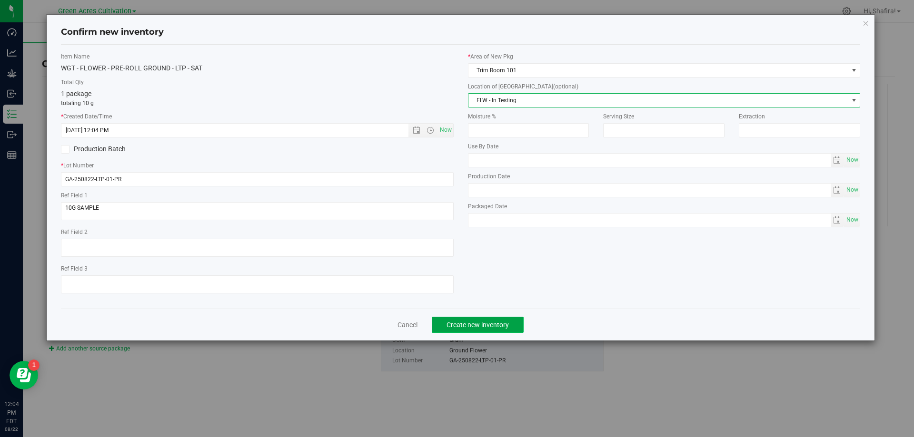
click at [491, 330] on button "Create new inventory" at bounding box center [478, 325] width 92 height 16
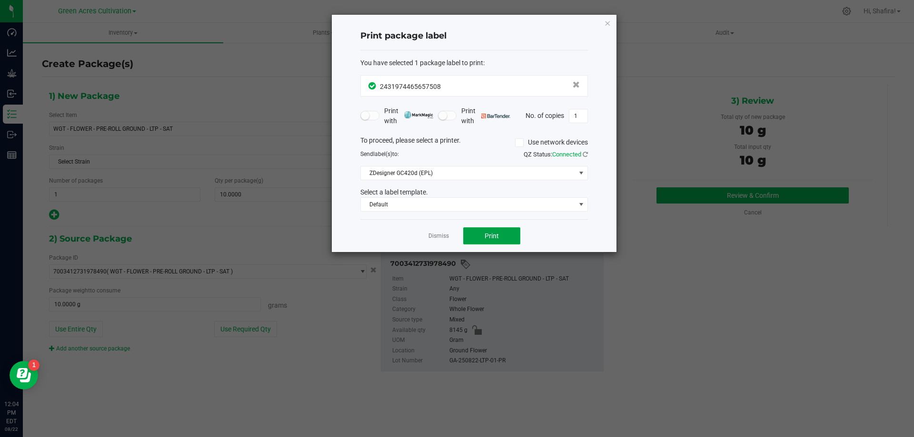
click at [494, 232] on span "Print" at bounding box center [492, 236] width 14 height 8
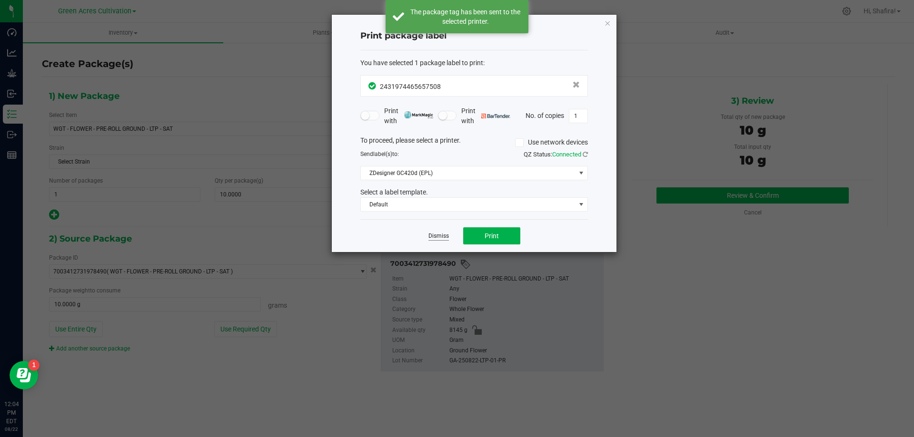
click at [443, 239] on link "Dismiss" at bounding box center [438, 236] width 20 height 8
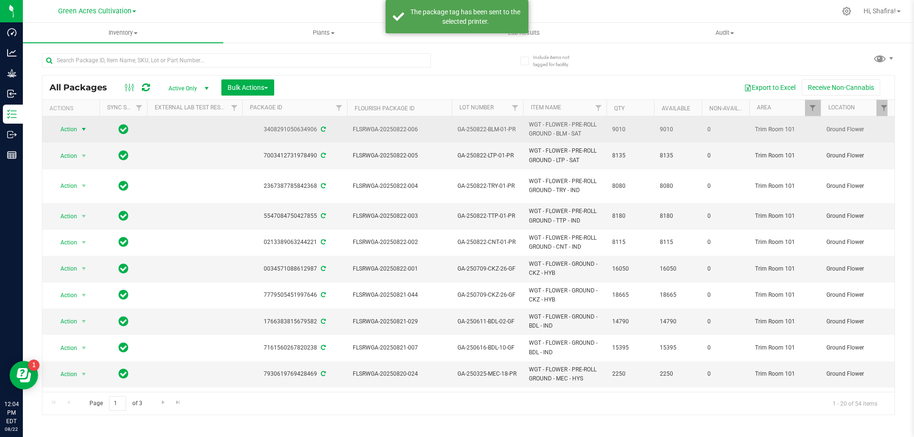
click at [62, 127] on span "Action" at bounding box center [65, 129] width 26 height 13
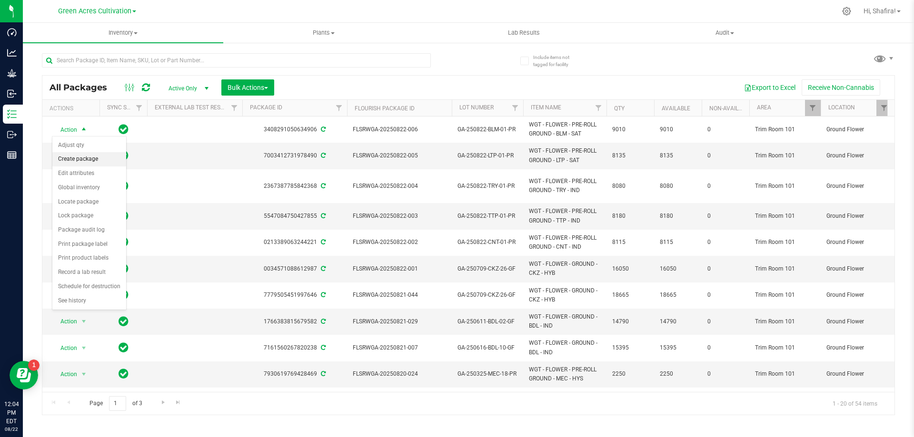
click at [88, 159] on li "Create package" at bounding box center [89, 159] width 74 height 14
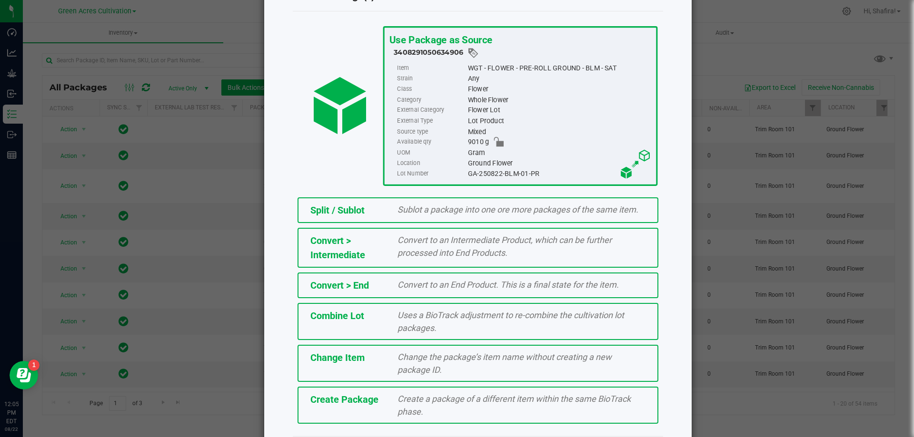
scroll to position [69, 0]
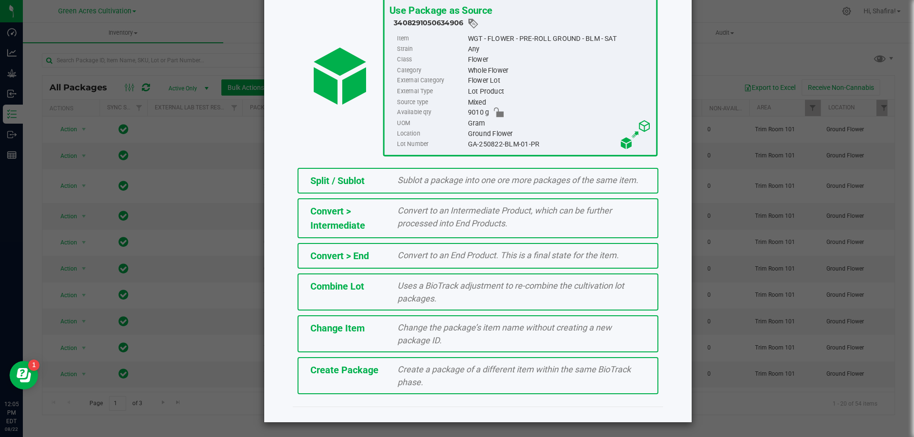
click at [400, 369] on span "Create a package of a different item within the same BioTrack phase." at bounding box center [513, 376] width 233 height 23
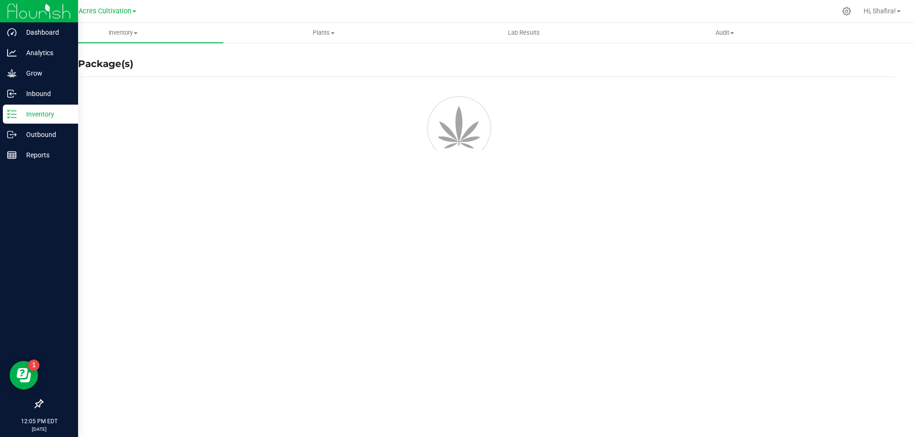
click at [12, 119] on div "Inventory" at bounding box center [40, 114] width 75 height 19
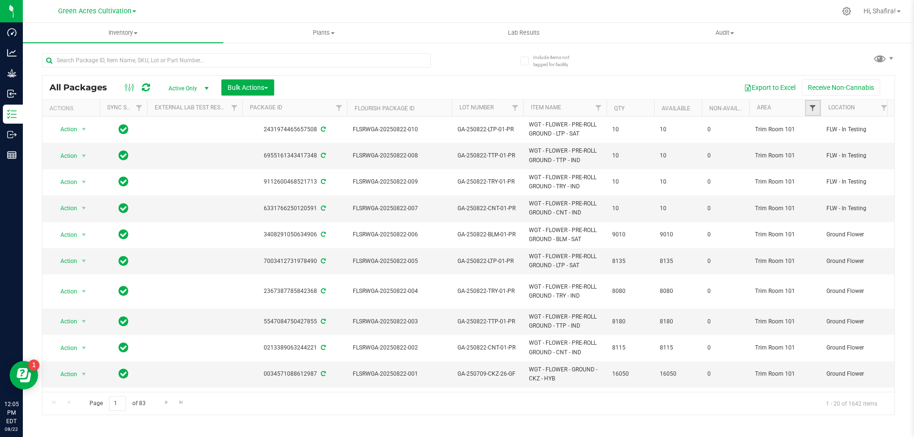
click at [812, 108] on span "Filter" at bounding box center [813, 108] width 8 height 8
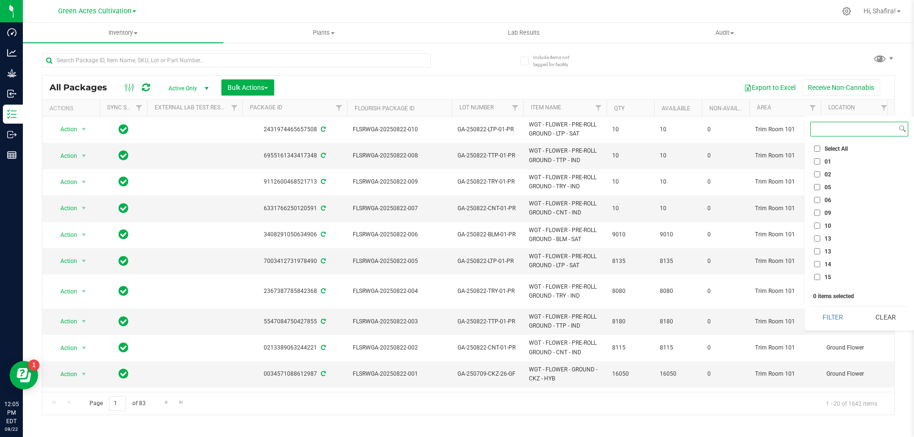
type input "T"
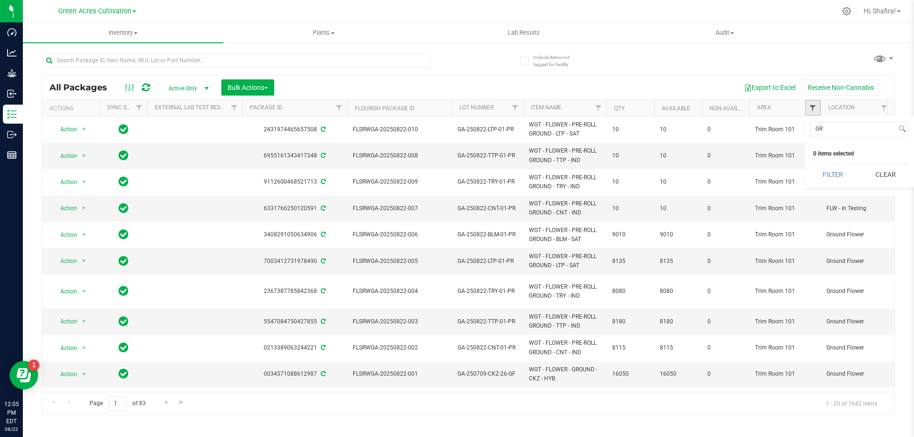
click at [814, 106] on span "Filter" at bounding box center [813, 108] width 8 height 8
type input "G"
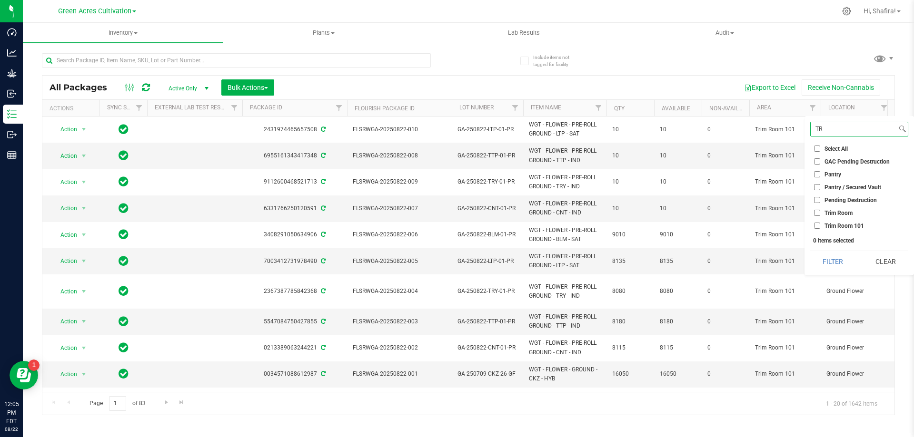
type input "TR"
click at [829, 225] on span "Trim Room 101" at bounding box center [844, 226] width 40 height 6
click at [820, 225] on input "Trim Room 101" at bounding box center [817, 226] width 6 height 6
checkbox input "true"
click at [824, 260] on button "Filter" at bounding box center [833, 261] width 46 height 21
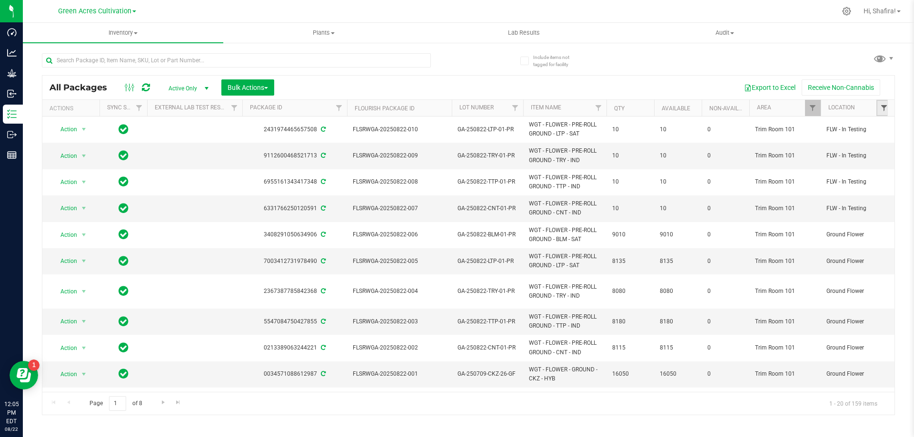
click at [886, 107] on span "Filter" at bounding box center [884, 108] width 8 height 8
type input "GR"
click at [831, 205] on span "Ground Flower" at bounding box center [843, 203] width 38 height 6
click at [820, 205] on input "Ground Flower" at bounding box center [817, 203] width 6 height 6
checkbox input "true"
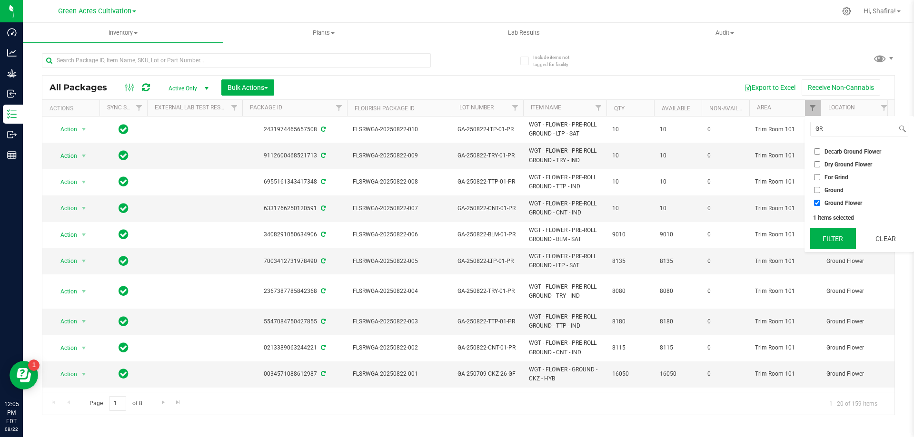
click at [823, 234] on button "Filter" at bounding box center [833, 238] width 46 height 21
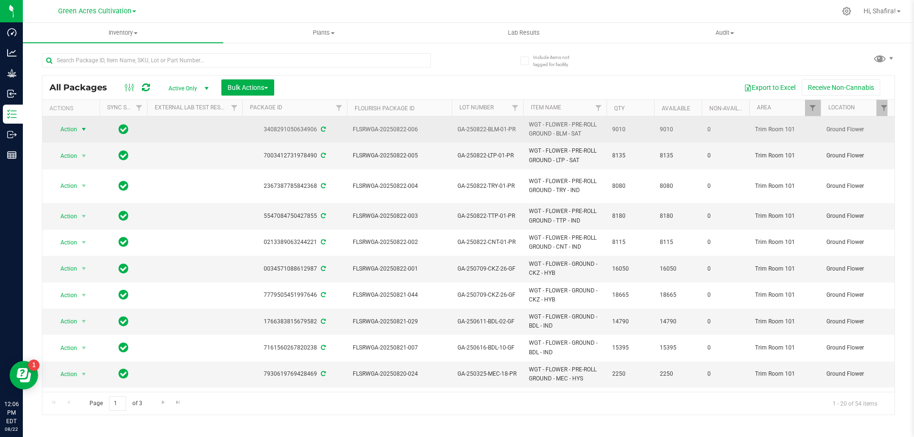
click at [81, 129] on span "select" at bounding box center [84, 130] width 8 height 8
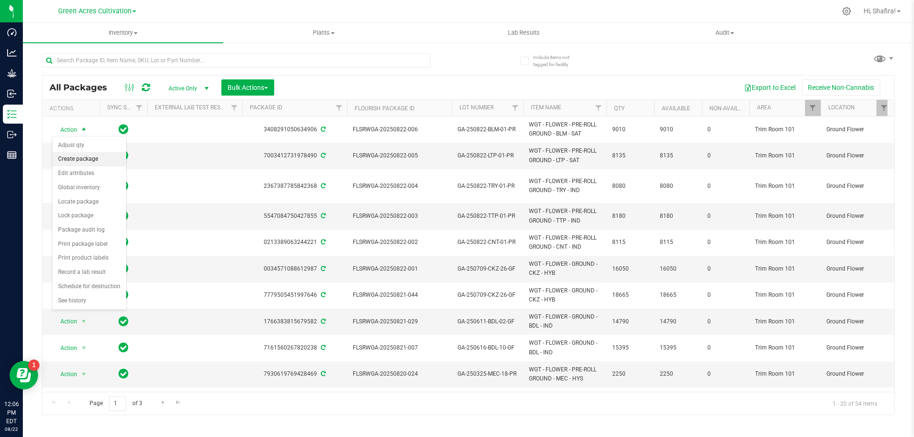
click at [80, 160] on li "Create package" at bounding box center [89, 159] width 74 height 14
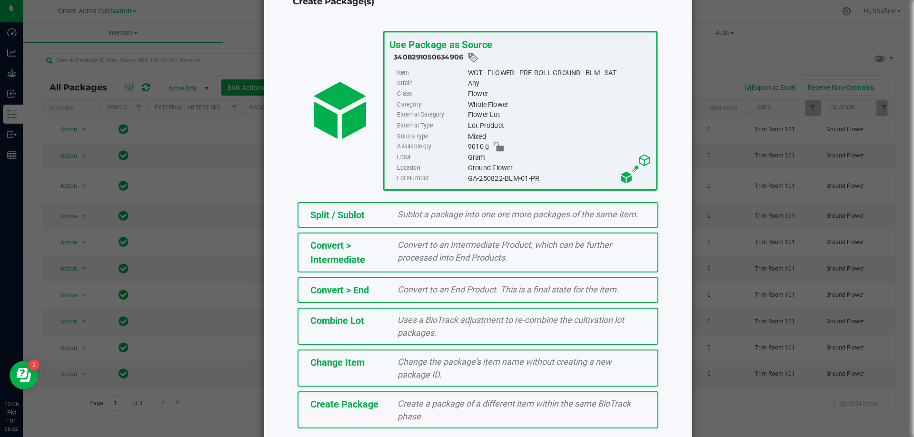
scroll to position [69, 0]
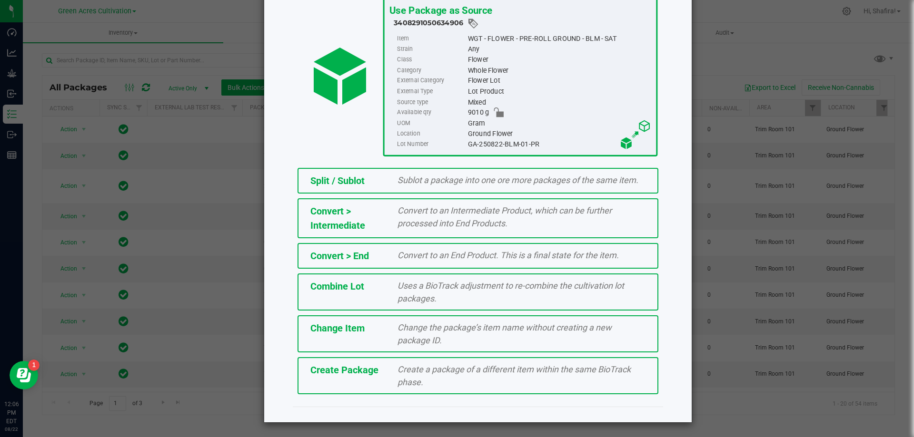
click at [397, 370] on span "Create a package of a different item within the same BioTrack phase." at bounding box center [513, 376] width 233 height 23
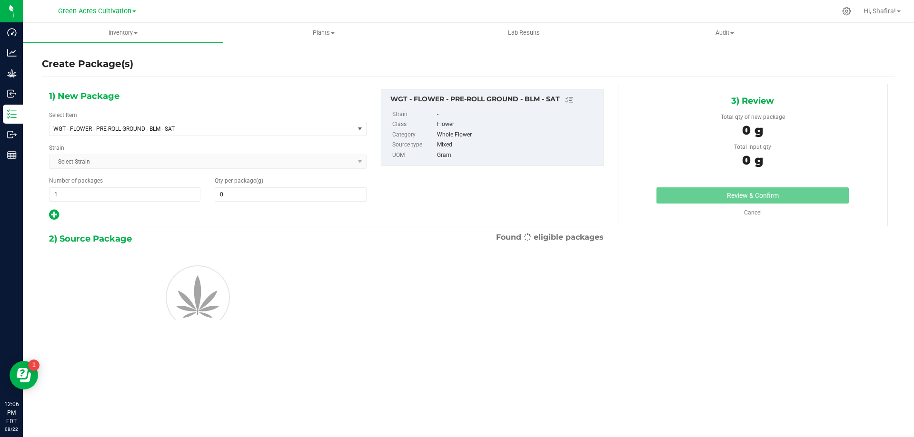
type input "0.0000"
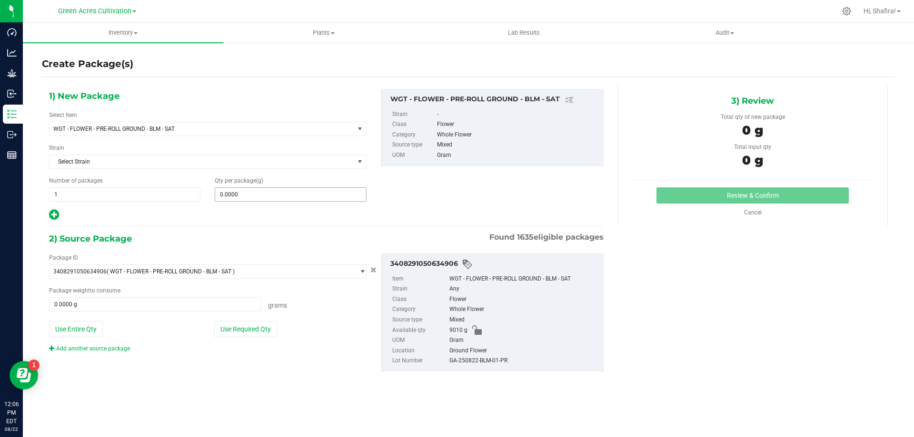
drag, startPoint x: 296, startPoint y: 202, endPoint x: 297, endPoint y: 196, distance: 6.9
click at [296, 200] on div "1) New Package Select Item WGT - FLOWER - PRE-ROLL GROUND - BLM - SAT 007UP - F…" at bounding box center [208, 155] width 332 height 132
click at [298, 194] on span at bounding box center [290, 195] width 151 height 14
type input "10"
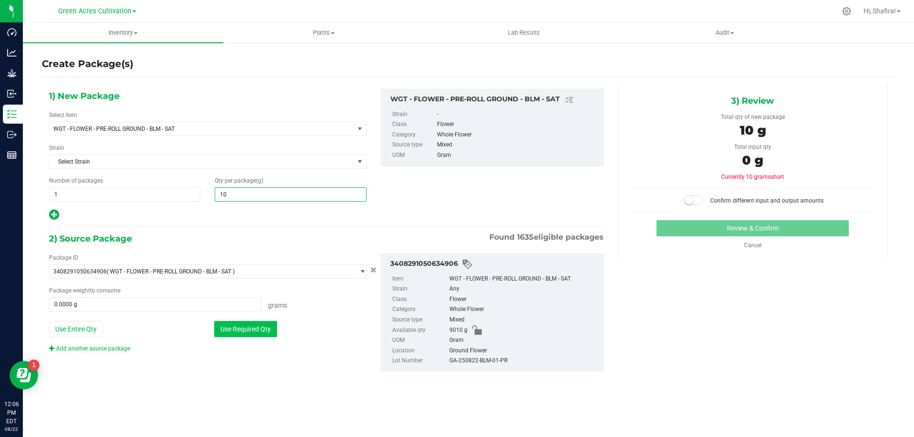
type input "10.0000"
drag, startPoint x: 254, startPoint y: 331, endPoint x: 419, endPoint y: 374, distance: 170.6
click at [255, 331] on button "Use Required Qty" at bounding box center [245, 329] width 63 height 16
type input "10.0000 g"
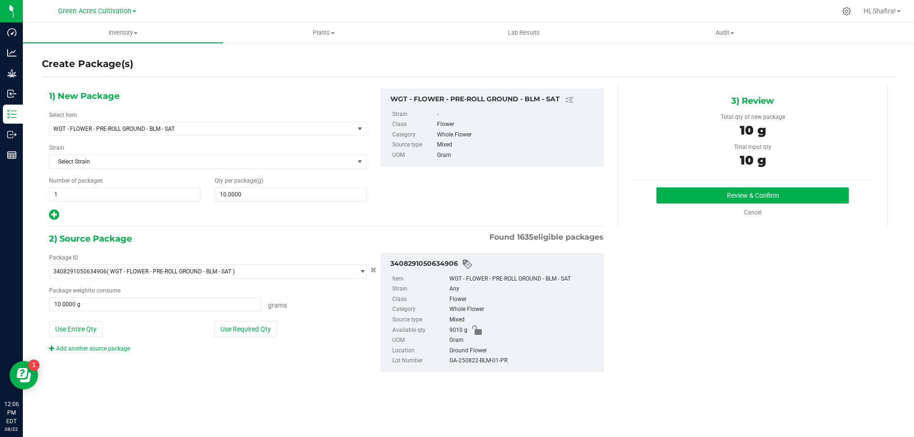
click at [475, 360] on div "GA-250822-BLM-01-PR" at bounding box center [523, 361] width 149 height 10
copy div "GA-250822-BLM-01-PR"
click at [787, 198] on button "Review & Confirm" at bounding box center [752, 196] width 192 height 16
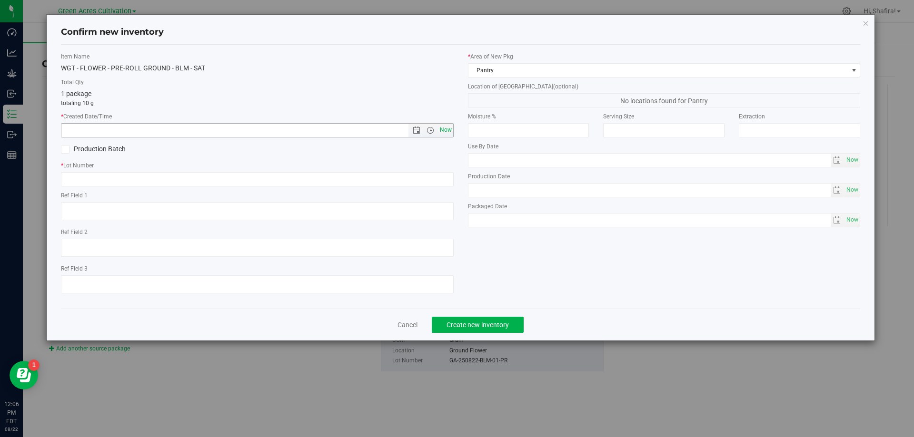
click at [447, 132] on span "Now" at bounding box center [445, 130] width 16 height 14
type input "8/22/2025 12:06 PM"
paste input "GA-250822-BLM-01-PR"
type input "GA-250822-BLM-01-PR"
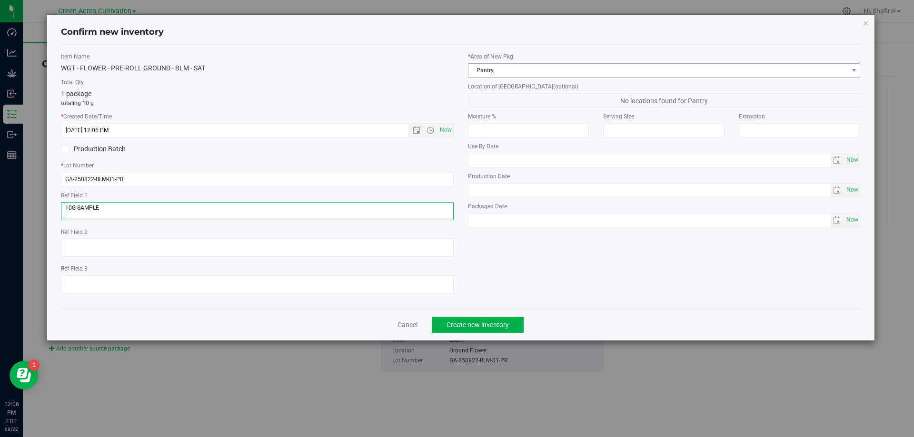
type textarea "10G SAMPLE"
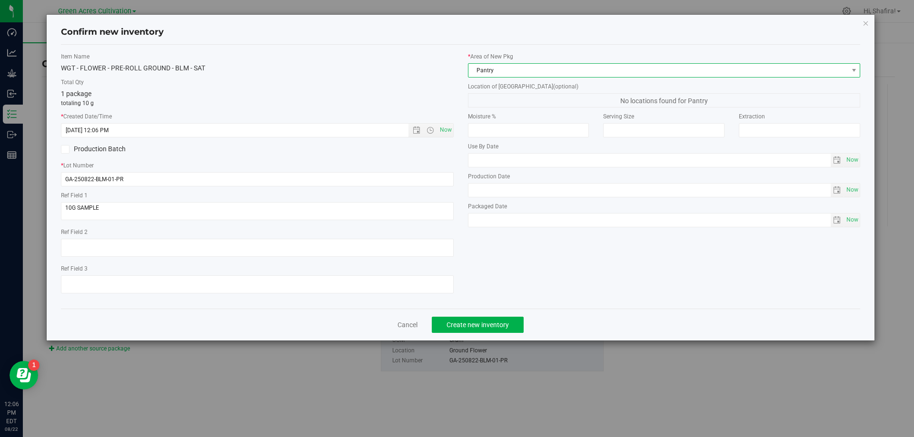
click at [575, 72] on span "Pantry" at bounding box center [658, 70] width 380 height 13
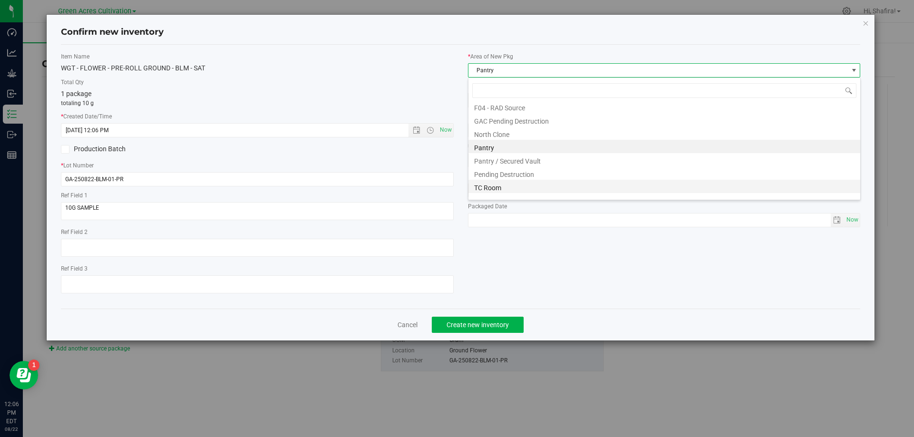
scroll to position [131, 0]
drag, startPoint x: 505, startPoint y: 188, endPoint x: 535, endPoint y: 99, distance: 95.0
click at [497, 186] on li "Trim Room 101" at bounding box center [664, 191] width 392 height 13
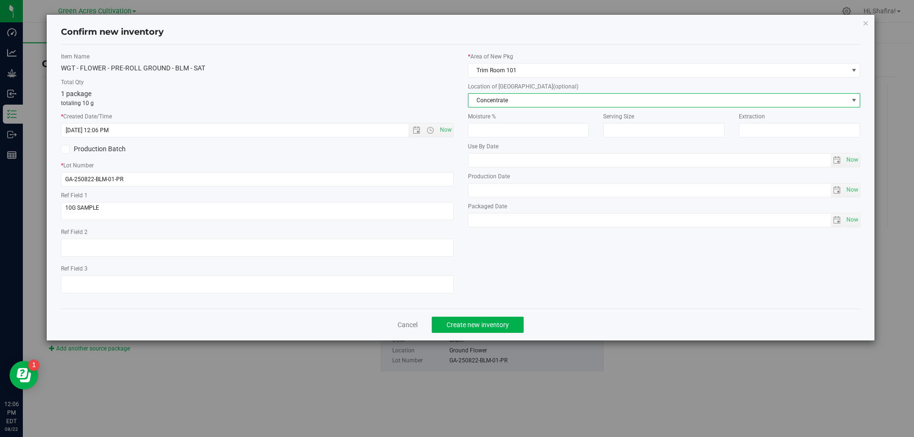
click at [530, 103] on span "Concentrate" at bounding box center [658, 100] width 380 height 13
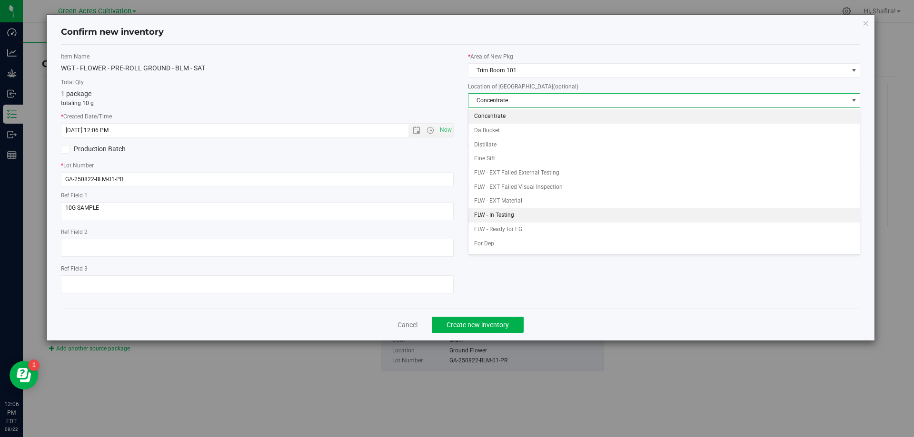
click at [495, 215] on li "FLW - In Testing" at bounding box center [664, 215] width 392 height 14
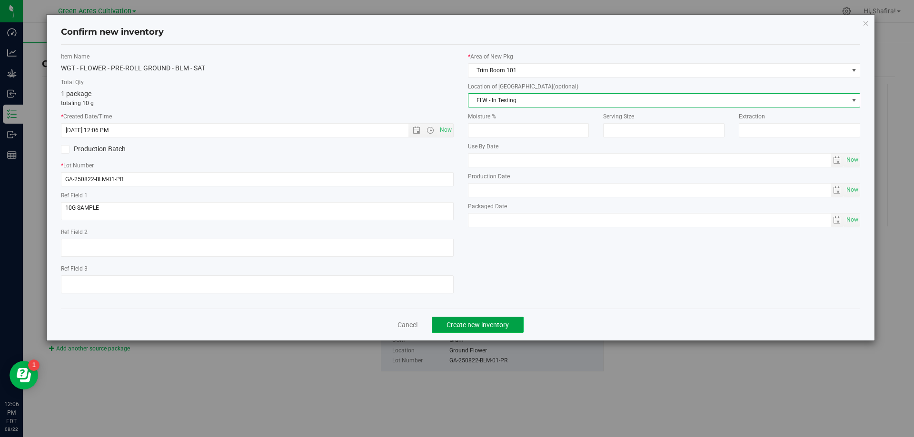
click at [486, 326] on span "Create new inventory" at bounding box center [477, 325] width 62 height 8
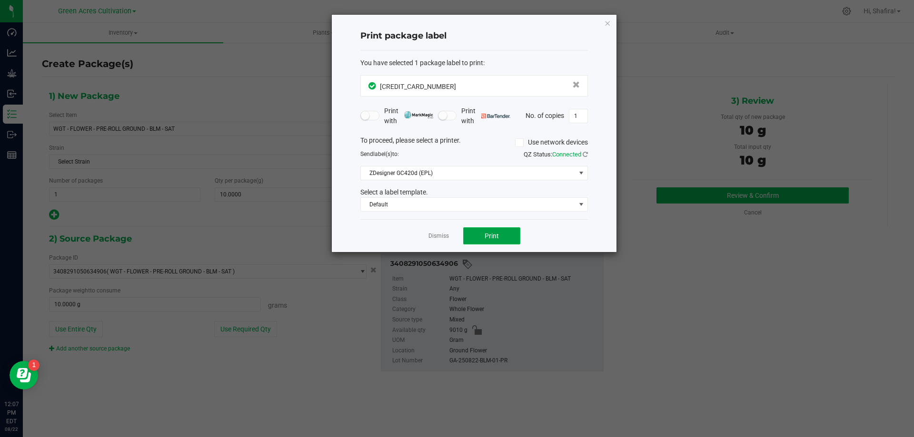
click at [508, 241] on button "Print" at bounding box center [491, 236] width 57 height 17
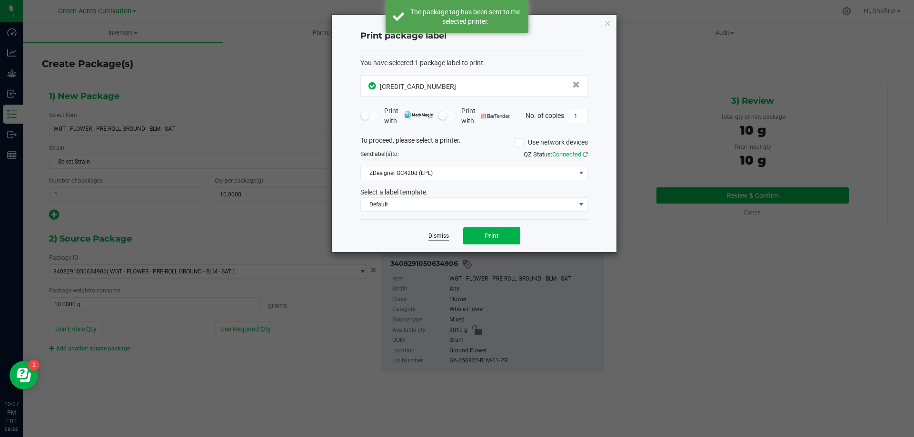
click at [435, 236] on link "Dismiss" at bounding box center [438, 236] width 20 height 8
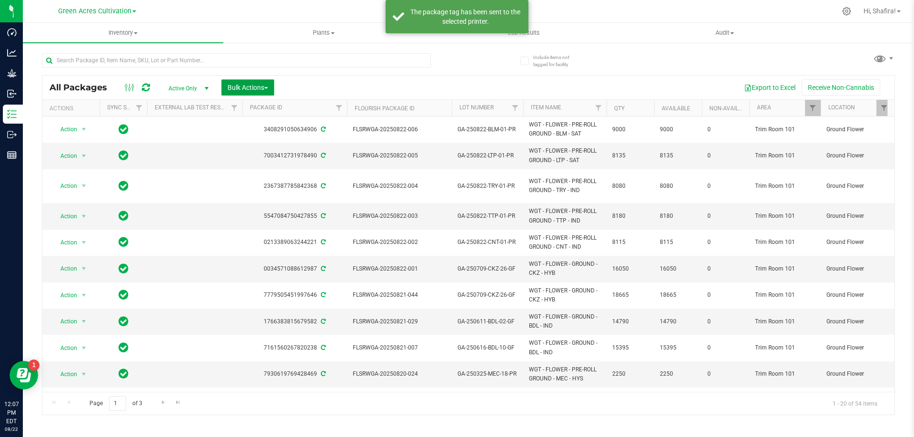
click at [257, 87] on span "Bulk Actions" at bounding box center [248, 88] width 40 height 8
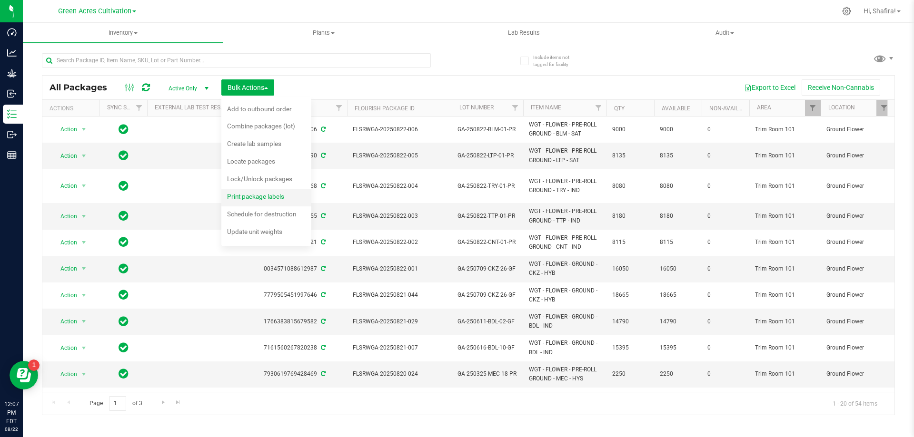
click at [265, 199] on span "Print package labels" at bounding box center [255, 197] width 57 height 8
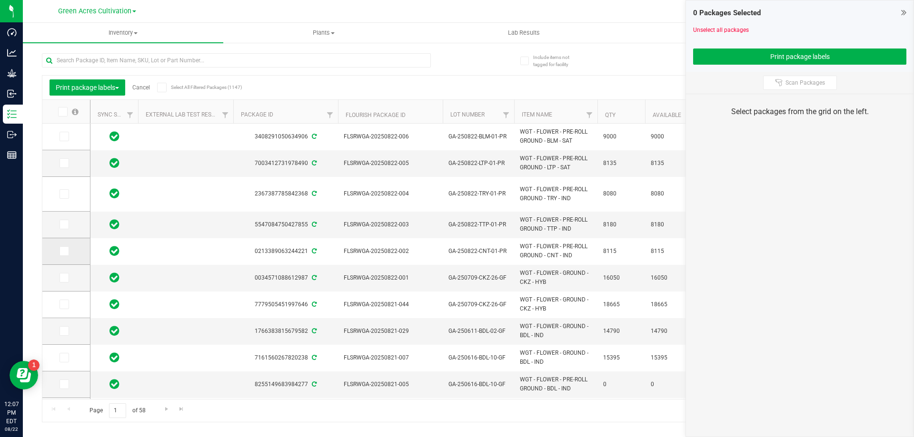
click at [69, 247] on span at bounding box center [64, 252] width 10 height 10
click at [0, 0] on input "checkbox" at bounding box center [0, 0] width 0 height 0
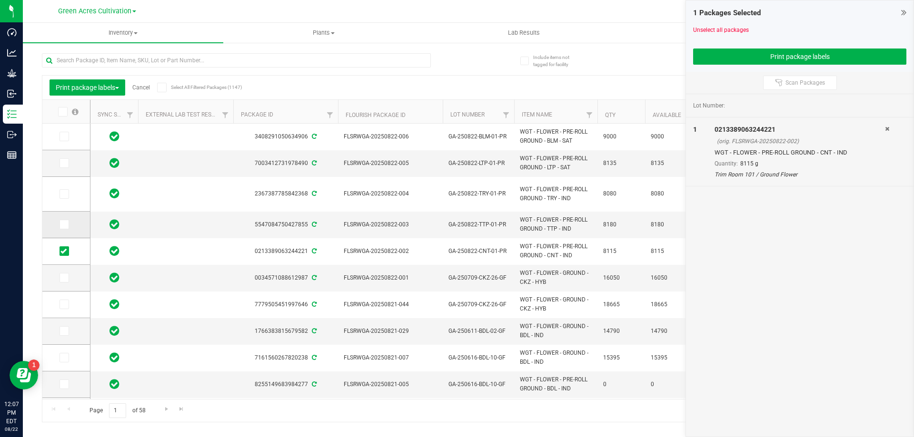
click at [68, 226] on span at bounding box center [64, 225] width 10 height 10
click at [0, 0] on input "checkbox" at bounding box center [0, 0] width 0 height 0
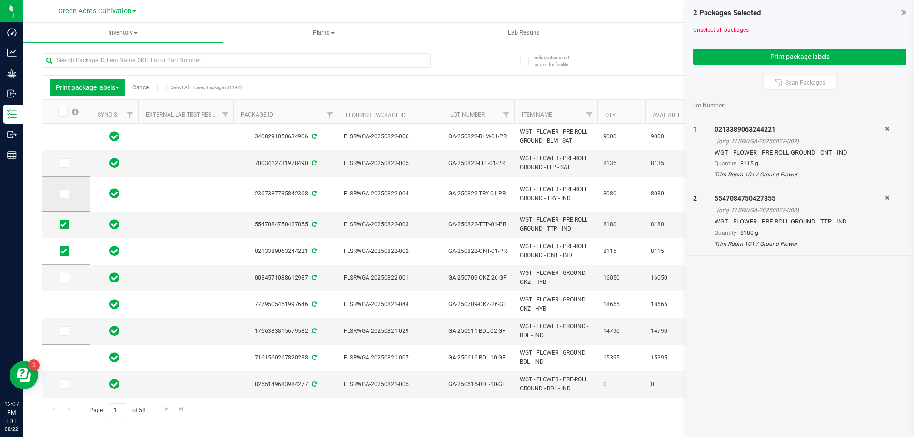
click at [70, 194] on label at bounding box center [66, 194] width 14 height 10
click at [0, 0] on input "checkbox" at bounding box center [0, 0] width 0 height 0
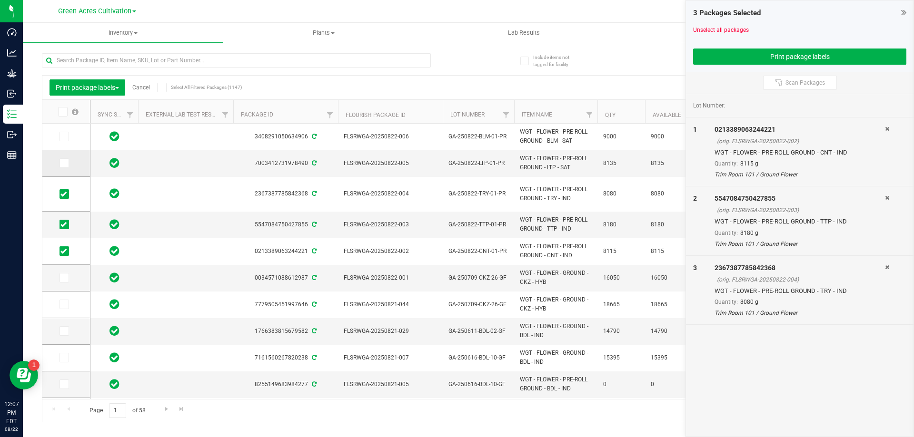
click at [66, 167] on span at bounding box center [64, 163] width 10 height 10
click at [0, 0] on input "checkbox" at bounding box center [0, 0] width 0 height 0
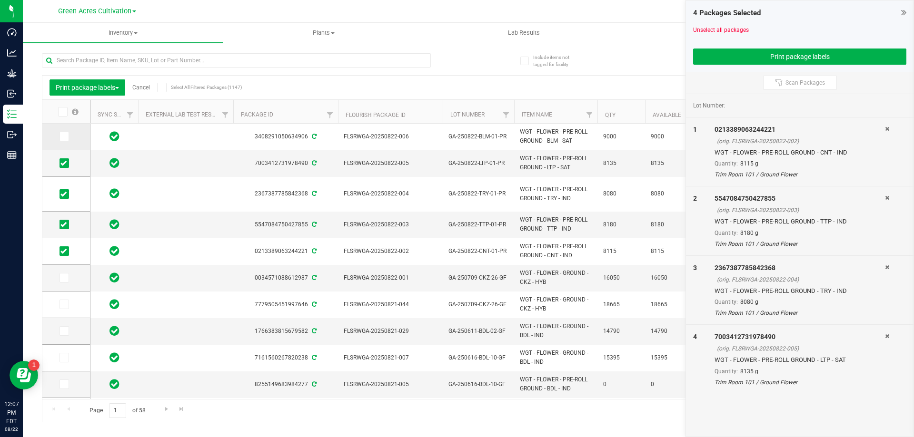
click at [66, 137] on icon at bounding box center [63, 137] width 6 height 0
click at [0, 0] on input "checkbox" at bounding box center [0, 0] width 0 height 0
click at [705, 46] on div at bounding box center [799, 44] width 213 height 7
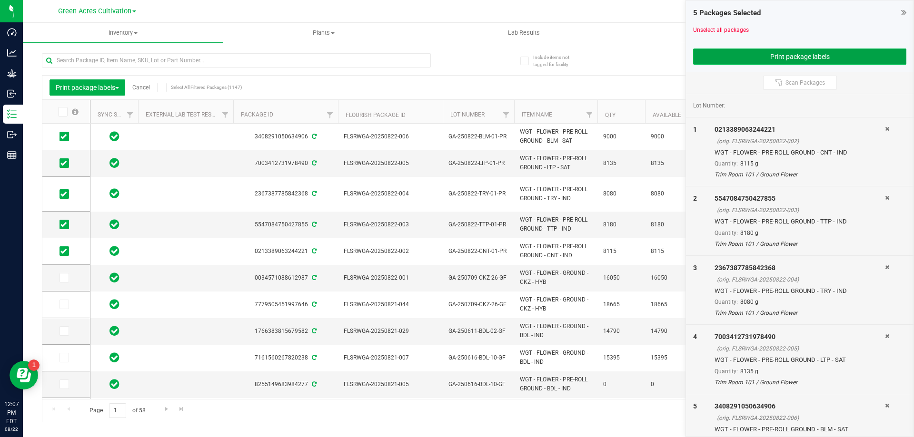
click at [705, 56] on button "Print package labels" at bounding box center [799, 57] width 213 height 16
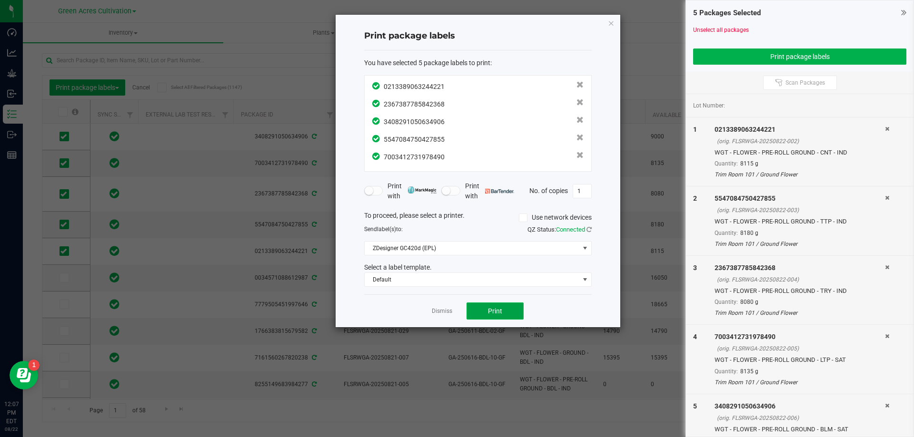
click at [509, 314] on button "Print" at bounding box center [494, 311] width 57 height 17
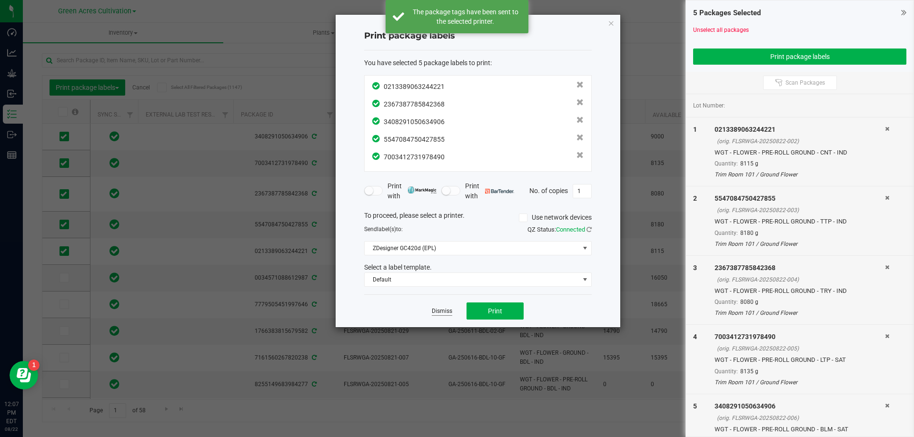
click at [445, 309] on link "Dismiss" at bounding box center [442, 311] width 20 height 8
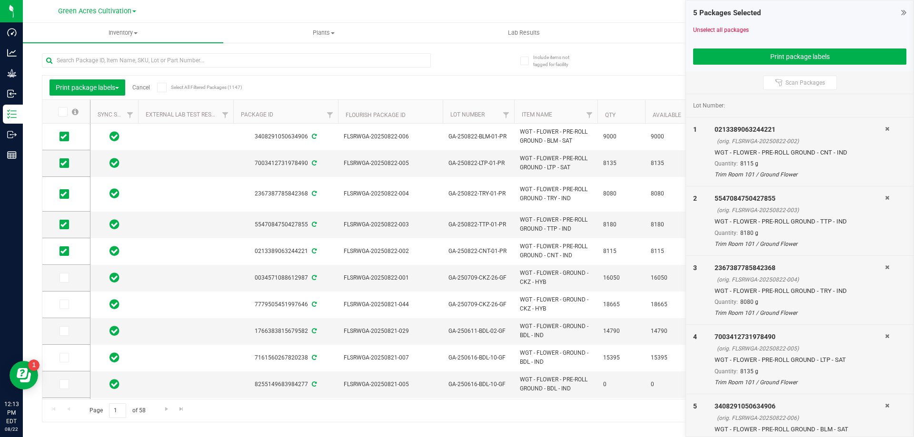
click at [147, 86] on link "Cancel" at bounding box center [141, 87] width 18 height 7
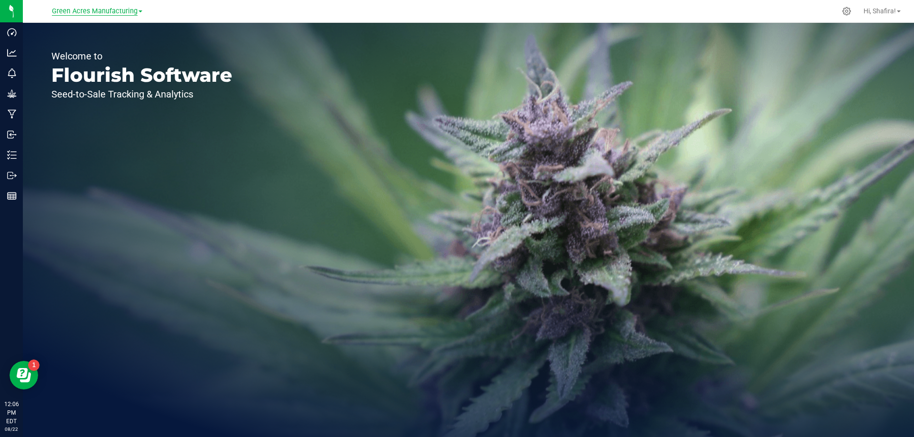
click at [114, 11] on span "Green Acres Manufacturing" at bounding box center [95, 11] width 86 height 9
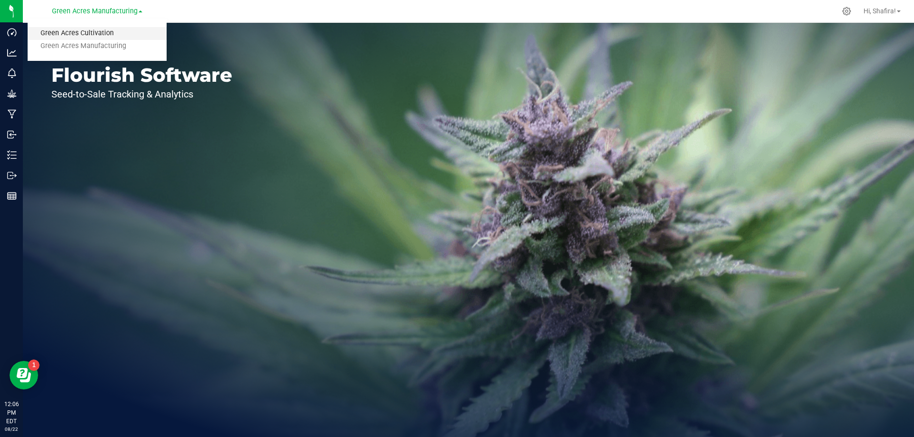
click at [108, 36] on link "Green Acres Cultivation" at bounding box center [97, 33] width 139 height 13
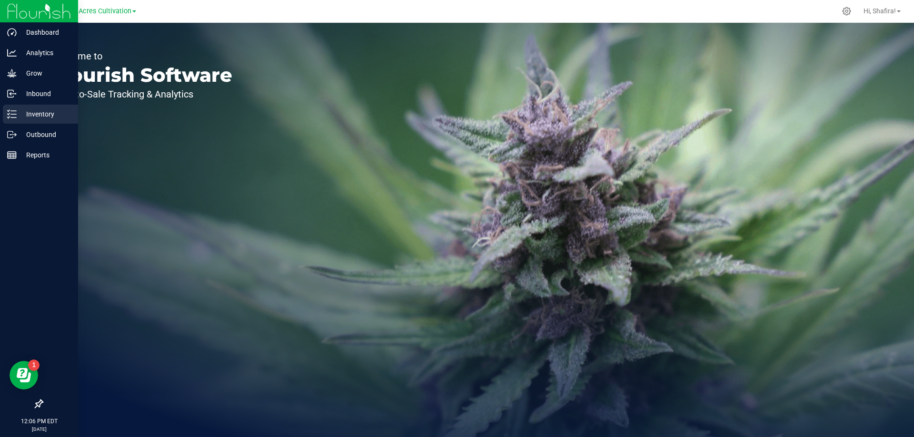
click at [0, 116] on link "Inventory" at bounding box center [39, 115] width 78 height 20
